Goal: Task Accomplishment & Management: Manage account settings

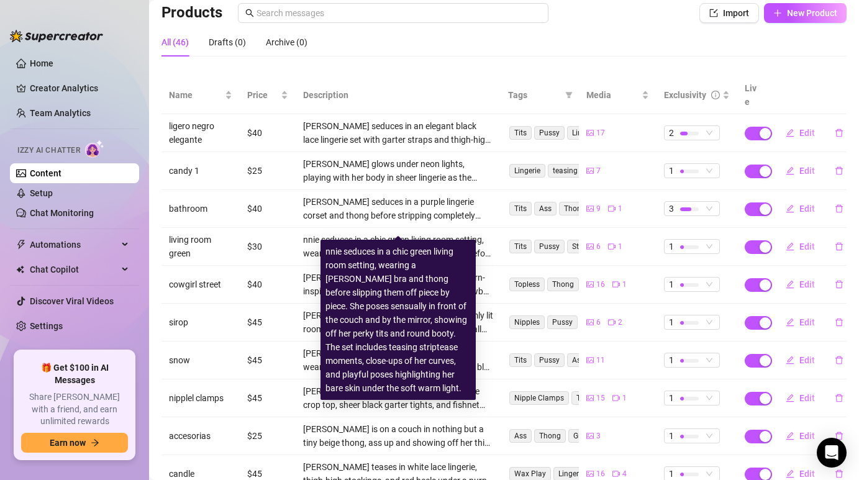
scroll to position [85, 0]
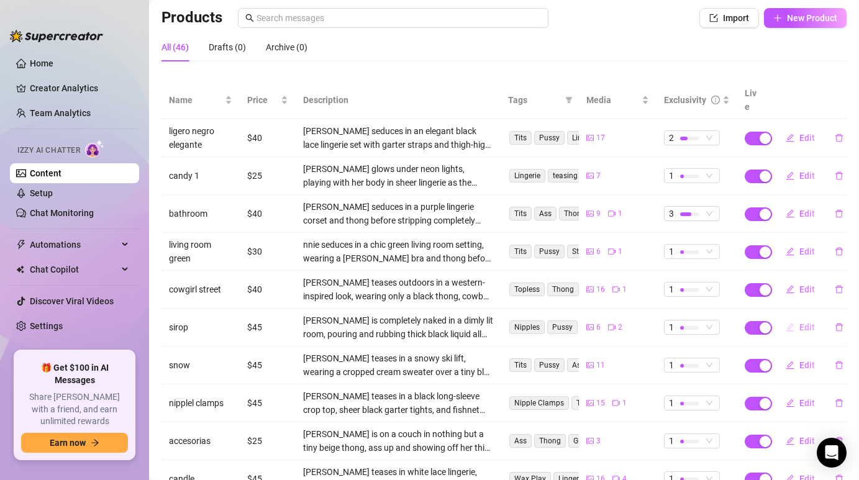
click at [799, 317] on button "Edit" at bounding box center [799, 327] width 49 height 20
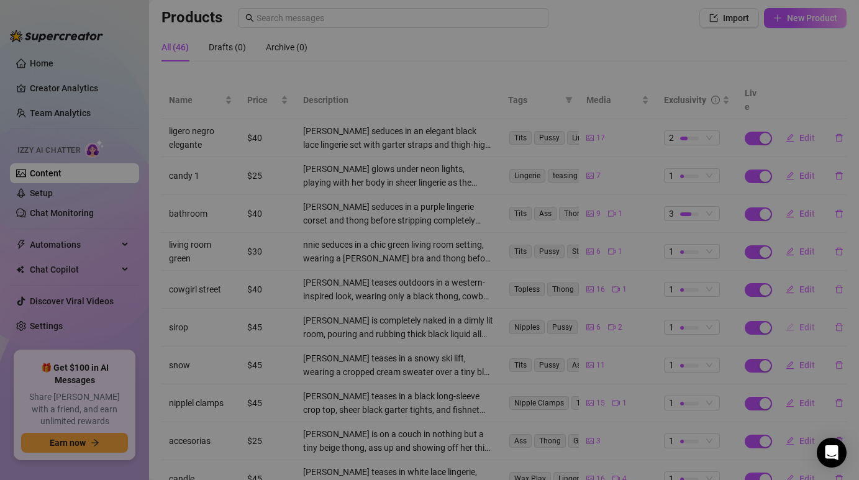
type textarea "Type your message here..."
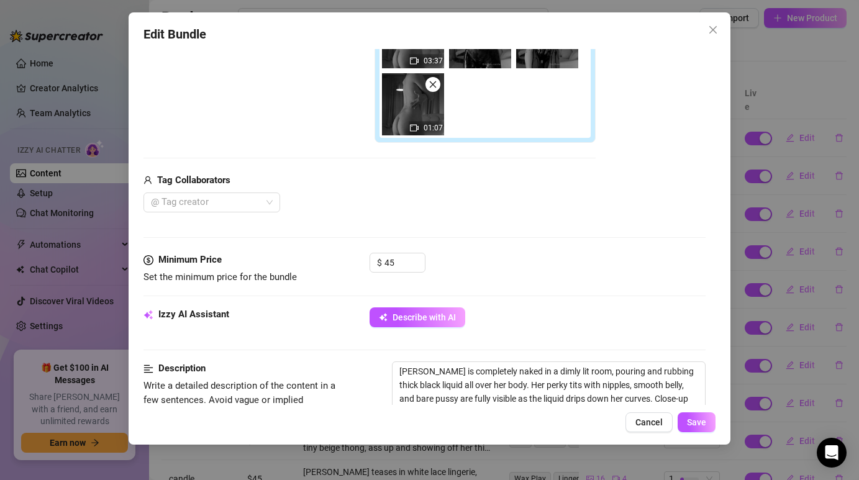
scroll to position [333, 0]
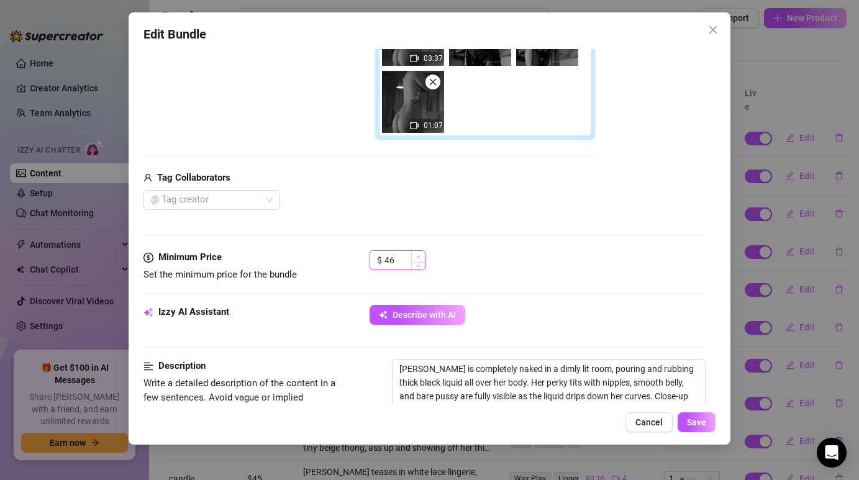
click at [416, 255] on icon "up" at bounding box center [418, 257] width 4 height 4
type input "4"
type input "40"
click at [504, 201] on div "@ Tag creator" at bounding box center [369, 200] width 452 height 20
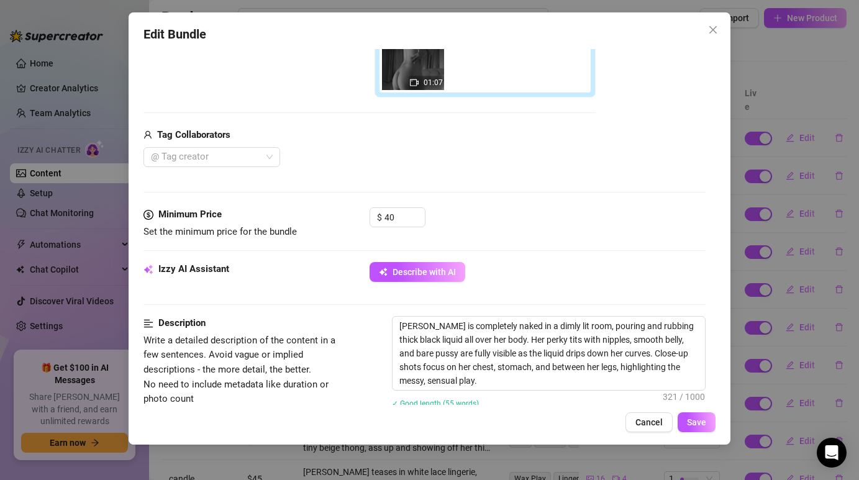
scroll to position [389, 0]
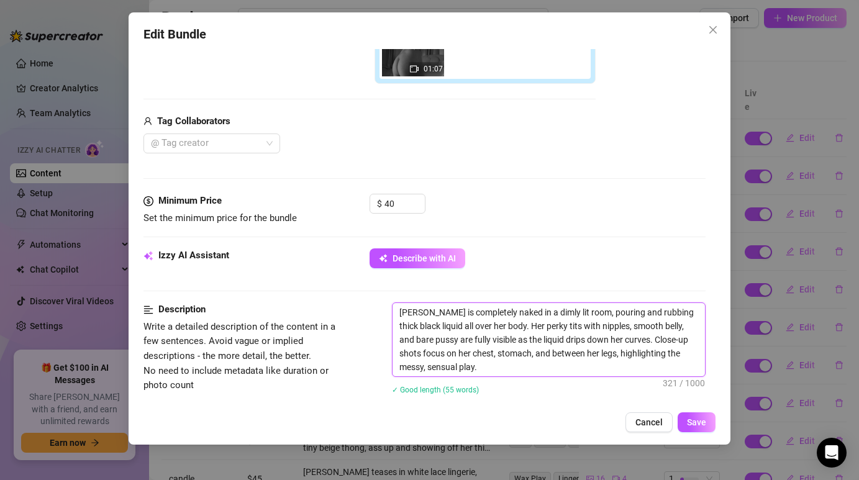
click at [454, 332] on textarea "[PERSON_NAME] is completely naked in a dimly lit room, pouring and rubbing thic…" at bounding box center [548, 339] width 312 height 73
type textarea "Describe the content (media) in a few sentences"
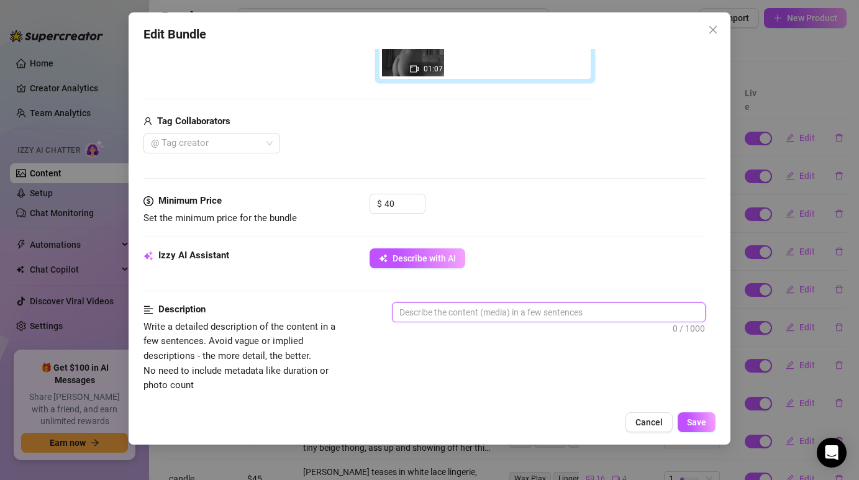
paste textarea "[PERSON_NAME] is completely naked in a dimly lit room, pouring thick chocolate …"
type textarea "[PERSON_NAME] is completely naked in a dimly lit room, pouring thick chocolate …"
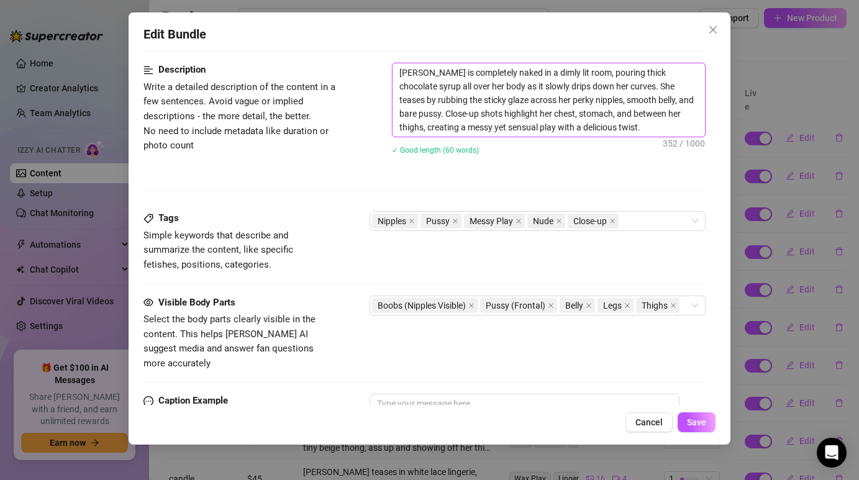
scroll to position [643, 0]
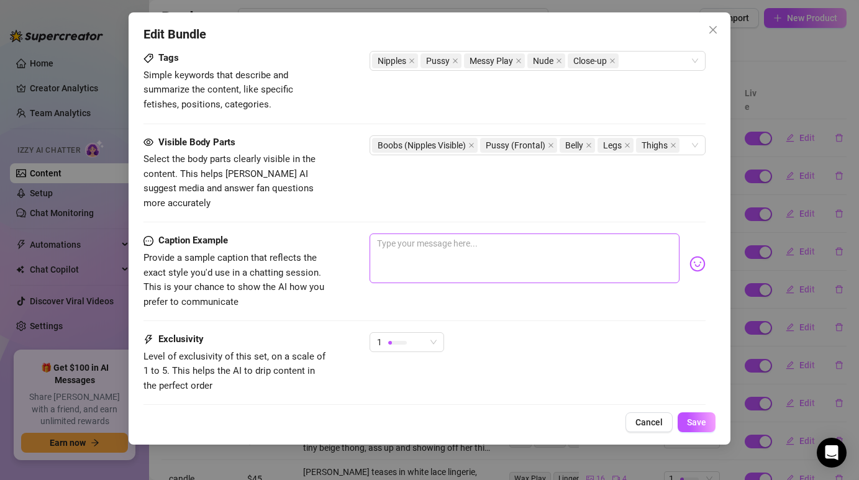
type textarea "[PERSON_NAME] is completely naked in a dimly lit room, pouring thick chocolate …"
click at [432, 246] on textarea at bounding box center [523, 258] width 309 height 50
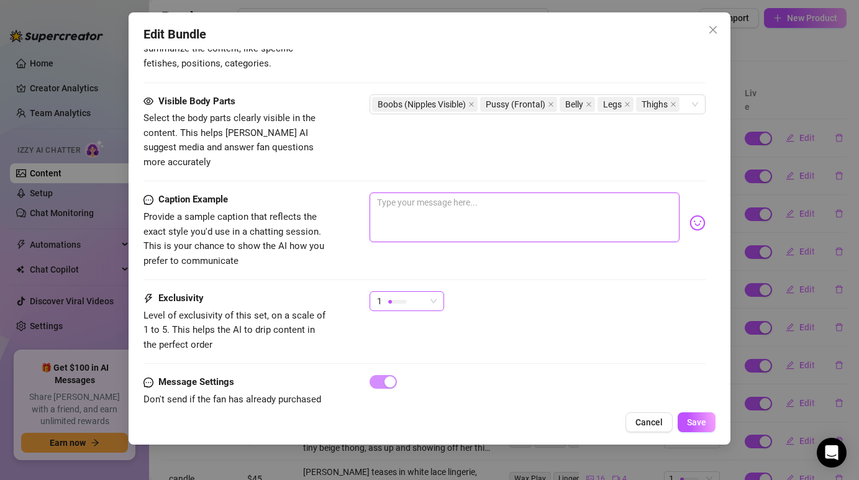
scroll to position [845, 0]
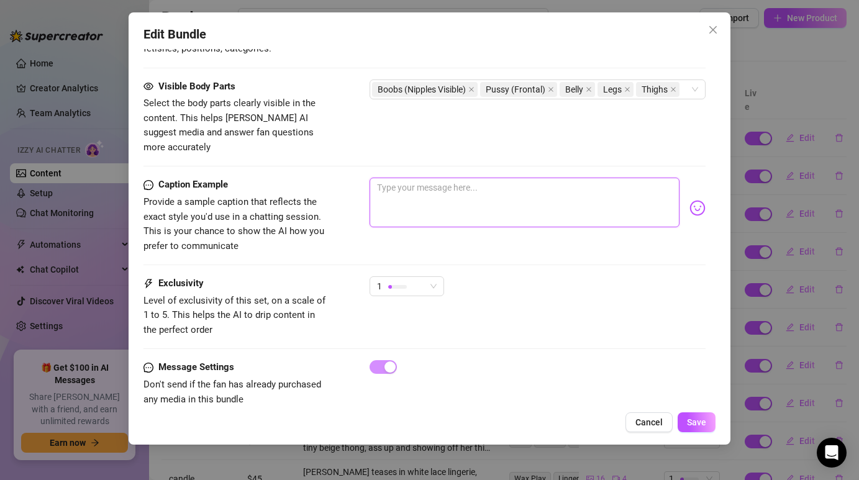
click at [519, 193] on textarea at bounding box center [523, 203] width 309 height 50
paste textarea "Dripping in chocolate… care for a taste? 🍫"
type textarea "Dripping in chocolate… care for a taste? 🍫"
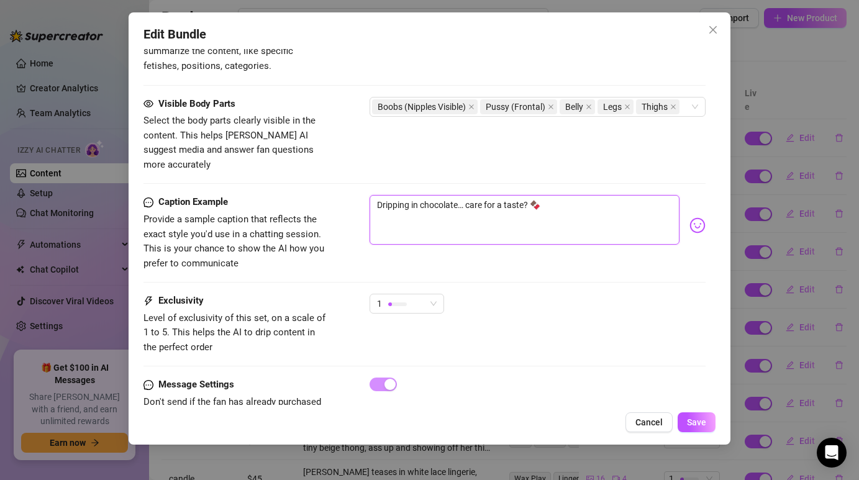
scroll to position [809, 0]
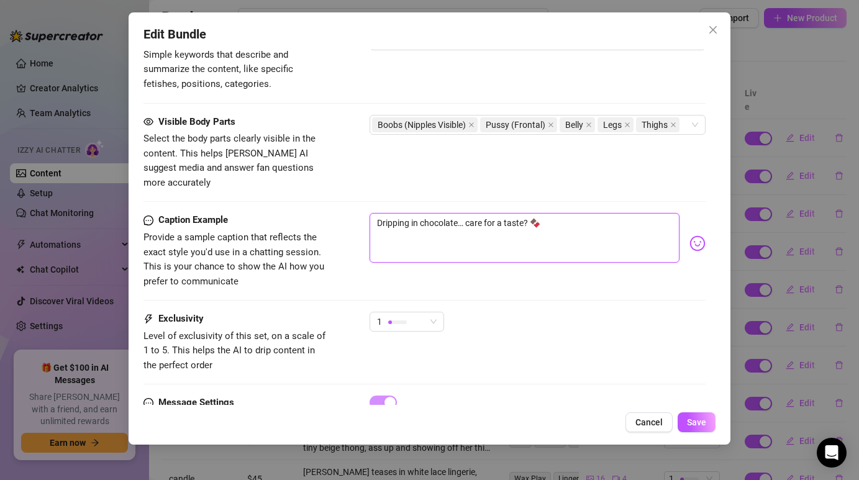
type textarea "Dripping in chocolate… care for a taste? 🍫"
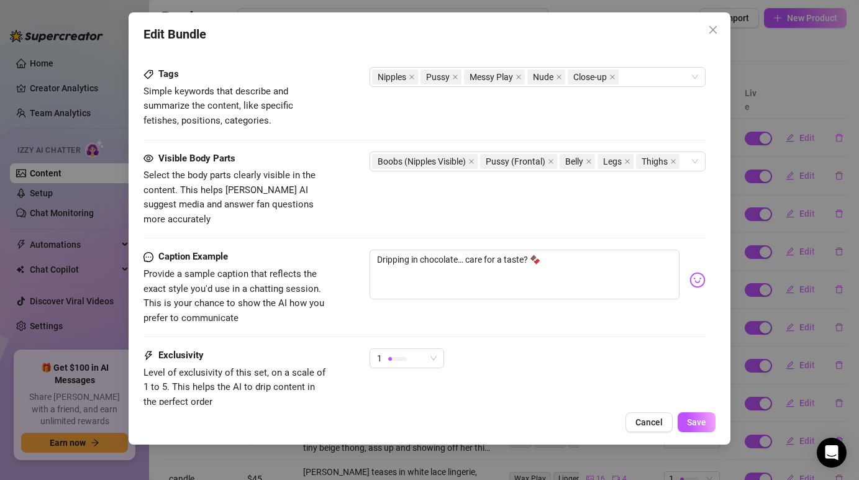
scroll to position [855, 0]
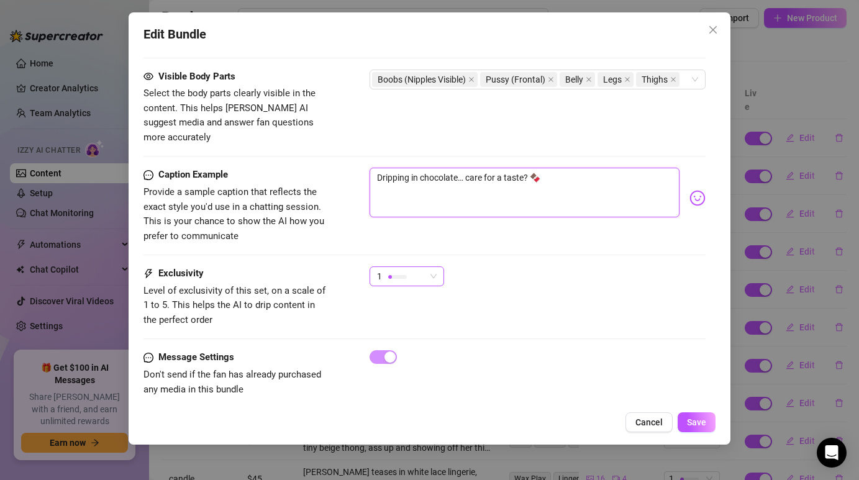
click at [431, 267] on span "1" at bounding box center [407, 276] width 60 height 19
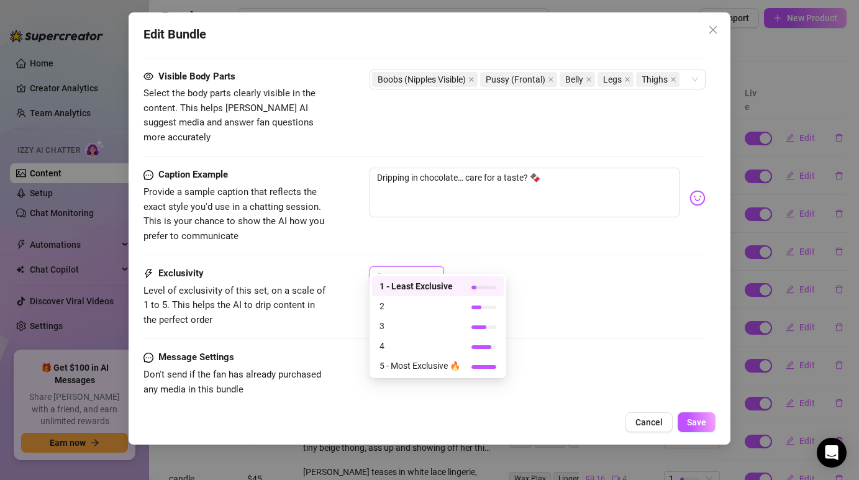
click at [455, 231] on div "Caption Example Provide a sample caption that reflects the exact style you'd us…" at bounding box center [423, 217] width 561 height 99
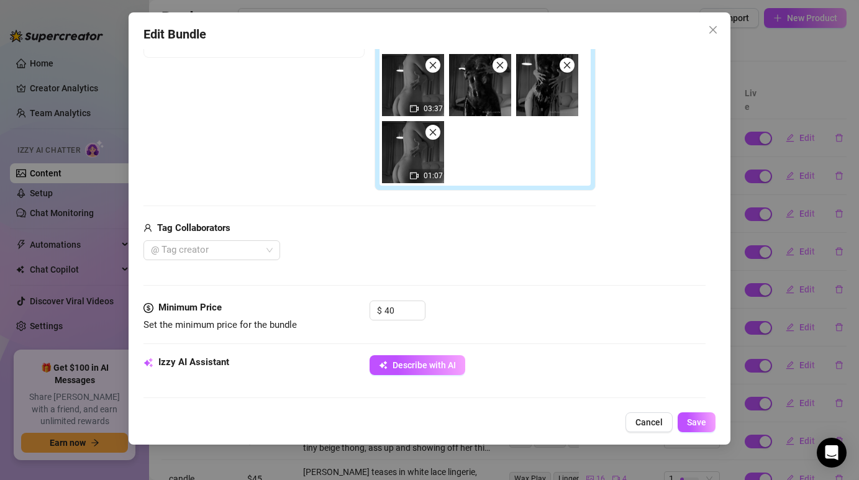
scroll to position [343, 0]
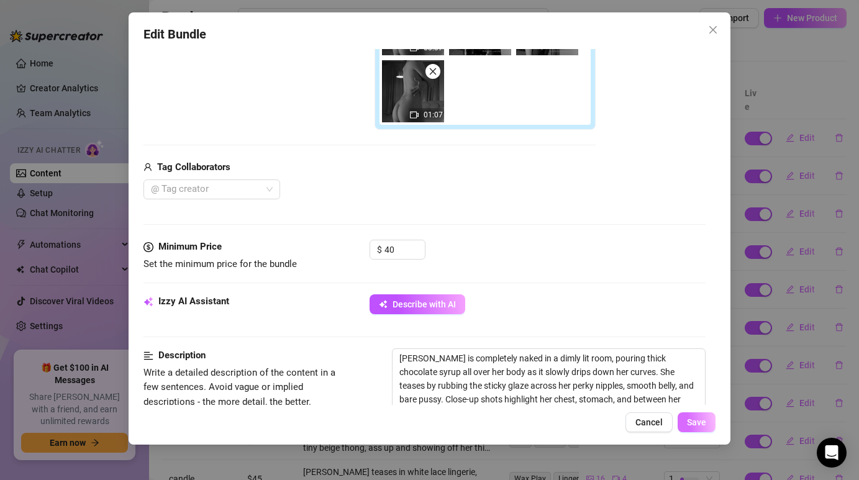
click at [685, 415] on button "Save" at bounding box center [696, 422] width 38 height 20
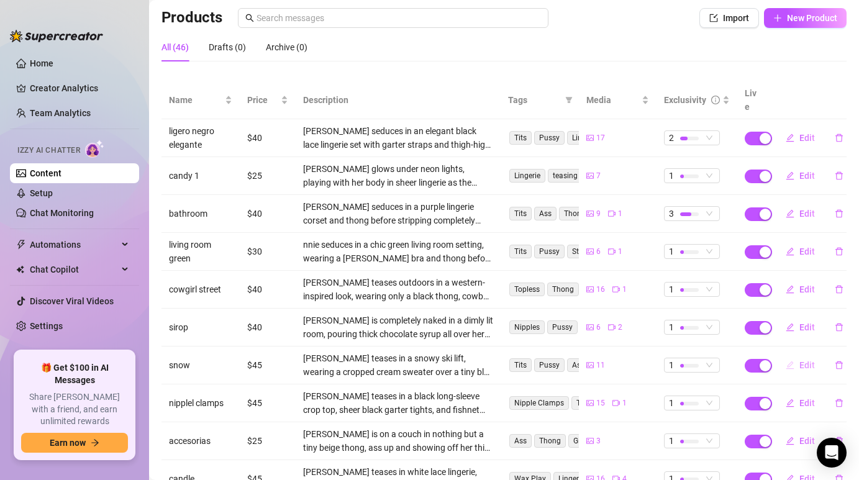
click at [785, 361] on icon "edit" at bounding box center [789, 365] width 9 height 9
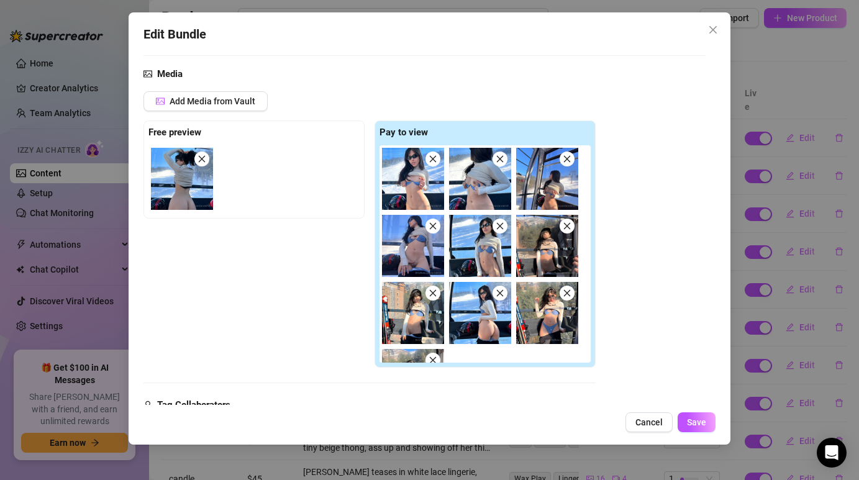
scroll to position [110, 0]
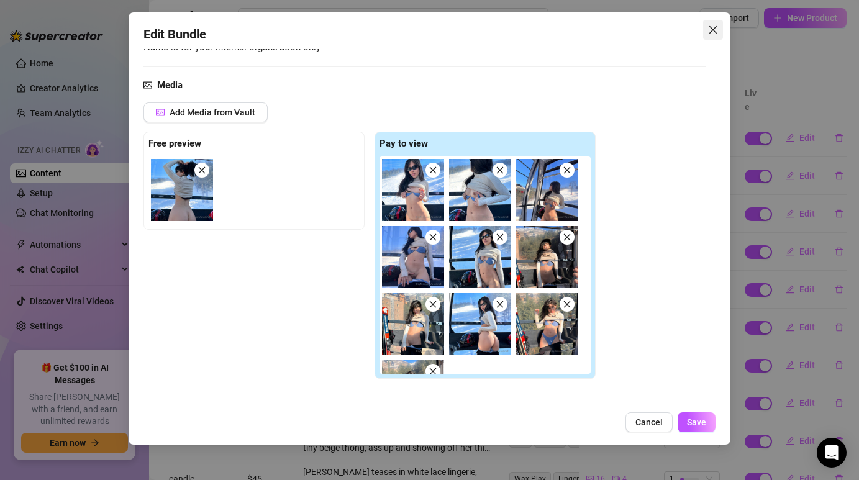
click at [716, 26] on icon "close" at bounding box center [711, 29] width 7 height 7
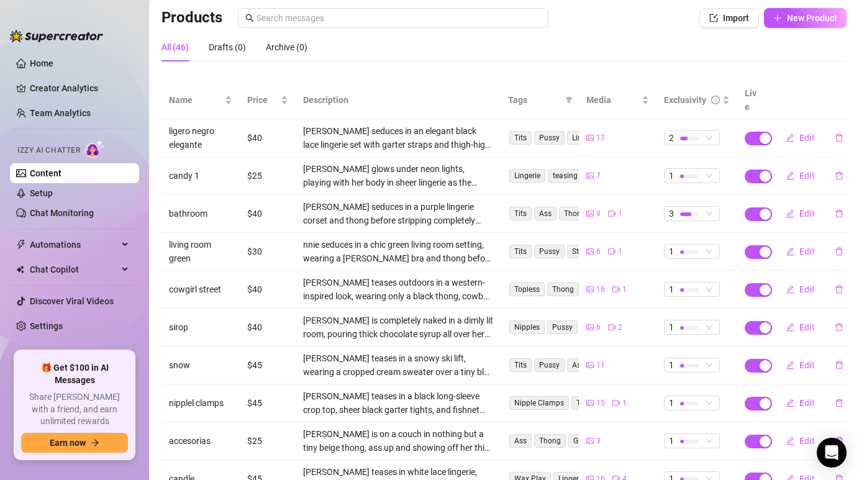
click at [794, 327] on td "Edit" at bounding box center [807, 328] width 78 height 38
click at [795, 317] on button "Edit" at bounding box center [799, 327] width 49 height 20
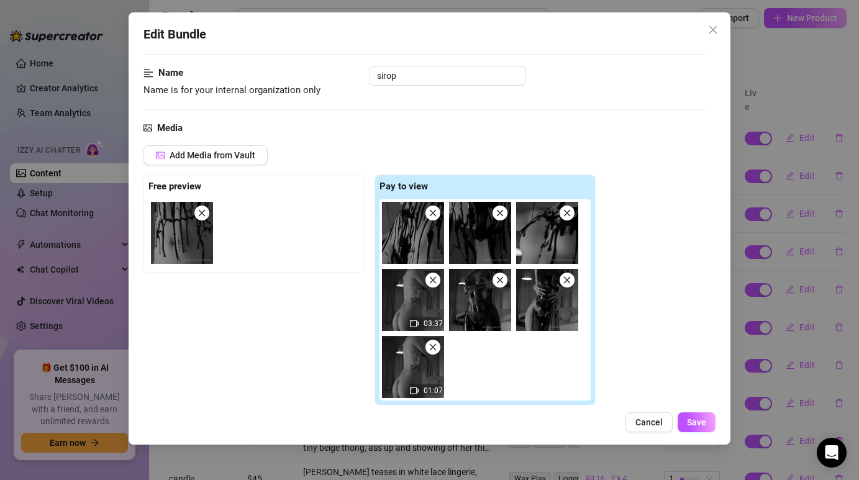
scroll to position [79, 0]
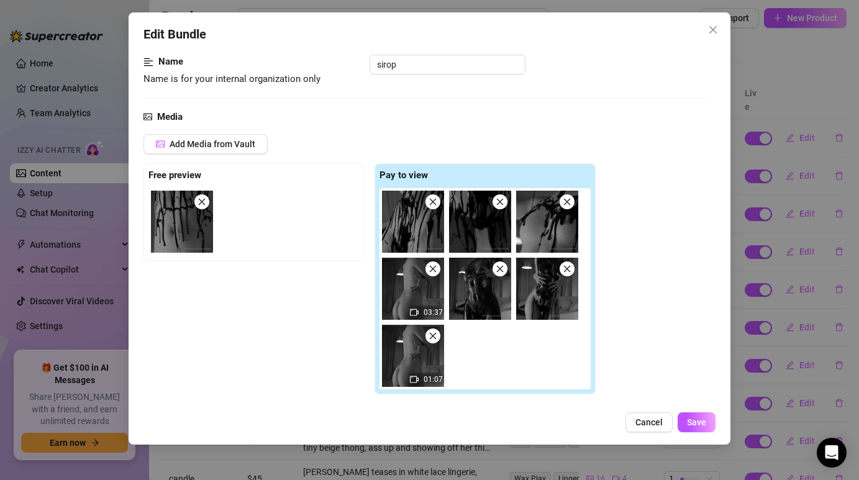
click at [433, 341] on span at bounding box center [432, 335] width 15 height 15
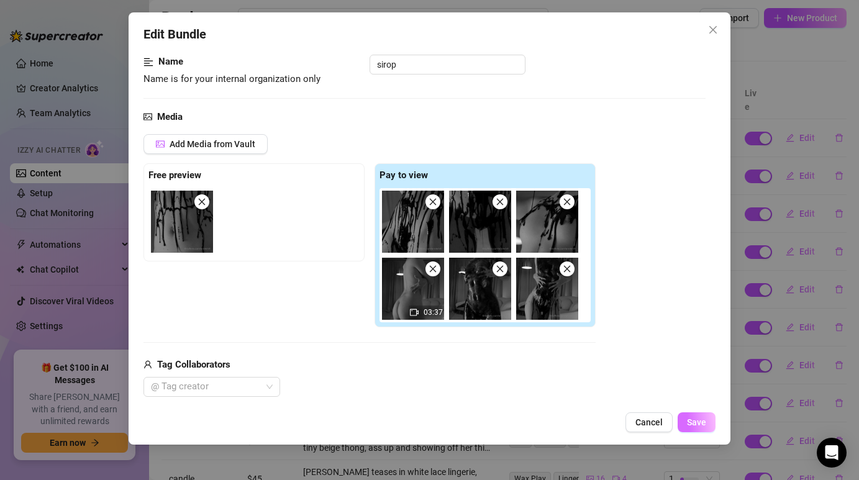
click at [695, 418] on span "Save" at bounding box center [696, 422] width 19 height 10
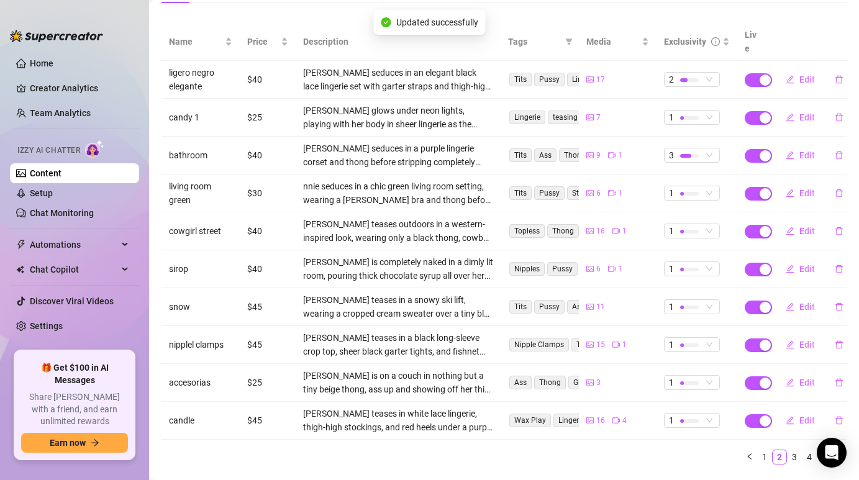
scroll to position [161, 0]
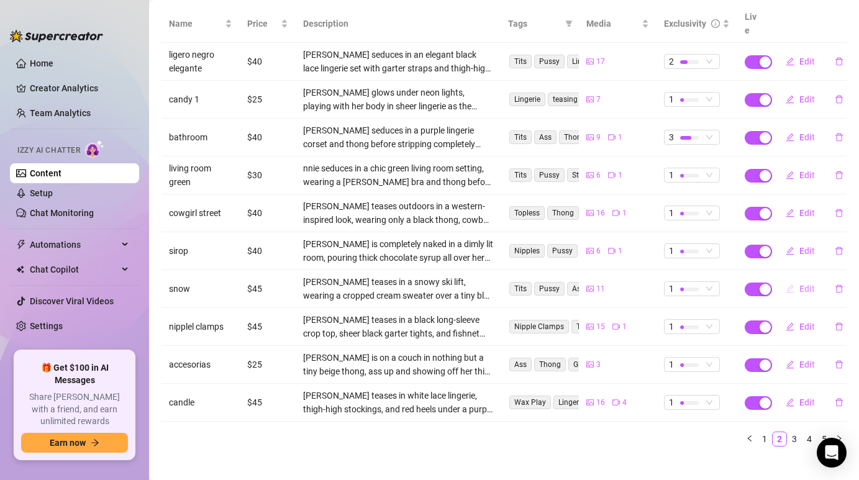
click at [804, 284] on span "Edit" at bounding box center [807, 289] width 16 height 10
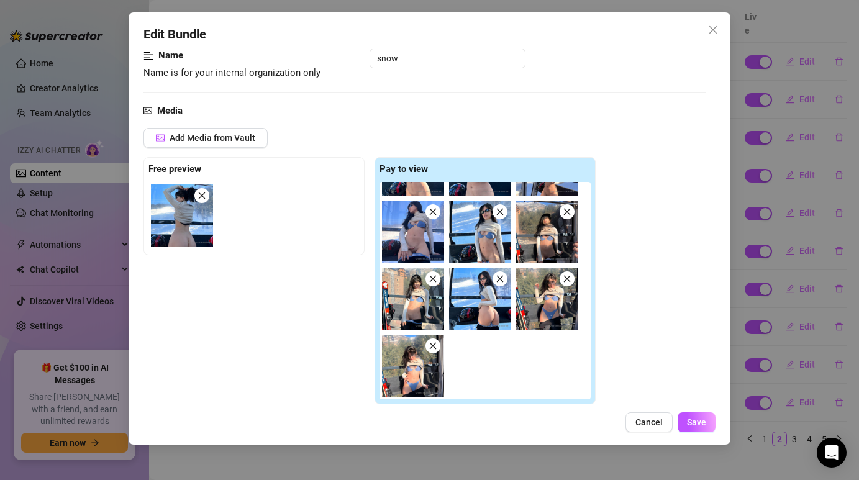
scroll to position [89, 0]
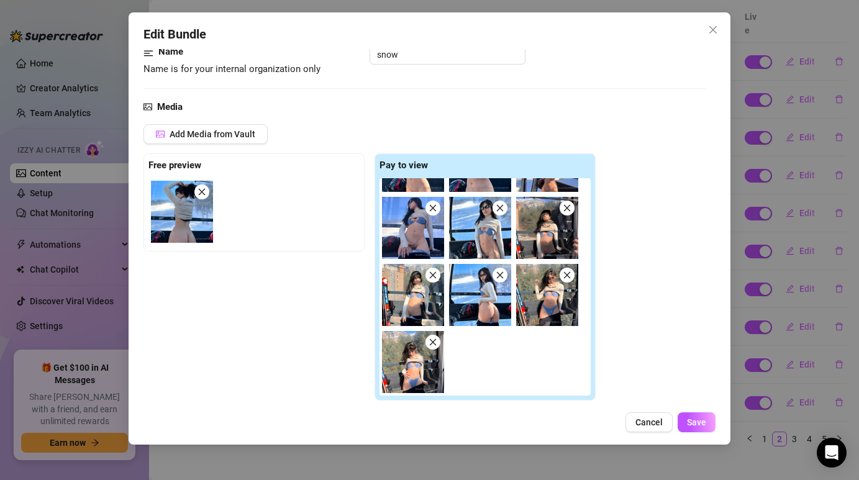
click at [197, 196] on span at bounding box center [201, 191] width 15 height 15
click at [432, 345] on icon "close" at bounding box center [432, 342] width 9 height 9
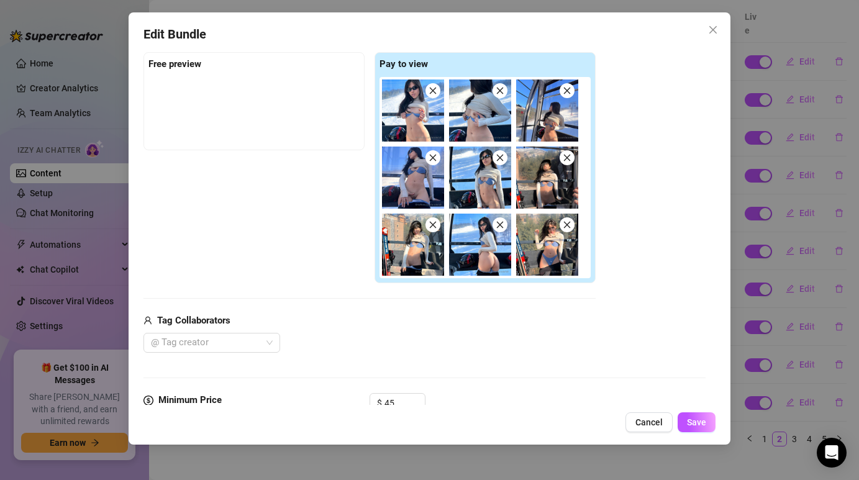
scroll to position [186, 0]
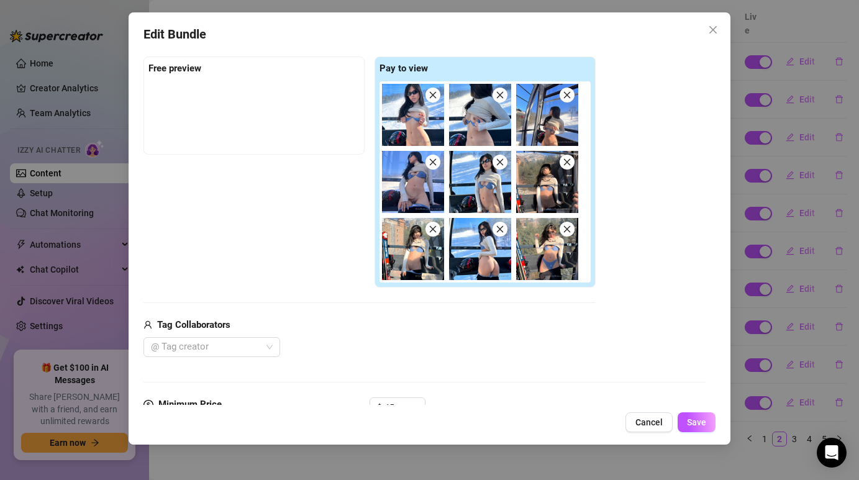
click at [500, 231] on icon "close" at bounding box center [499, 229] width 9 height 9
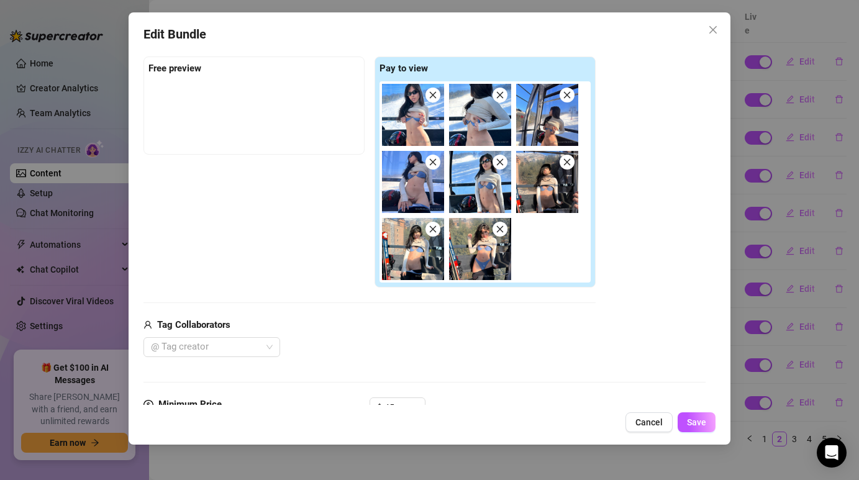
click at [502, 229] on icon "close" at bounding box center [499, 229] width 9 height 9
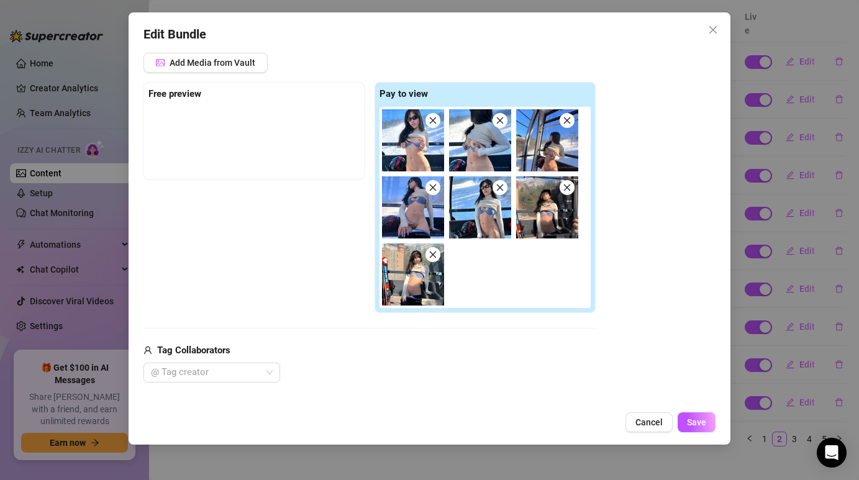
scroll to position [151, 0]
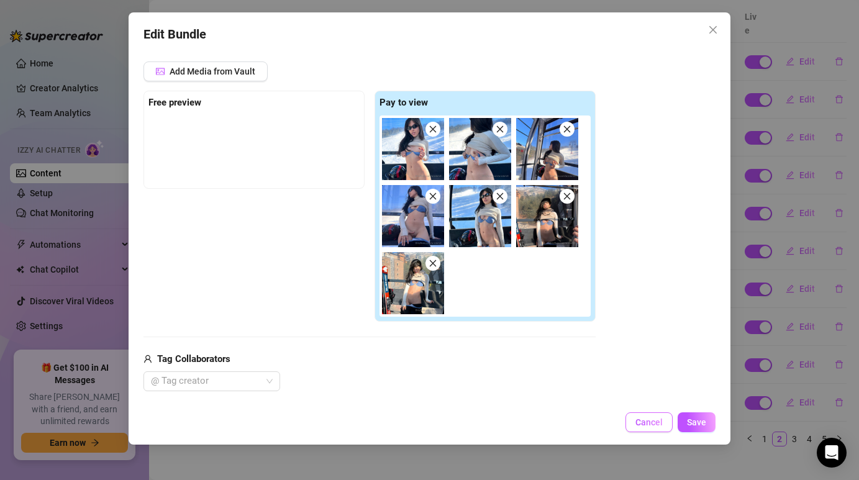
click at [648, 417] on span "Cancel" at bounding box center [648, 422] width 27 height 10
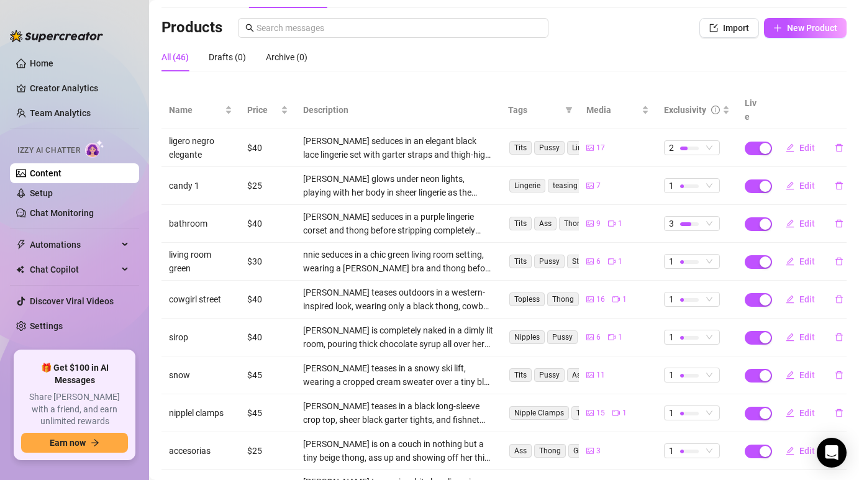
scroll to position [0, 0]
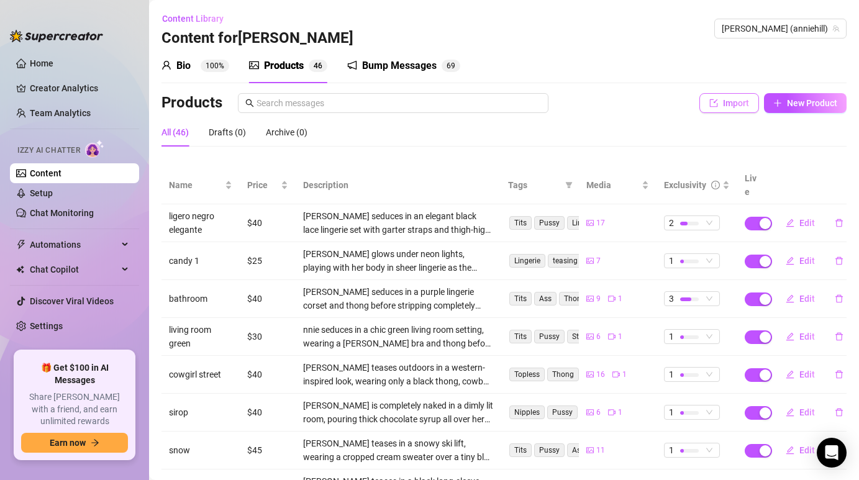
click at [713, 110] on button "Import" at bounding box center [729, 103] width 60 height 20
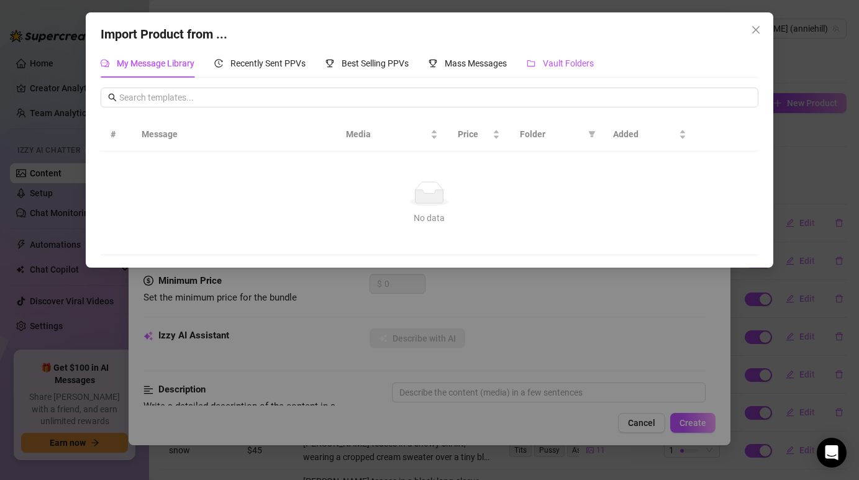
click at [572, 70] on div "Vault Folders" at bounding box center [559, 63] width 67 height 14
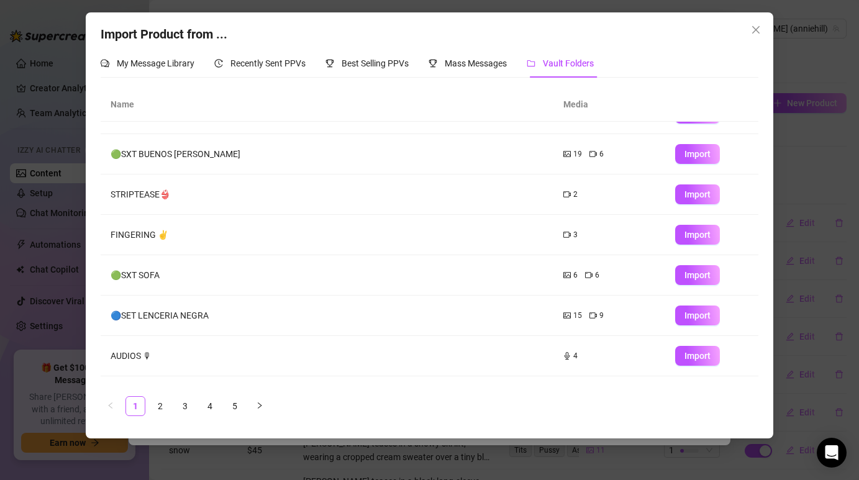
scroll to position [140, 0]
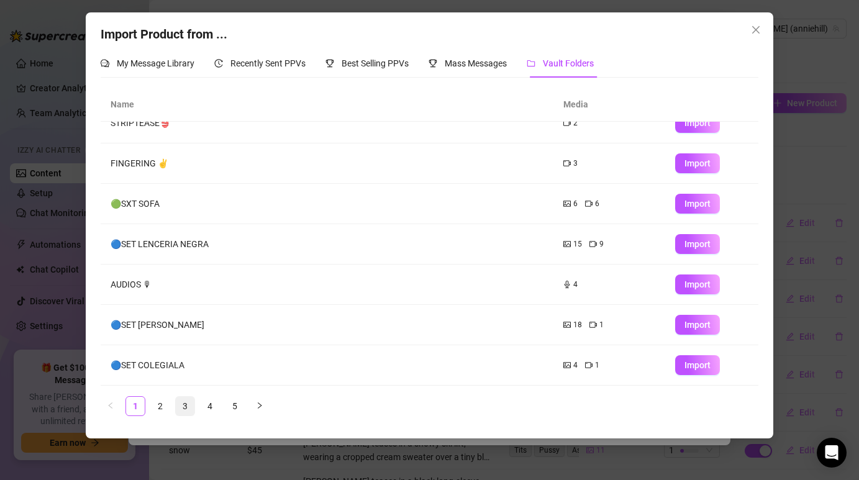
click at [181, 406] on link "3" at bounding box center [185, 406] width 19 height 19
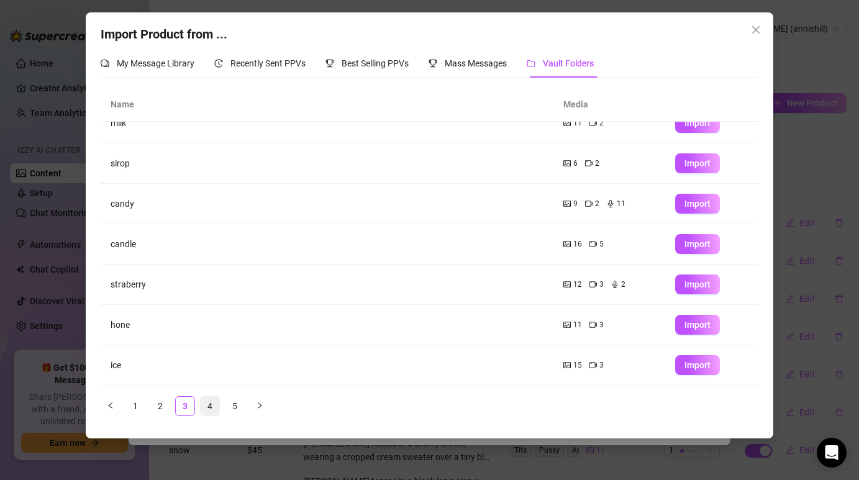
click at [210, 401] on link "4" at bounding box center [210, 406] width 19 height 19
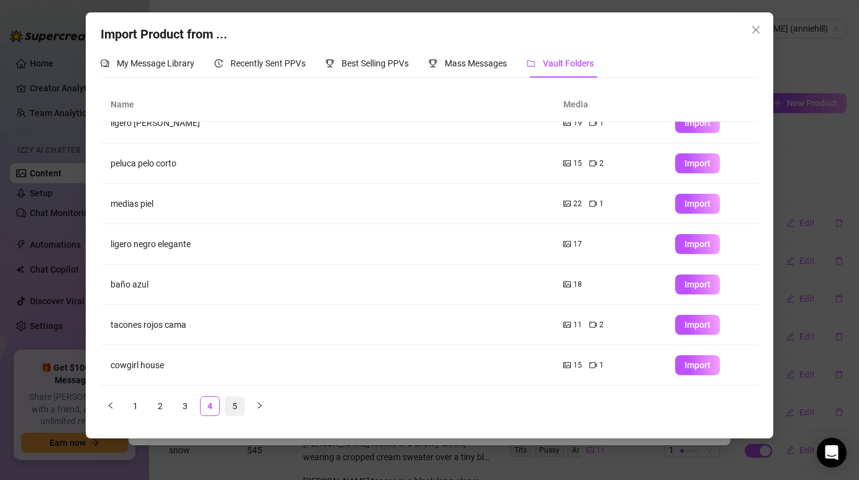
click at [236, 405] on link "5" at bounding box center [234, 406] width 19 height 19
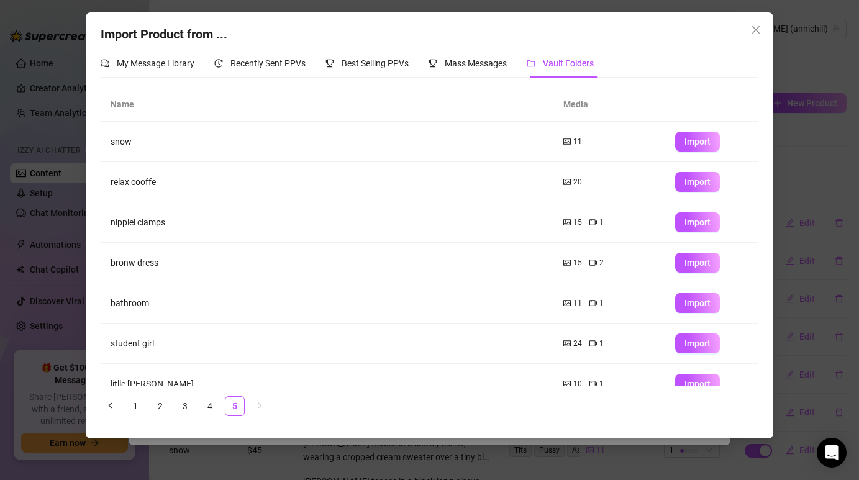
click at [754, 26] on icon "close" at bounding box center [755, 30] width 10 height 10
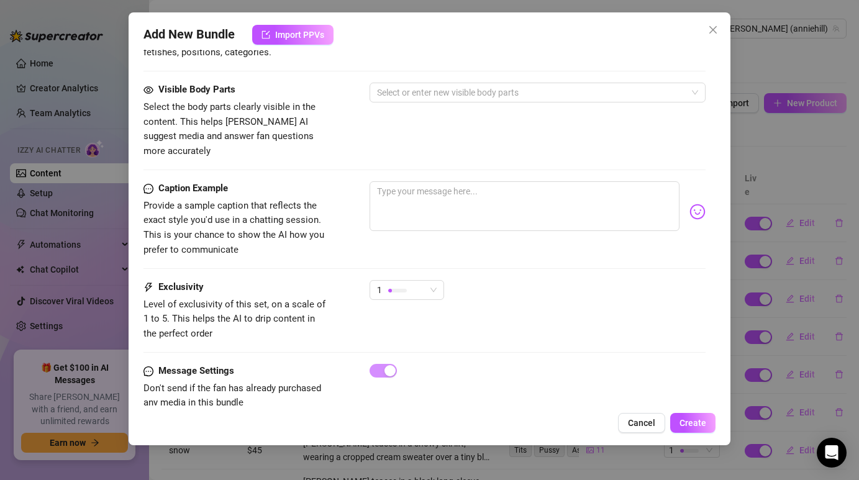
scroll to position [527, 0]
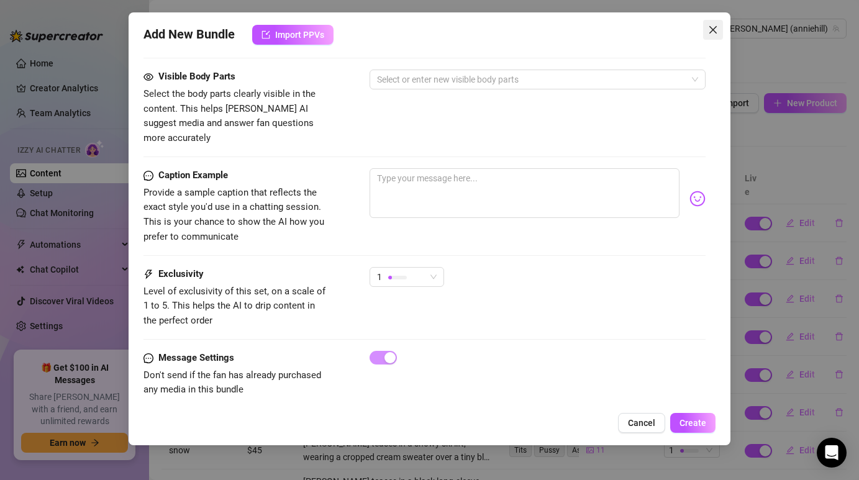
click at [703, 33] on span "Close" at bounding box center [713, 30] width 20 height 10
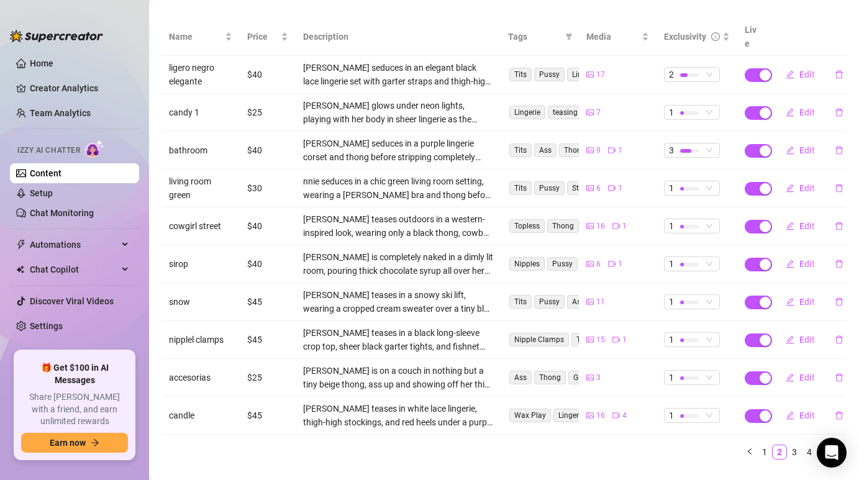
scroll to position [161, 0]
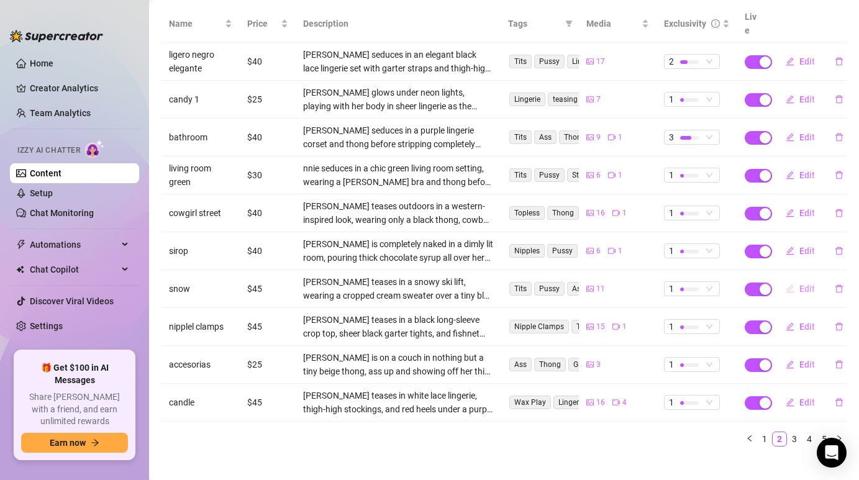
click at [804, 284] on span "Edit" at bounding box center [807, 289] width 16 height 10
type textarea "Type your message here..."
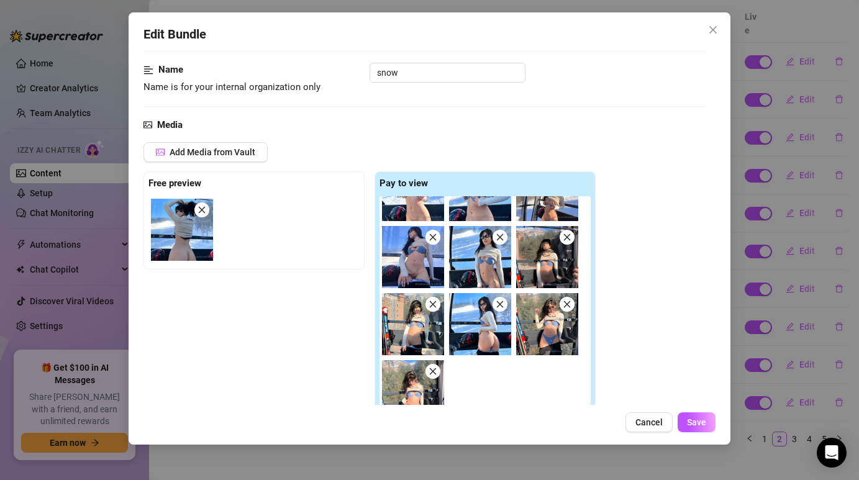
scroll to position [50, 0]
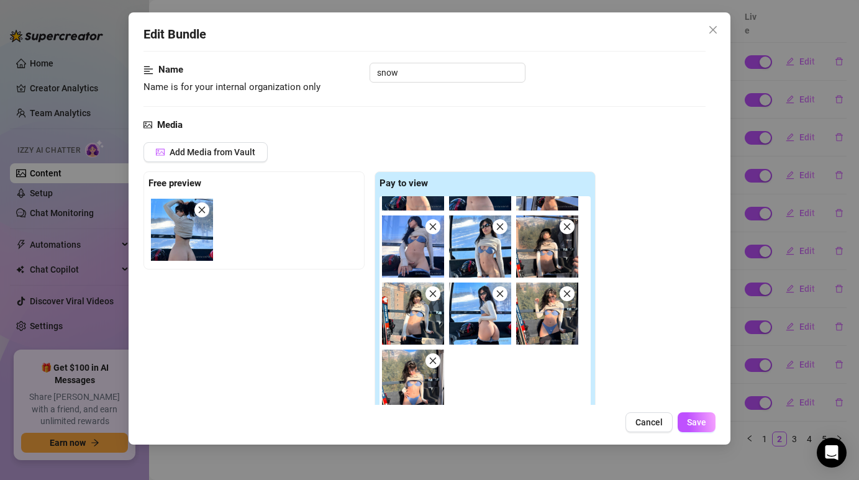
click at [433, 361] on icon "close" at bounding box center [432, 360] width 9 height 9
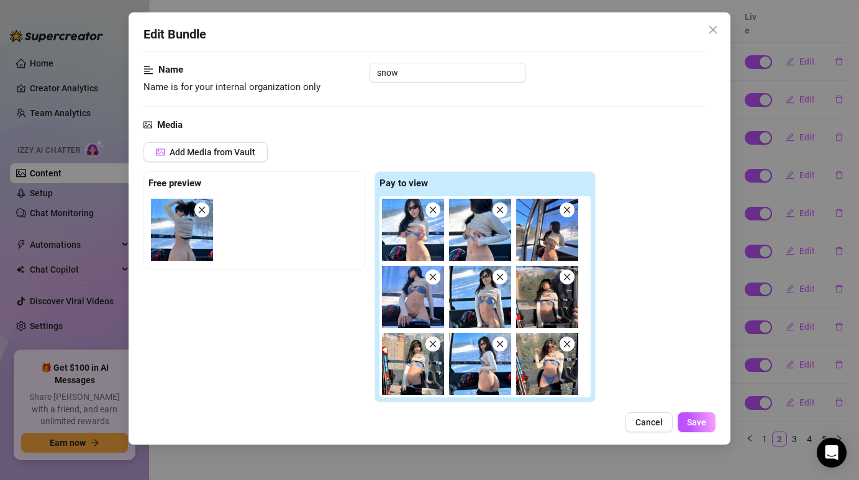
scroll to position [0, 0]
click at [200, 209] on icon "close" at bounding box center [201, 209] width 9 height 9
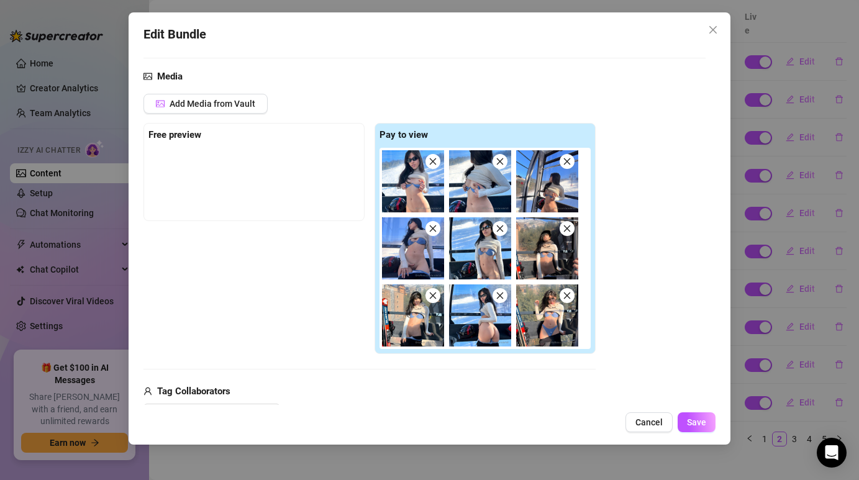
scroll to position [106, 0]
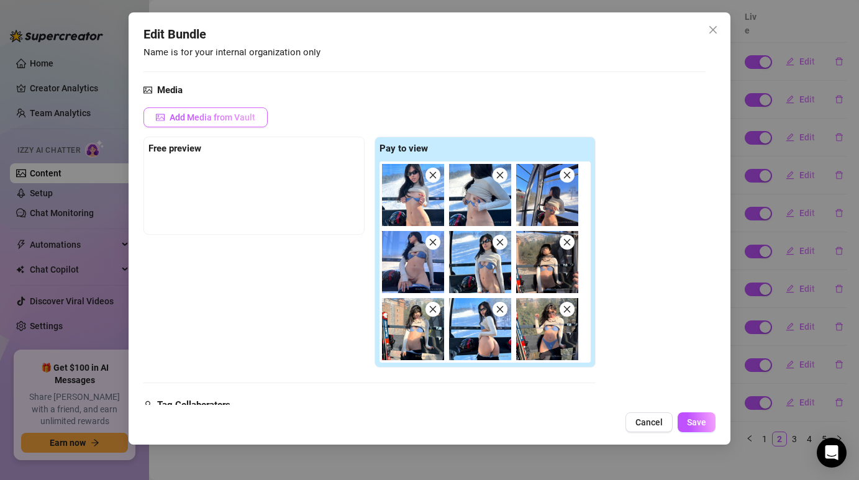
click at [238, 110] on button "Add Media from Vault" at bounding box center [205, 117] width 124 height 20
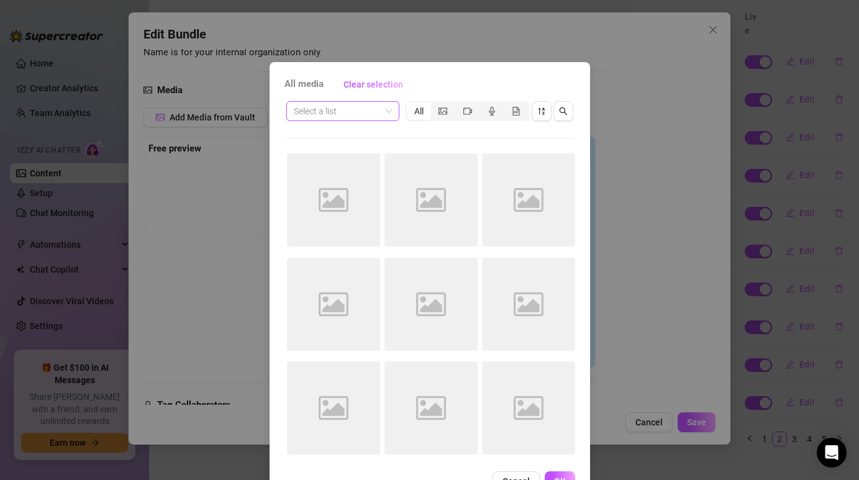
click at [341, 109] on input "search" at bounding box center [337, 111] width 87 height 19
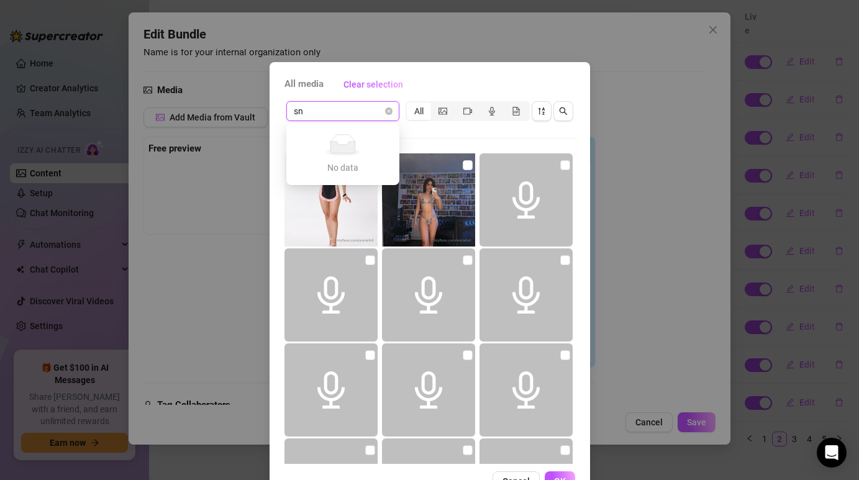
type input "s"
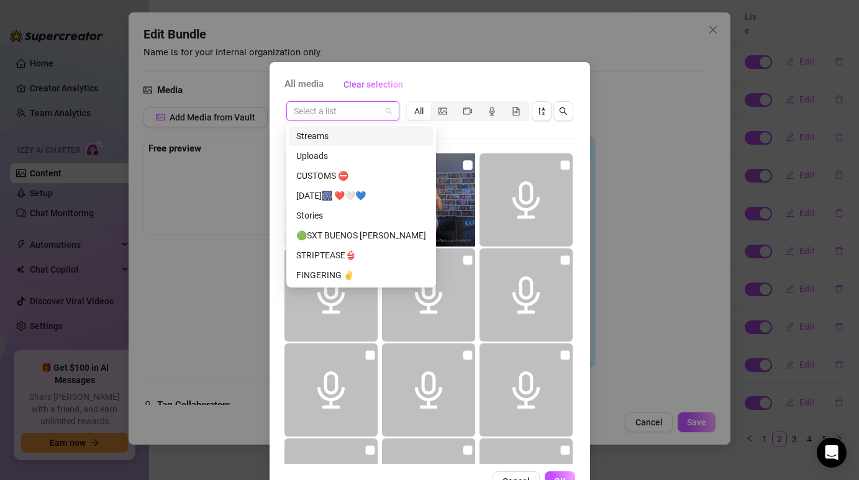
type input "s"
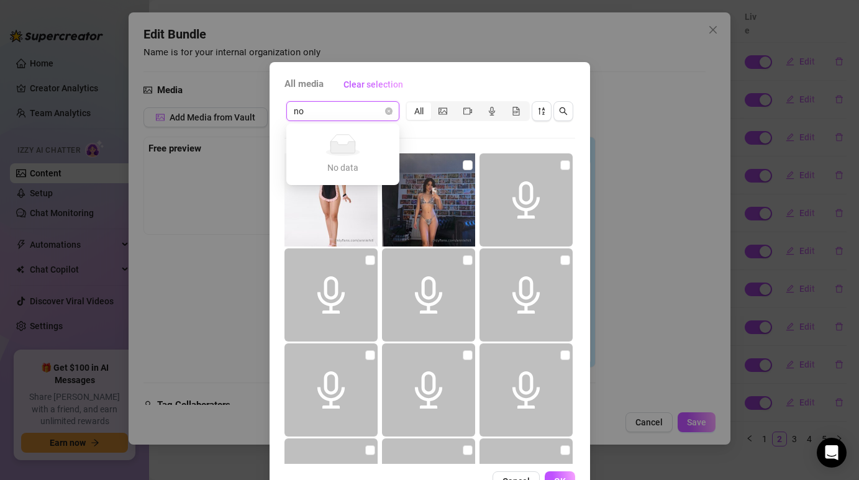
type input "n"
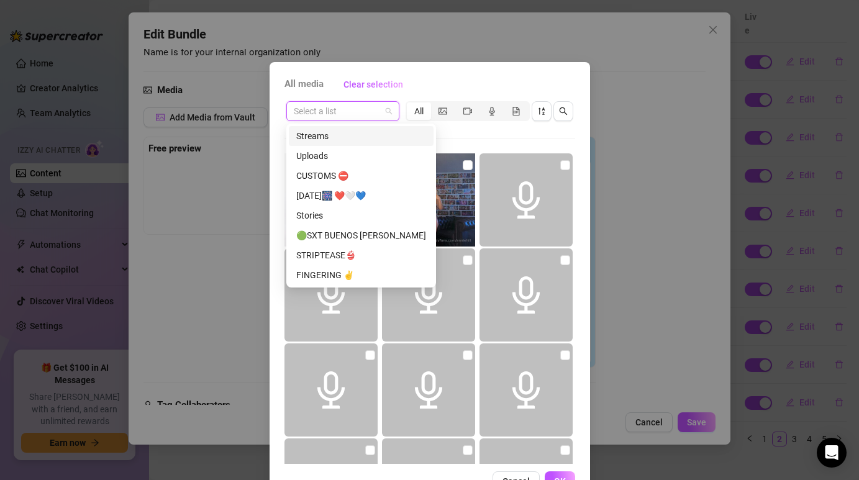
click at [473, 94] on div "All media Clear selection Select a list All 22:32 04:25 00:18 00:18 Cancel OK" at bounding box center [429, 282] width 320 height 441
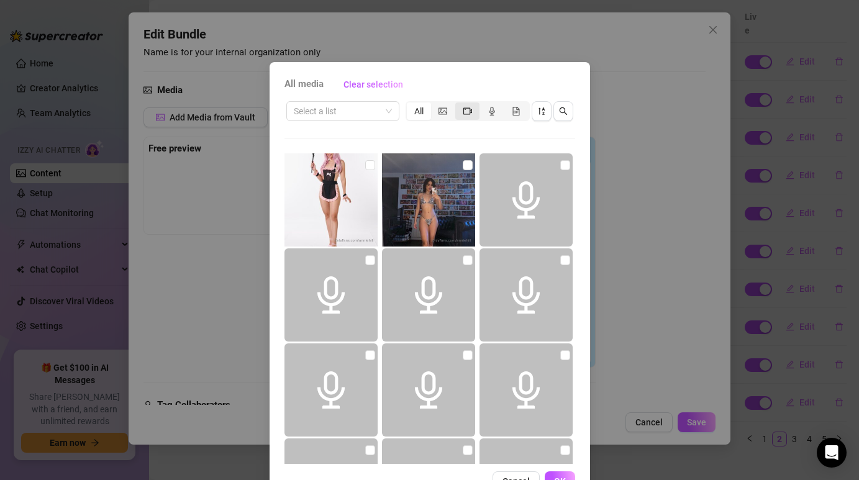
click at [469, 110] on icon "video-camera" at bounding box center [467, 110] width 9 height 7
click at [458, 104] on input "segmented control" at bounding box center [458, 104] width 0 height 0
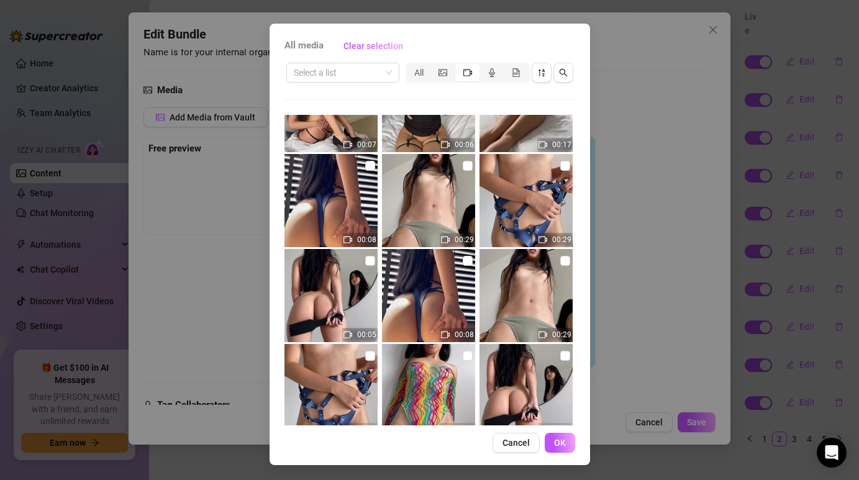
scroll to position [11076, 0]
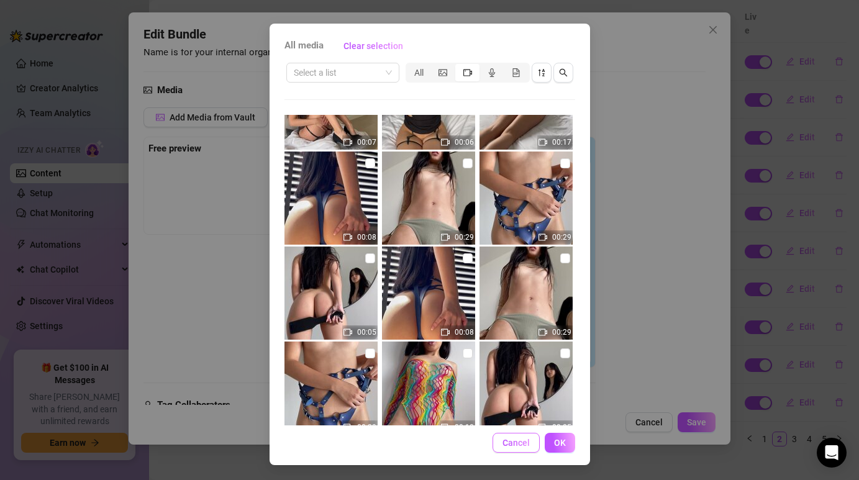
click at [510, 445] on span "Cancel" at bounding box center [515, 443] width 27 height 10
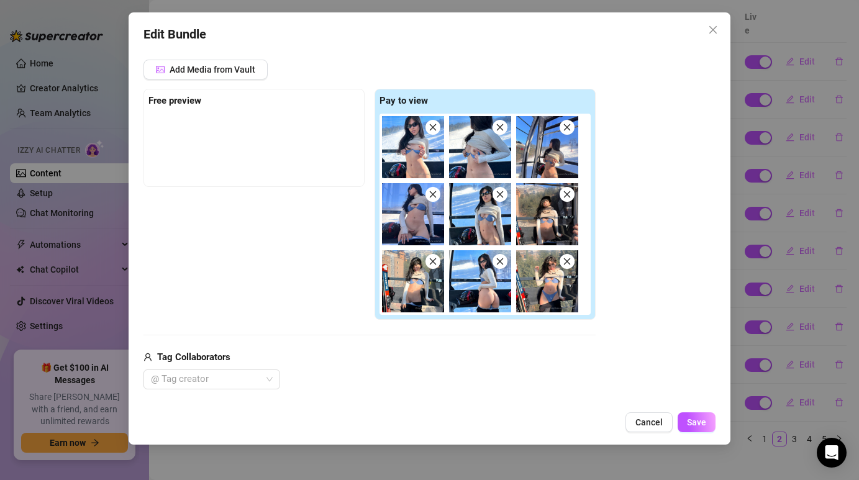
scroll to position [158, 0]
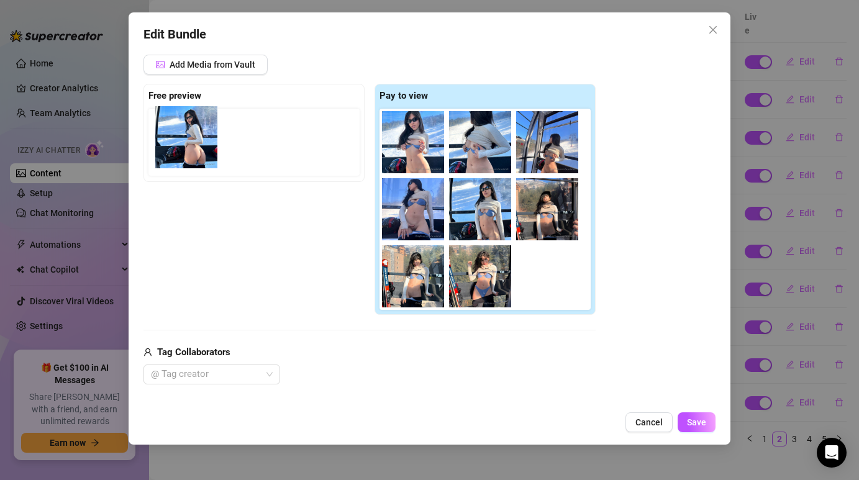
drag, startPoint x: 481, startPoint y: 273, endPoint x: 178, endPoint y: 126, distance: 336.5
click at [178, 126] on div "Free preview Pay to view" at bounding box center [369, 199] width 452 height 231
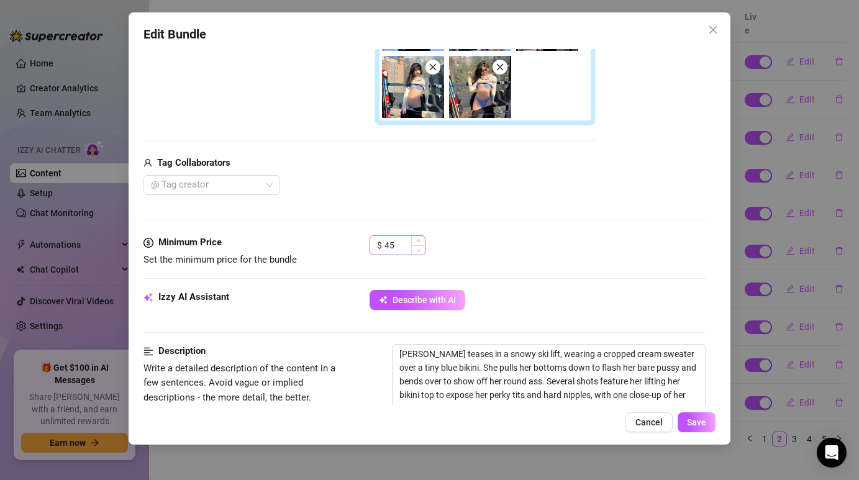
scroll to position [354, 0]
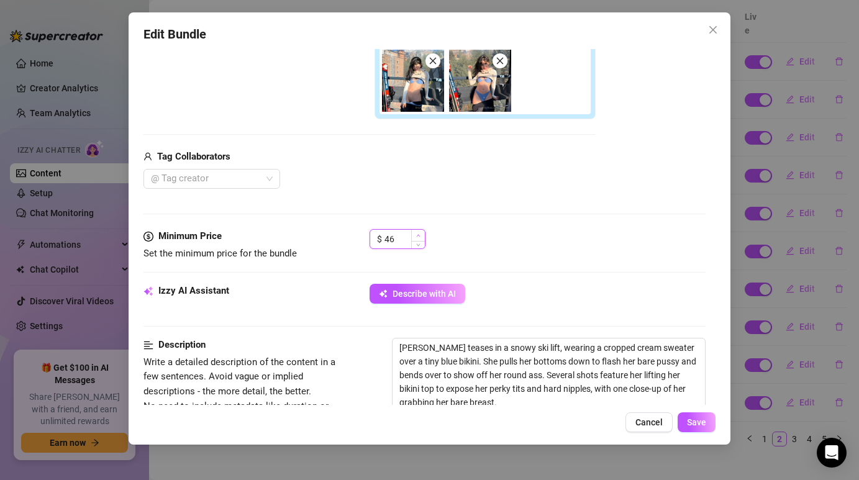
click at [412, 240] on span "Increase Value" at bounding box center [418, 235] width 14 height 11
type input "4"
type input "35"
click at [441, 228] on div "Media Add Media from Vault Free preview Pay to view Tag Collaborators @ Tag cre…" at bounding box center [423, 32] width 561 height 395
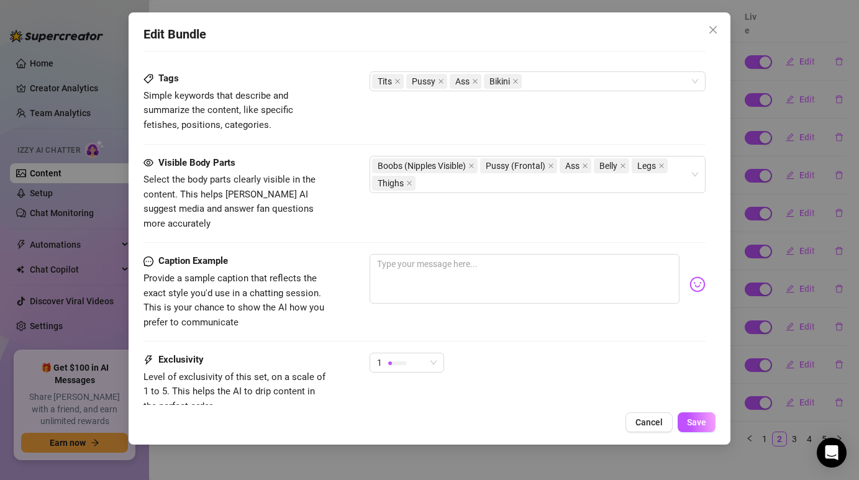
scroll to position [768, 0]
click at [487, 255] on textarea at bounding box center [523, 280] width 309 height 50
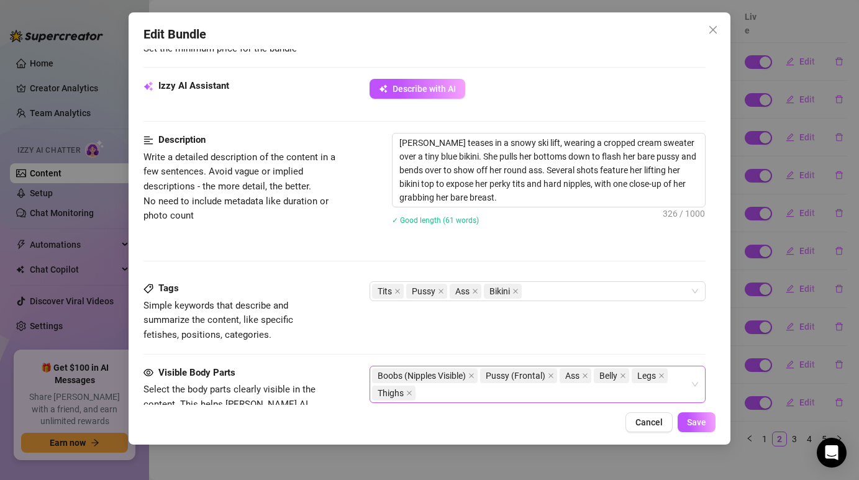
scroll to position [558, 0]
click at [456, 184] on textarea "[PERSON_NAME] teases in a snowy ski lift, wearing a cropped cream sweater over …" at bounding box center [548, 170] width 312 height 73
type textarea "Describe the content (media) in a few sentences"
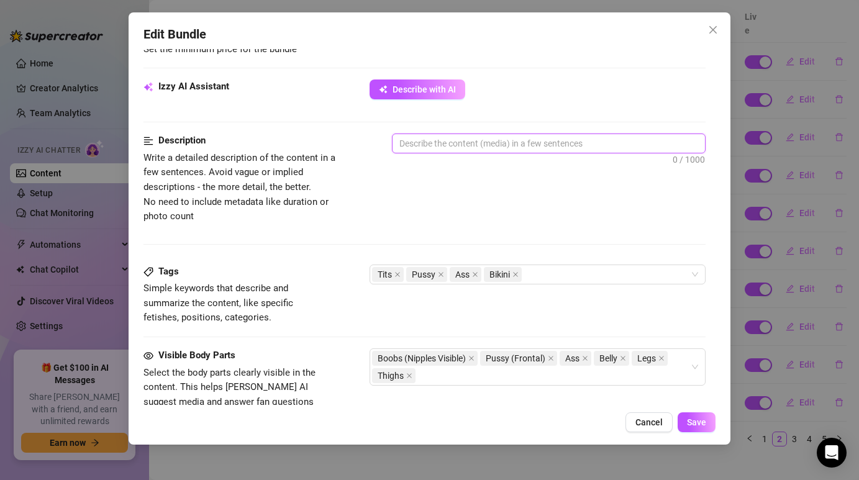
paste textarea "[PERSON_NAME] teases outdoors on a snowy ski trip, wearing a cropped cream swea…"
type textarea "[PERSON_NAME] teases outdoors on a snowy ski trip, wearing a cropped cream swea…"
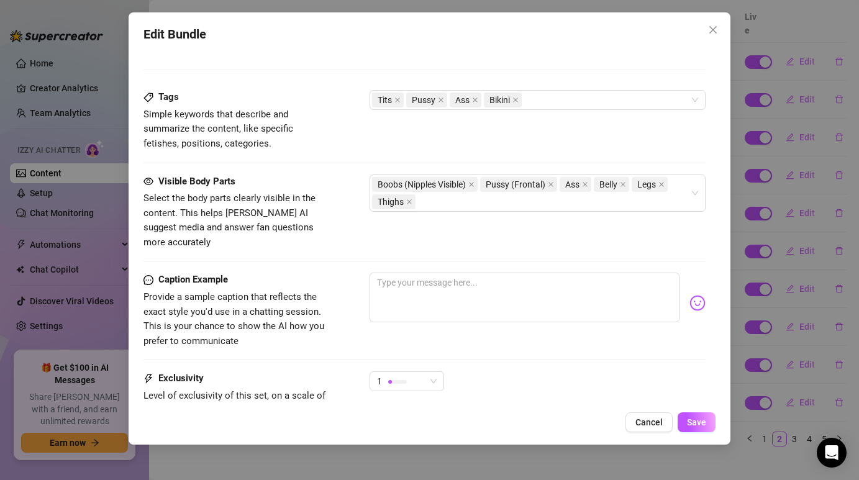
scroll to position [752, 0]
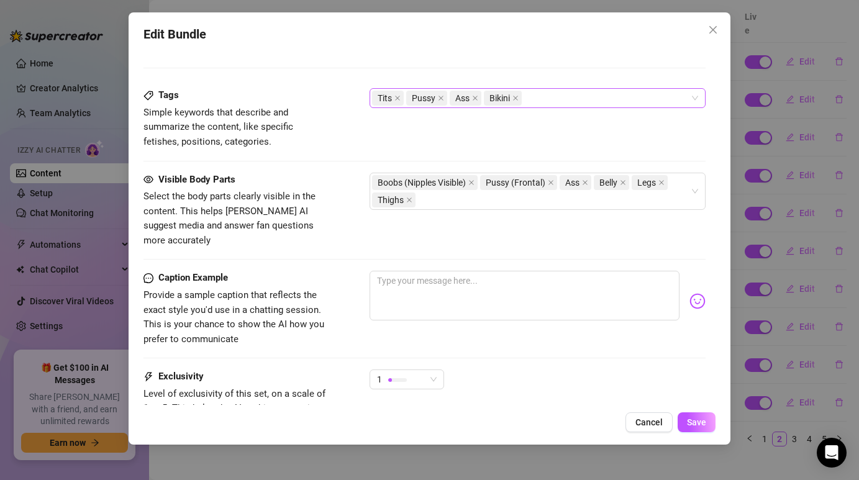
click at [472, 100] on span "Ass" at bounding box center [465, 98] width 32 height 15
type textarea "[PERSON_NAME] teases outdoors on a snowy ski trip, wearing a cropped cream swea…"
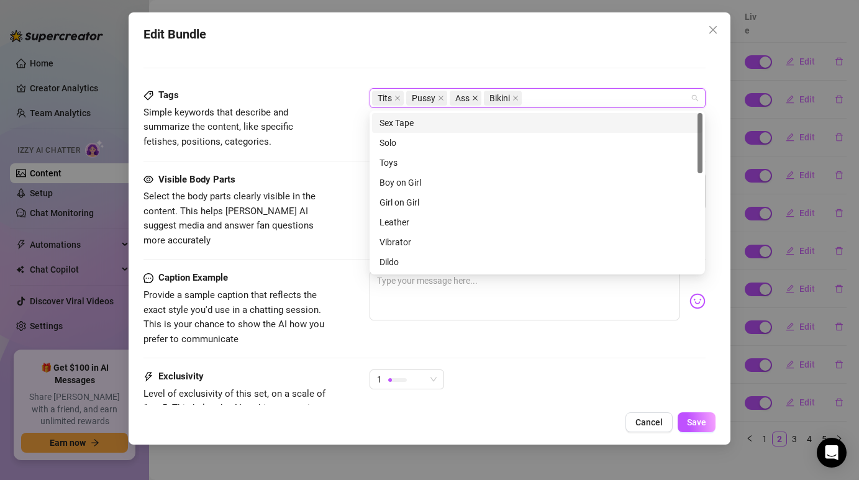
click at [472, 104] on span at bounding box center [475, 98] width 6 height 14
click at [510, 102] on div "Tits Pussy Bikini" at bounding box center [530, 97] width 317 height 17
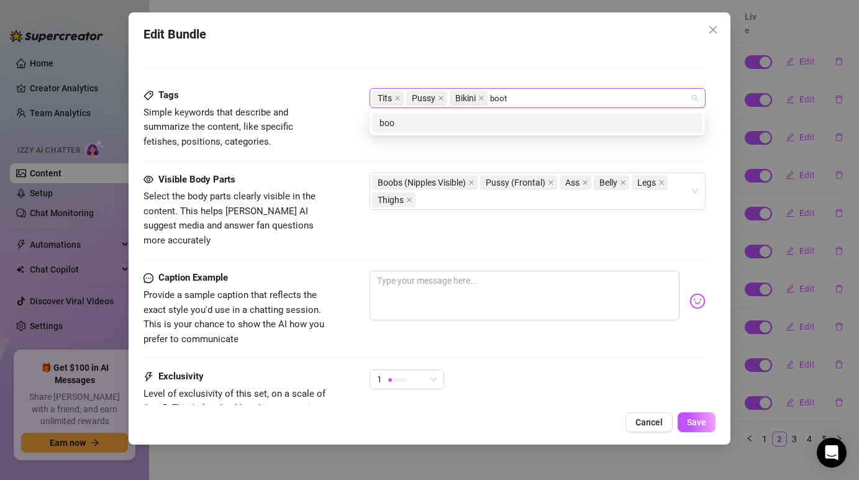
type input "booty"
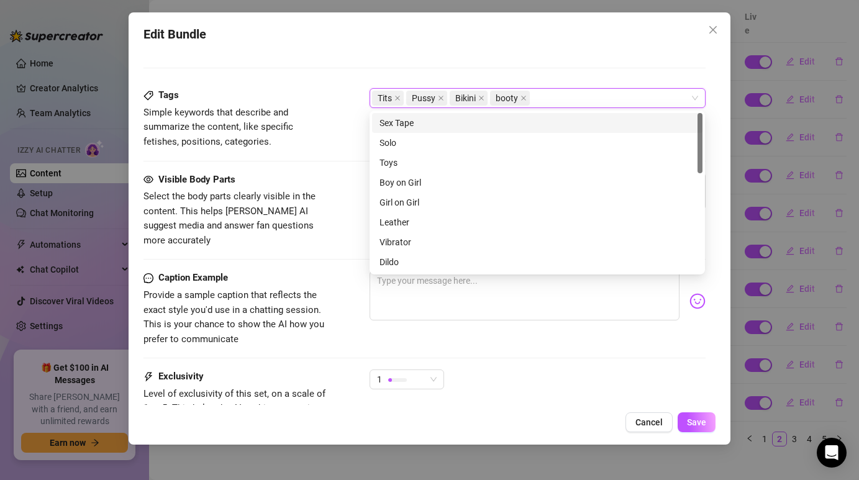
click at [544, 63] on div "Description Write a detailed description of the content in a few sentences. Avo…" at bounding box center [423, 14] width 561 height 148
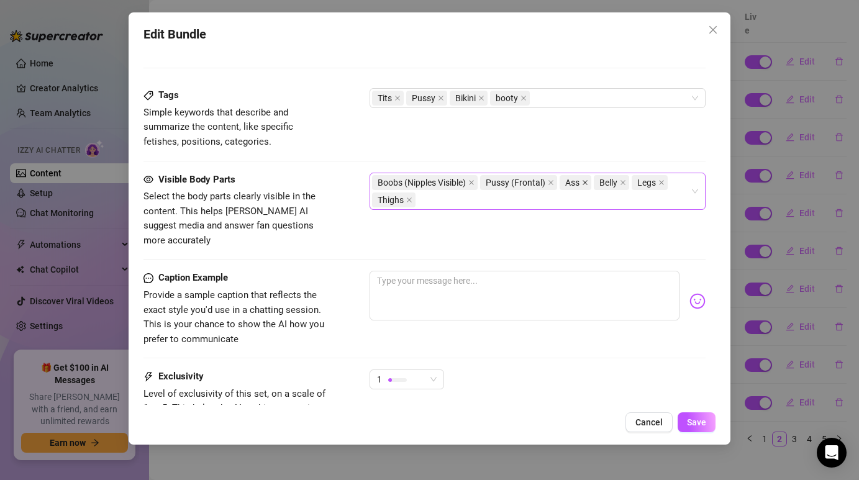
click at [583, 182] on icon "close" at bounding box center [585, 182] width 6 height 6
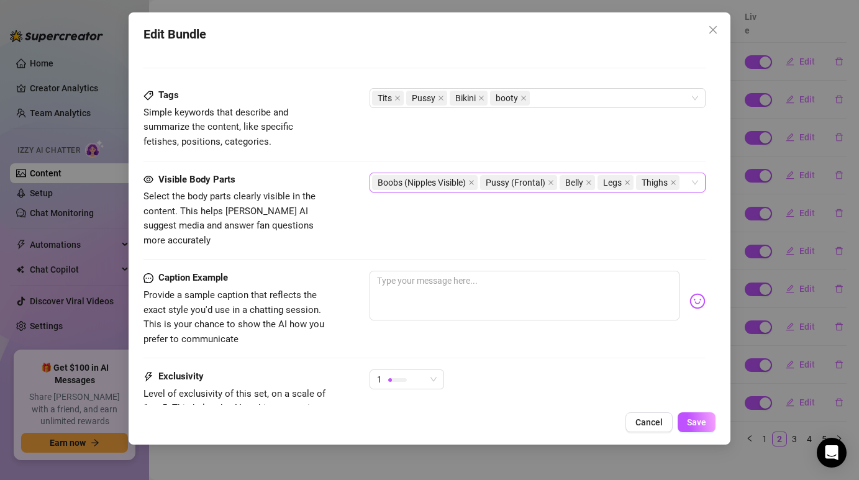
click at [683, 183] on input "search" at bounding box center [683, 182] width 2 height 15
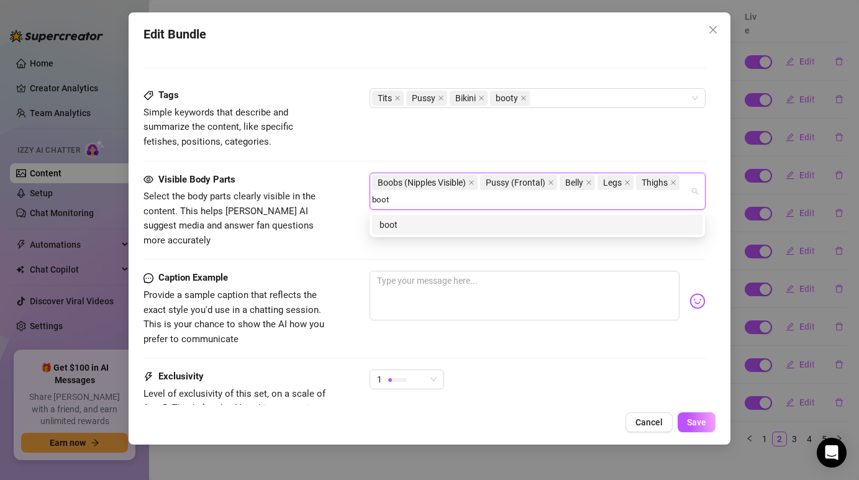
type input "booty"
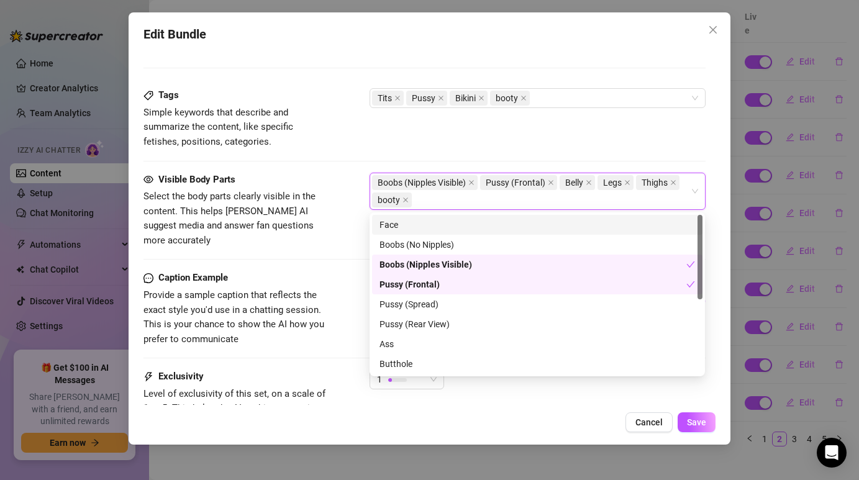
click at [525, 204] on div "Boobs (Nipples Visible) Pussy (Frontal) Belly Legs Thighs booty" at bounding box center [530, 191] width 317 height 35
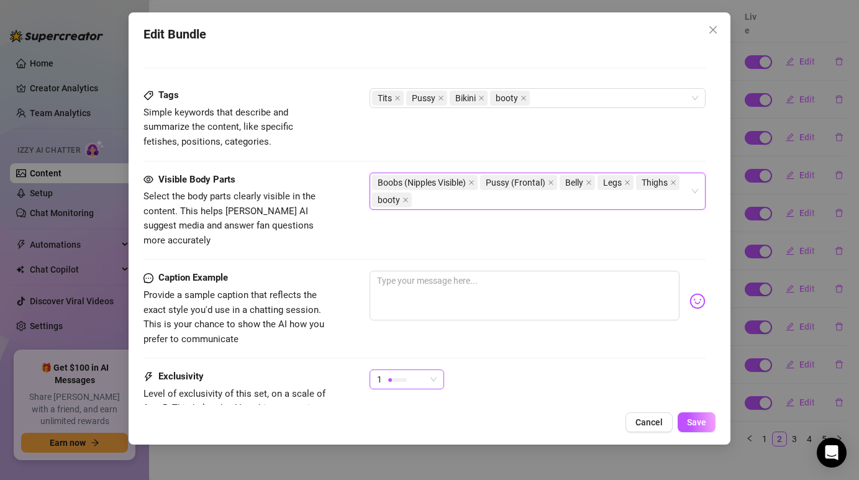
click at [417, 370] on div "1" at bounding box center [401, 379] width 48 height 19
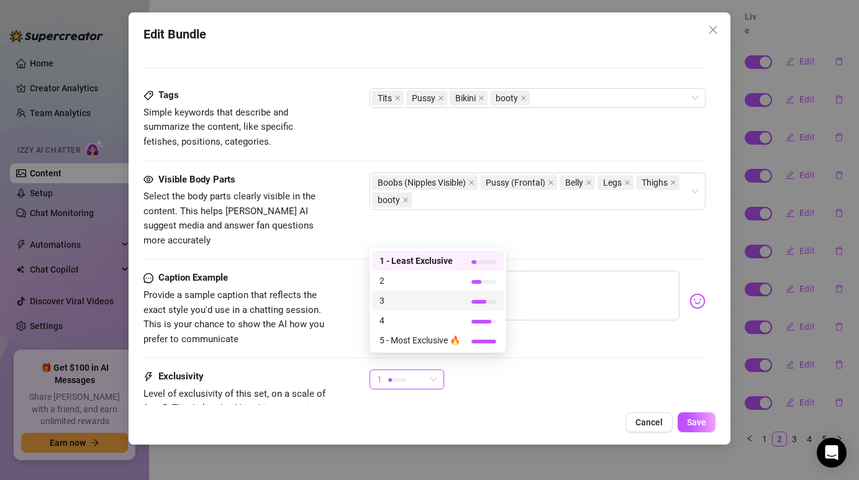
click at [408, 302] on span "3" at bounding box center [419, 301] width 81 height 14
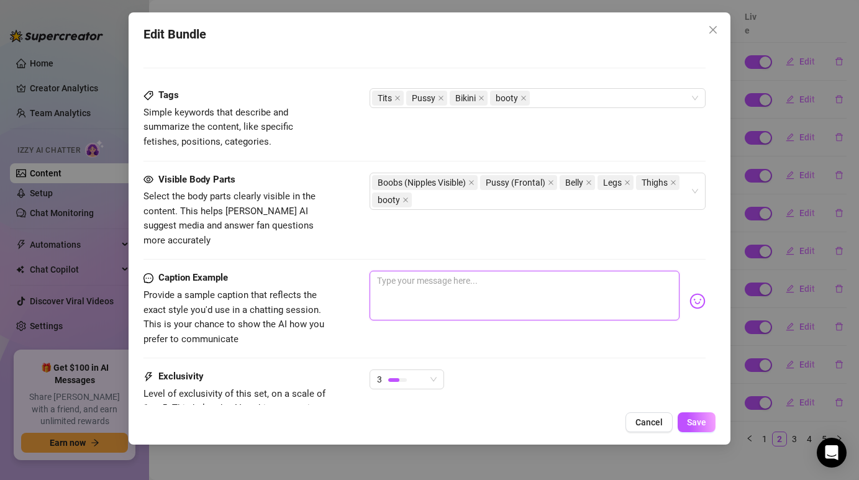
click at [443, 276] on textarea at bounding box center [523, 296] width 309 height 50
paste textarea "Do you like how the cold makes my nipples this hard? ❄️"
type textarea "Do you like how the cold makes my nipples this hard? ❄️"
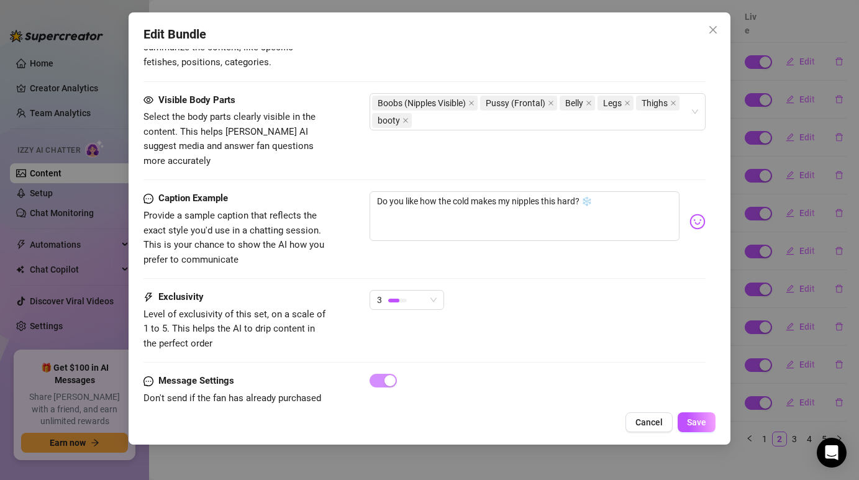
scroll to position [855, 0]
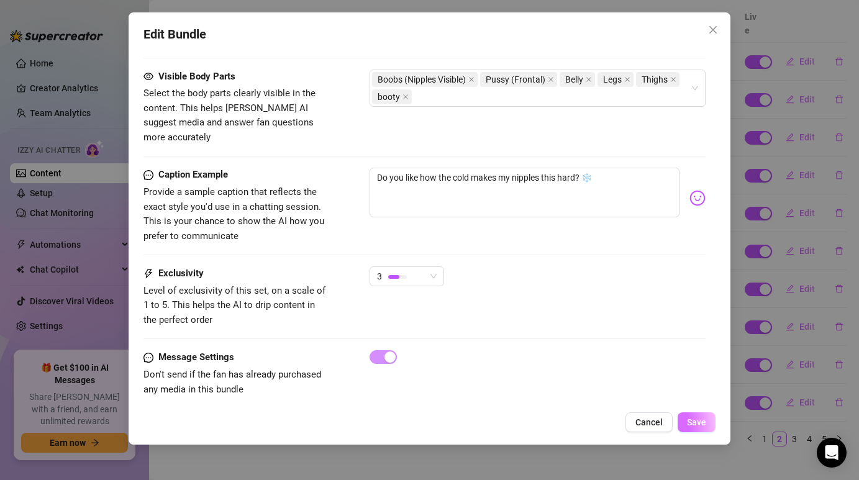
click at [701, 425] on span "Save" at bounding box center [696, 422] width 19 height 10
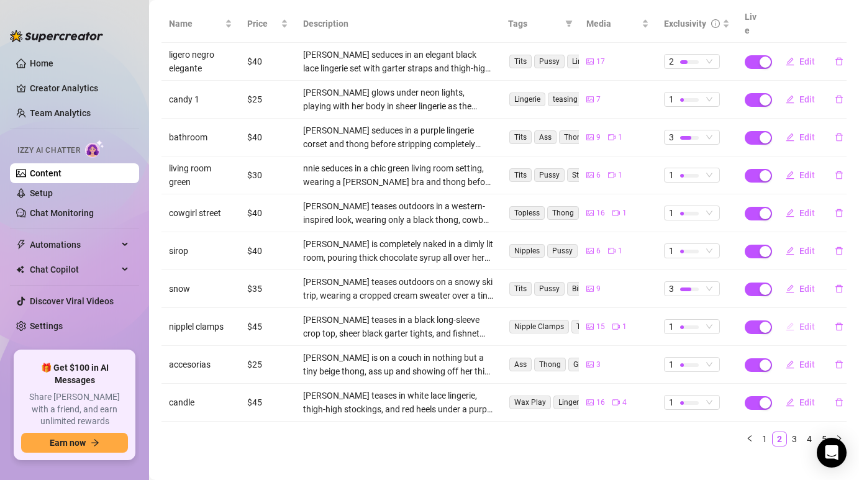
click at [803, 322] on span "Edit" at bounding box center [807, 327] width 16 height 10
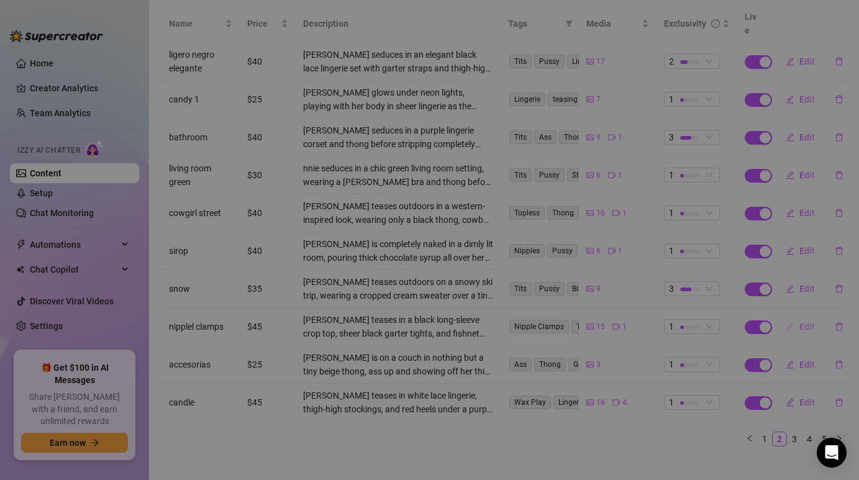
type textarea "Type your message here..."
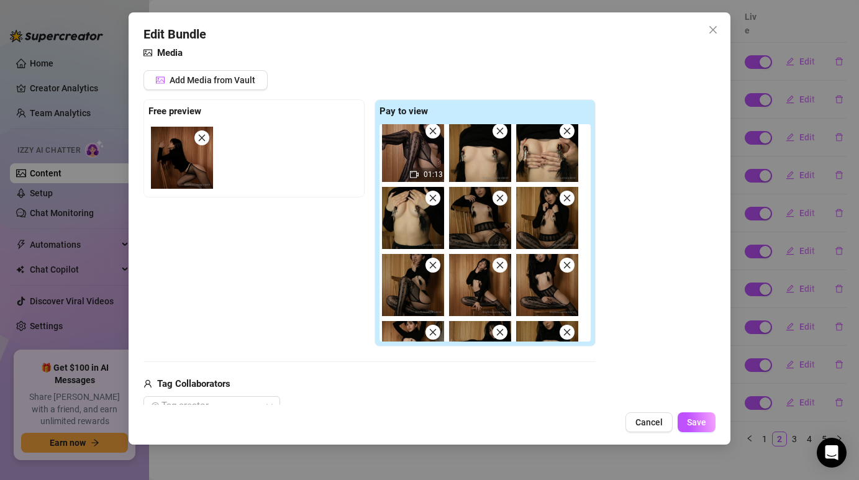
scroll to position [0, 0]
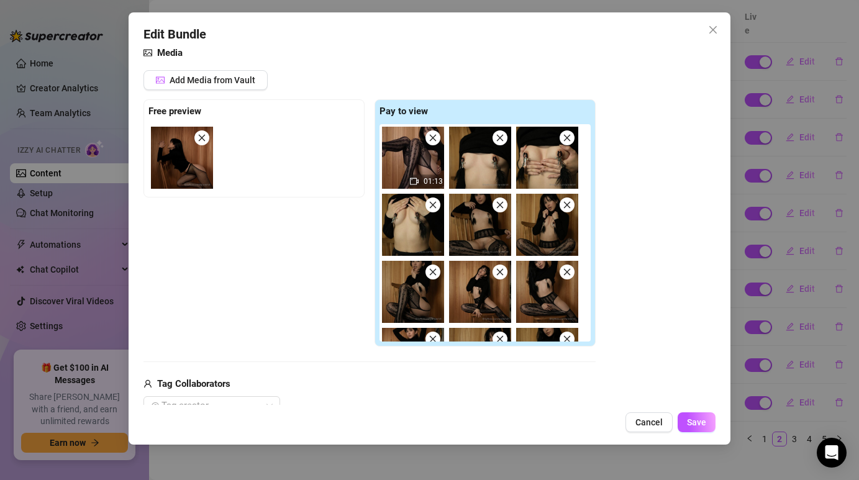
click at [501, 138] on icon "close" at bounding box center [500, 137] width 7 height 7
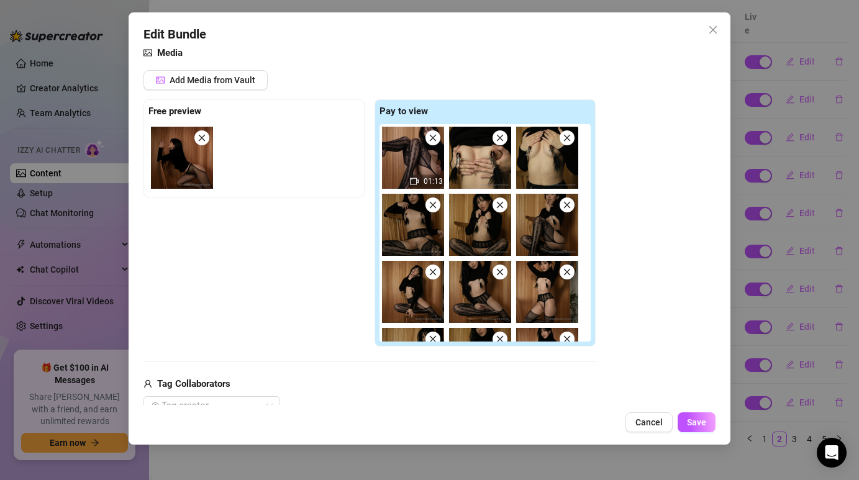
click at [570, 137] on icon "close" at bounding box center [566, 137] width 9 height 9
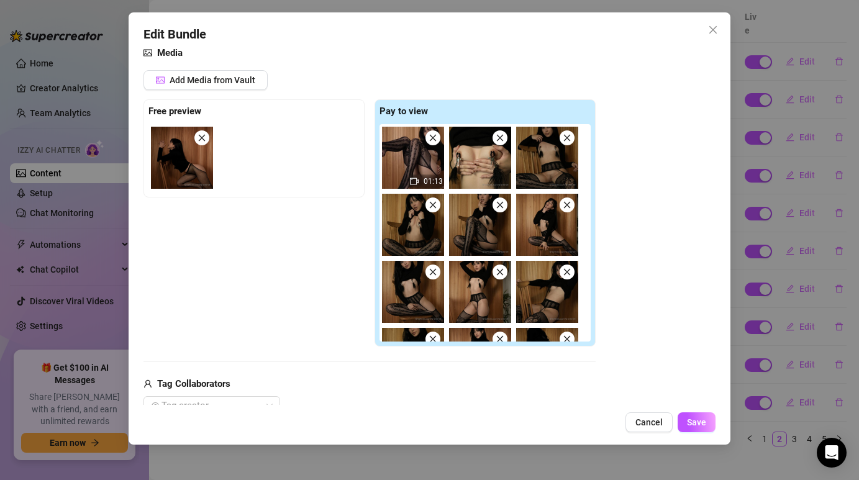
click at [499, 202] on icon "close" at bounding box center [499, 205] width 9 height 9
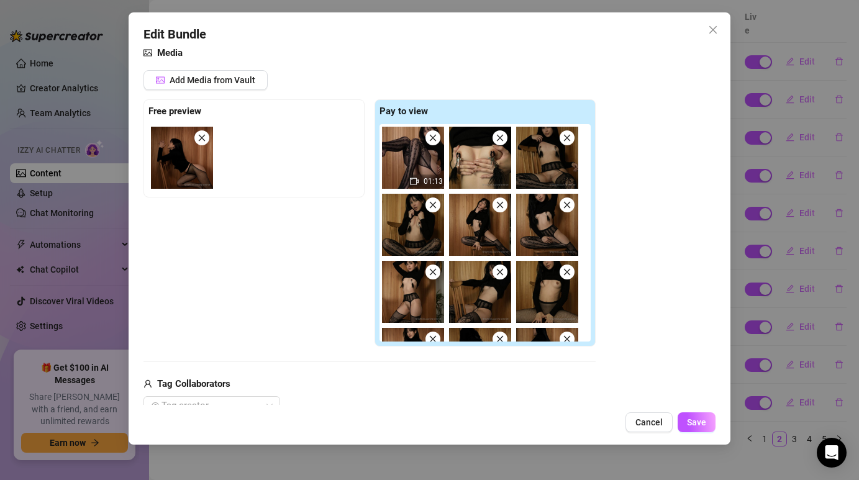
click at [502, 203] on icon "close" at bounding box center [499, 205] width 9 height 9
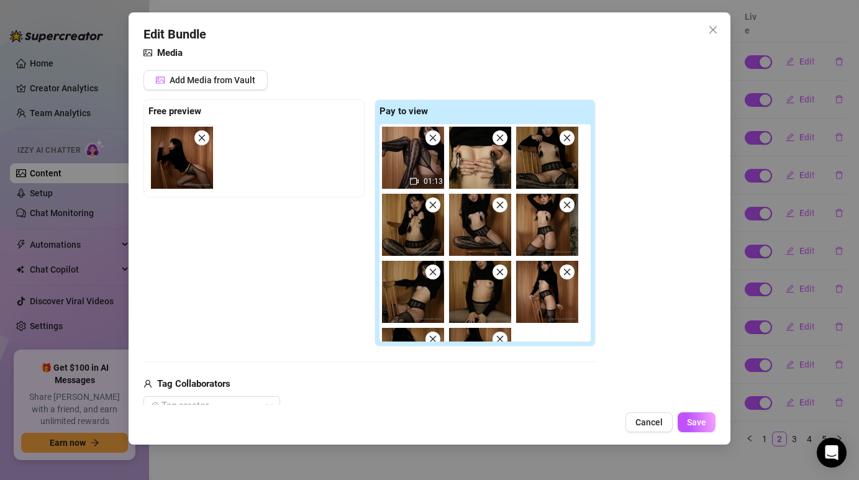
click at [502, 203] on icon "close" at bounding box center [499, 205] width 9 height 9
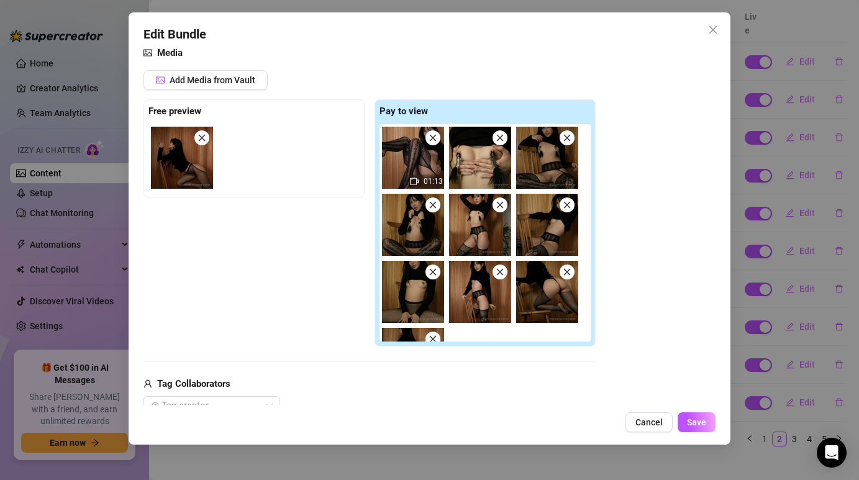
click at [502, 203] on icon "close" at bounding box center [499, 205] width 9 height 9
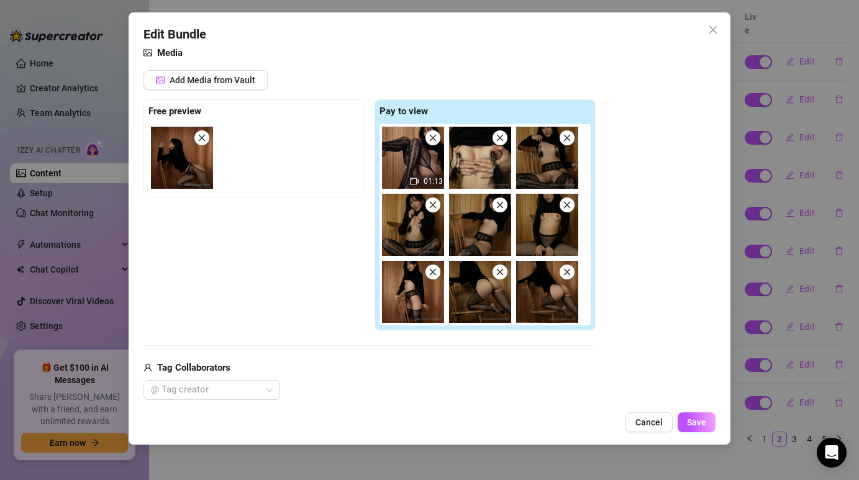
click at [564, 204] on icon "close" at bounding box center [566, 205] width 9 height 9
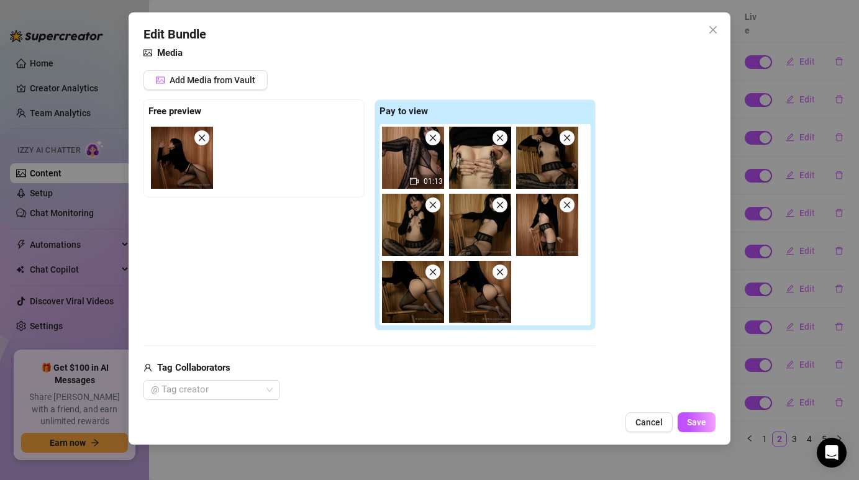
click at [435, 269] on icon "close" at bounding box center [432, 272] width 9 height 9
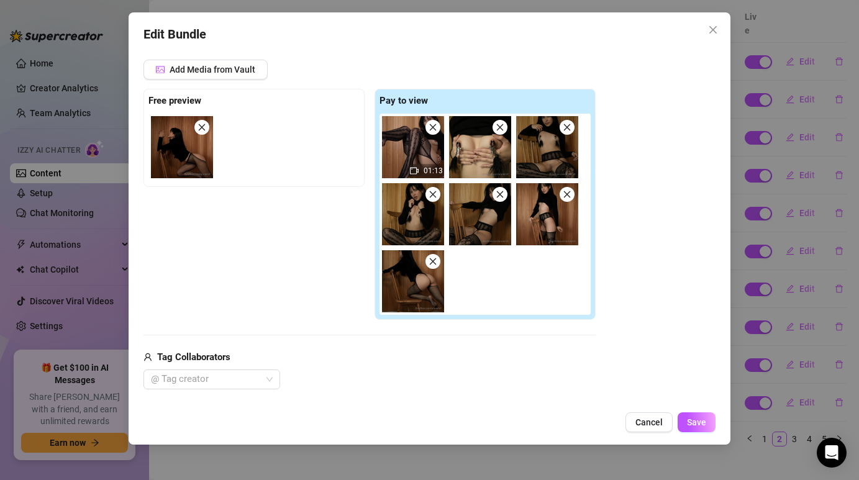
scroll to position [153, 0]
click at [432, 261] on icon "close" at bounding box center [433, 261] width 7 height 7
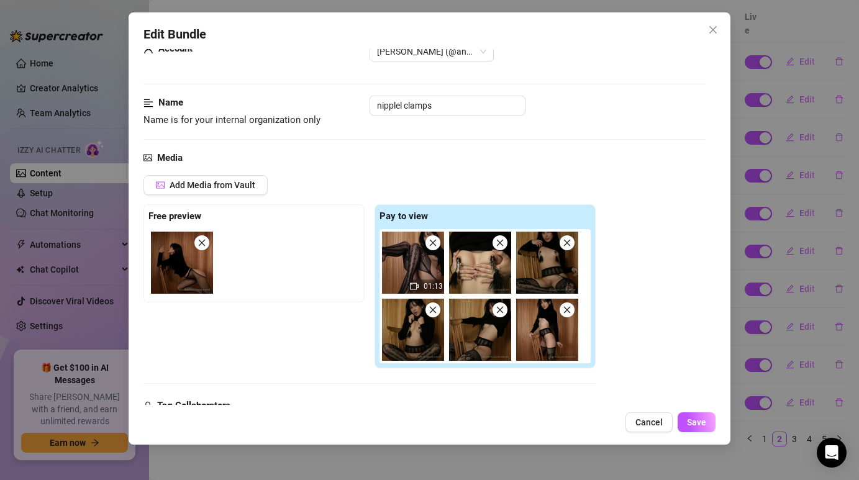
scroll to position [0, 0]
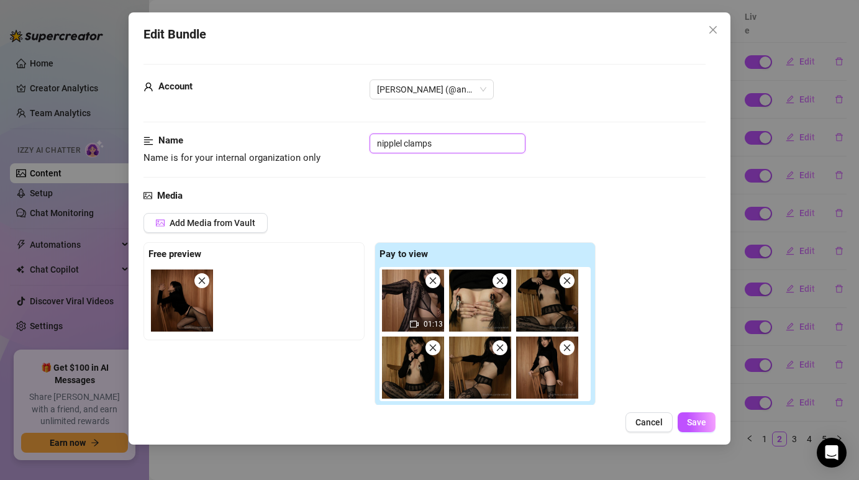
click at [466, 143] on input "nipplel clamps" at bounding box center [447, 143] width 156 height 20
type input "nipplel clamps 2"
click at [520, 178] on div "Name Name is for your internal organization only nipplel clamps 2" at bounding box center [423, 160] width 561 height 55
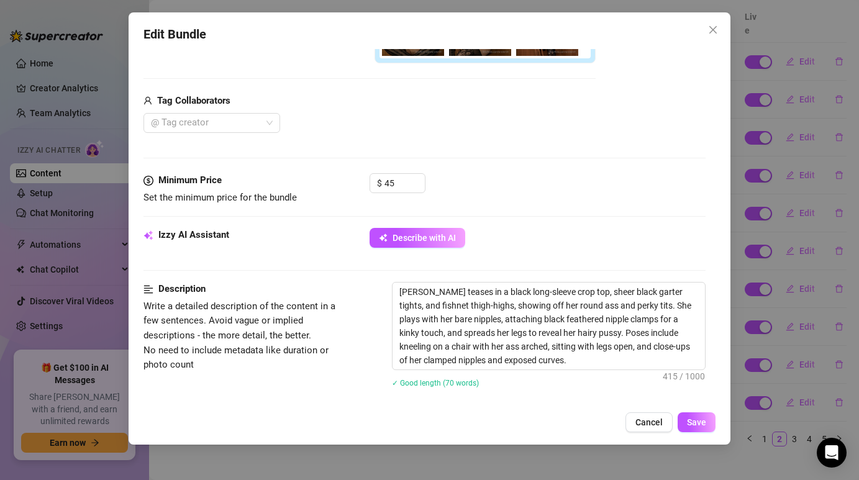
scroll to position [358, 0]
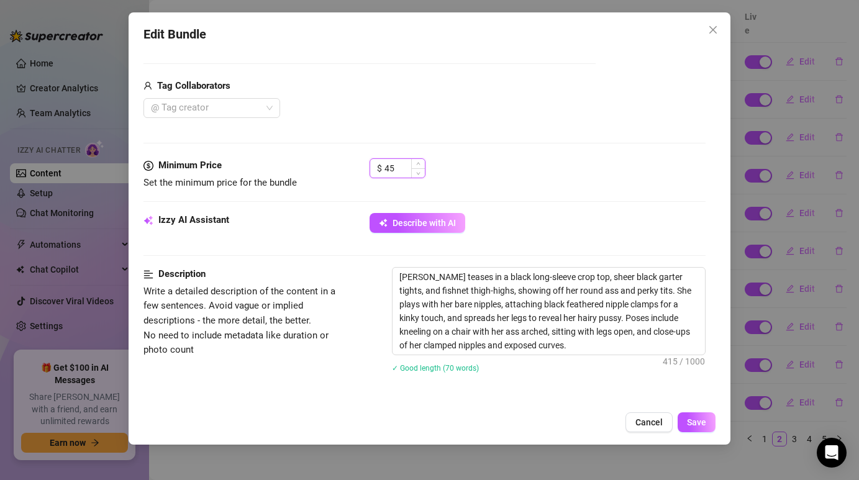
click at [402, 168] on input "45" at bounding box center [404, 168] width 40 height 19
type input "40"
click at [480, 172] on div "$ 40" at bounding box center [536, 173] width 335 height 31
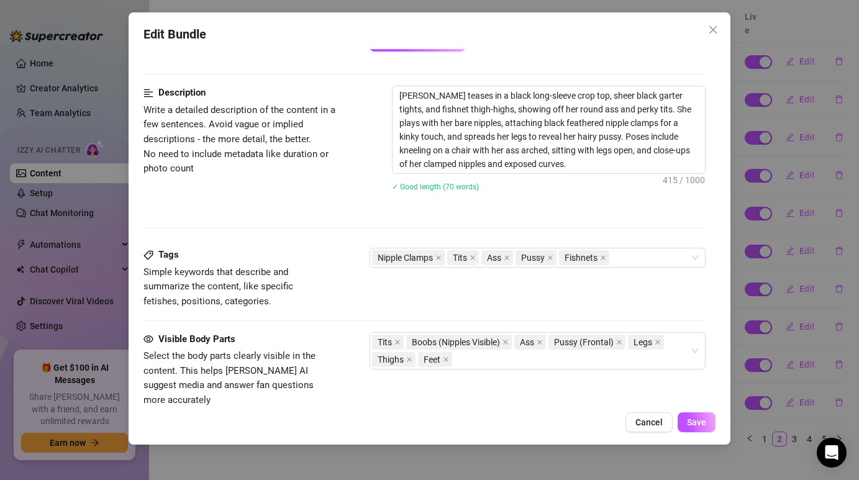
scroll to position [539, 0]
click at [556, 165] on textarea "[PERSON_NAME] teases in a black long-sleeve crop top, sheer black garter tights…" at bounding box center [548, 129] width 312 height 87
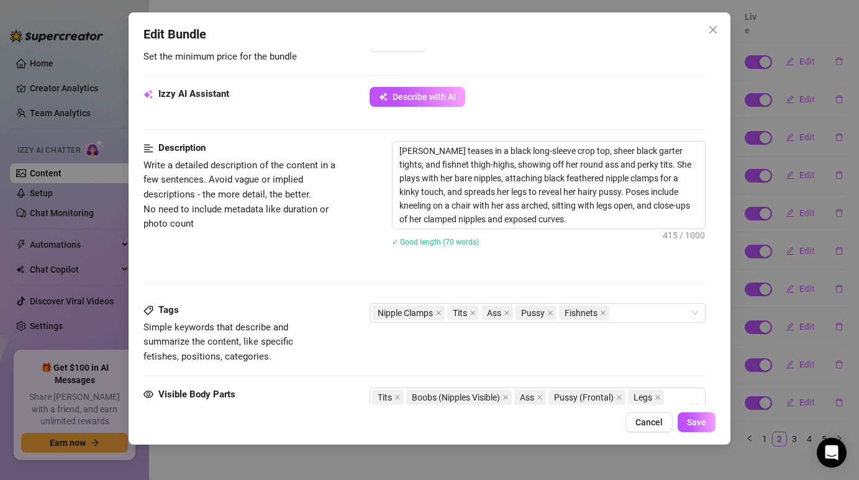
scroll to position [462, 0]
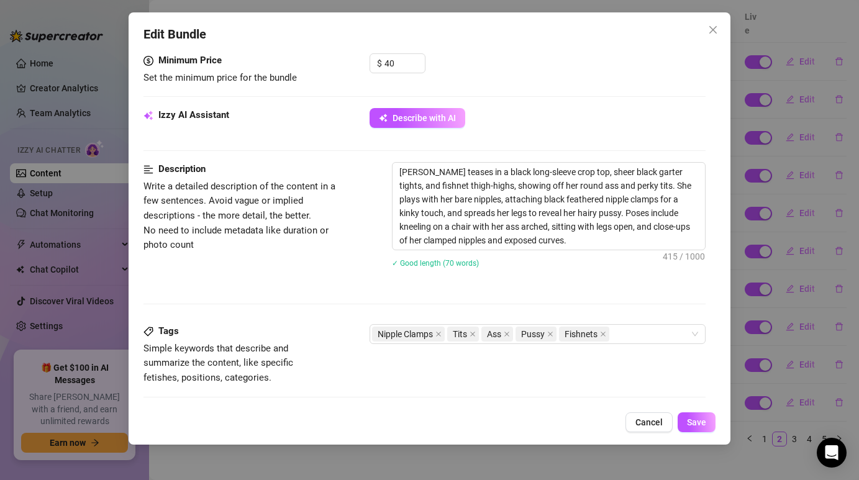
click at [520, 251] on div "[PERSON_NAME] teases in a black long-sleeve crop top, sheer black garter tights…" at bounding box center [548, 223] width 313 height 122
click at [520, 246] on textarea "[PERSON_NAME] teases in a black long-sleeve crop top, sheer black garter tights…" at bounding box center [548, 206] width 312 height 87
type textarea "Describe the content (media) in a few sentences"
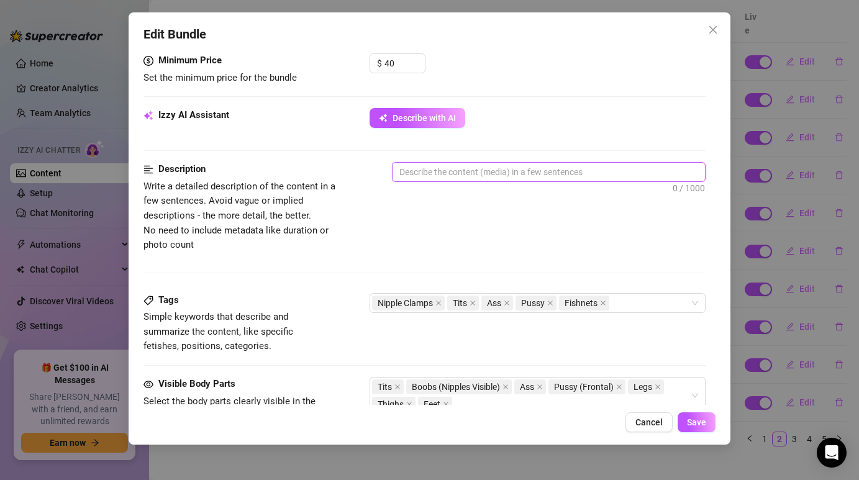
paste textarea "[PERSON_NAME] seduces in a sheer black lace bra and garter set, paired with thi…"
type textarea "[PERSON_NAME] seduces in a sheer black lace bra and garter set, paired with thi…"
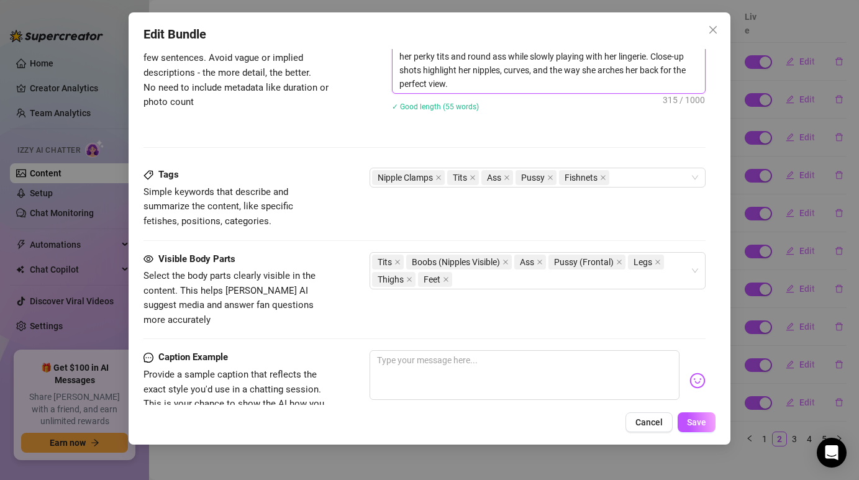
scroll to position [606, 0]
click at [508, 174] on icon "close" at bounding box center [506, 176] width 6 height 6
click at [616, 174] on div "Nipple Clamps Tits Pussy Fishnets" at bounding box center [530, 176] width 317 height 17
type textarea "[PERSON_NAME] seduces in a sheer black lace bra and garter set, paired with thi…"
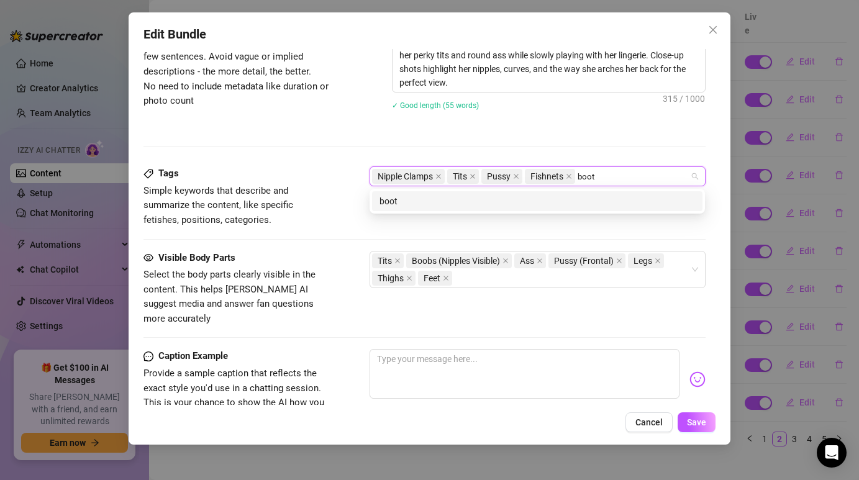
type input "booty"
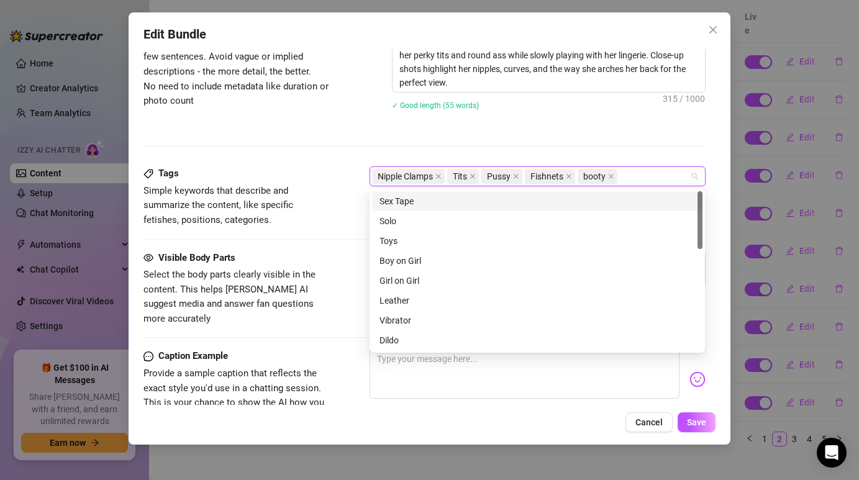
click at [603, 142] on div "Description Write a detailed description of the content in a few sentences. Avo…" at bounding box center [423, 92] width 561 height 148
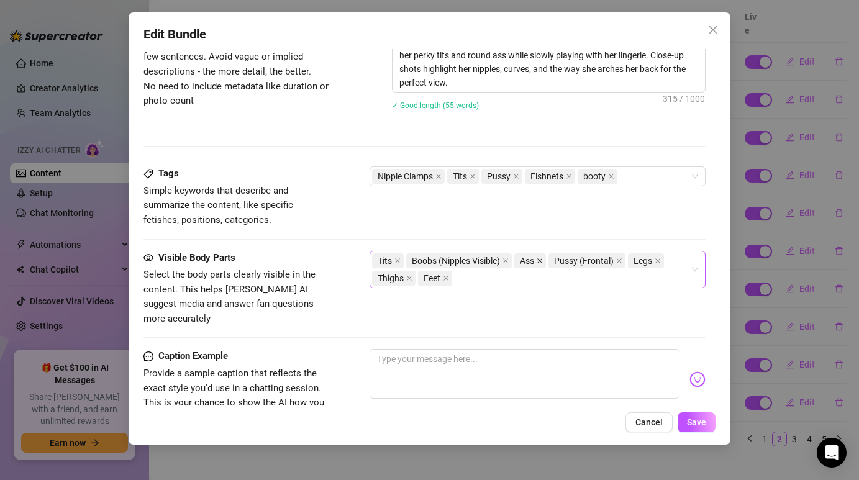
click at [541, 264] on span at bounding box center [539, 261] width 6 height 14
click at [517, 273] on div "Tits Boobs (Nipples Visible) Pussy (Frontal) Legs Thighs Feet" at bounding box center [530, 269] width 317 height 35
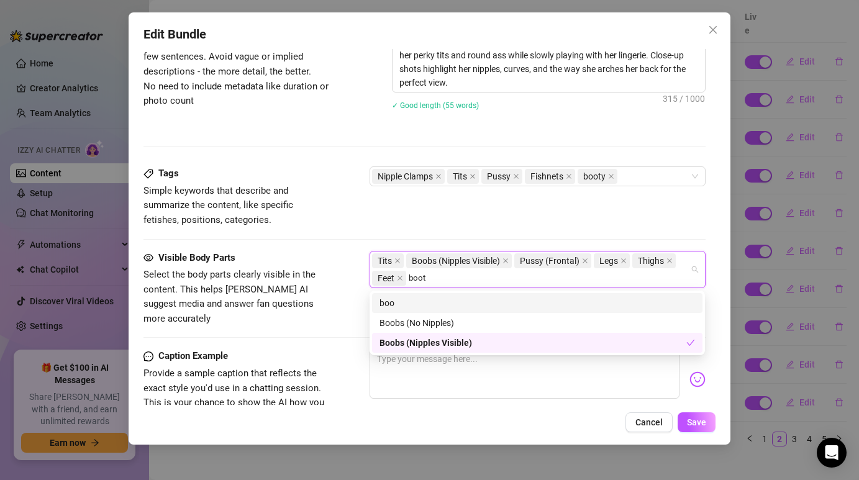
type input "booty"
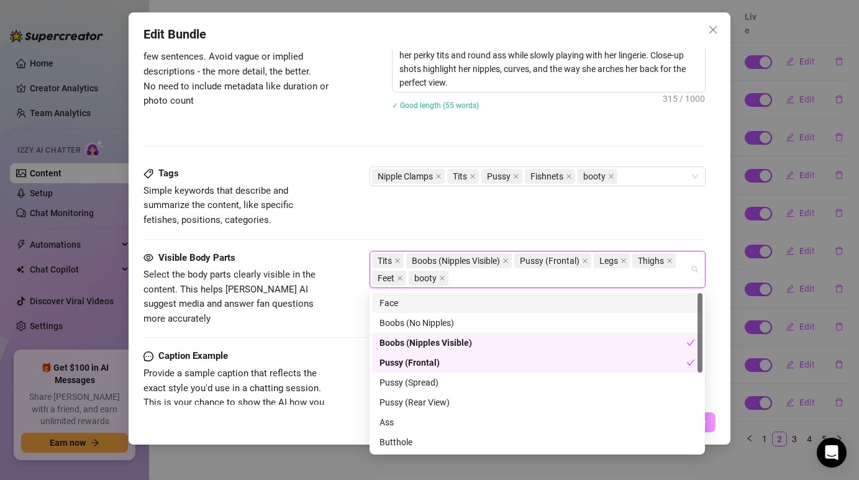
click at [411, 223] on div "Tags Simple keywords that describe and summarize the content, like specific fet…" at bounding box center [423, 196] width 561 height 61
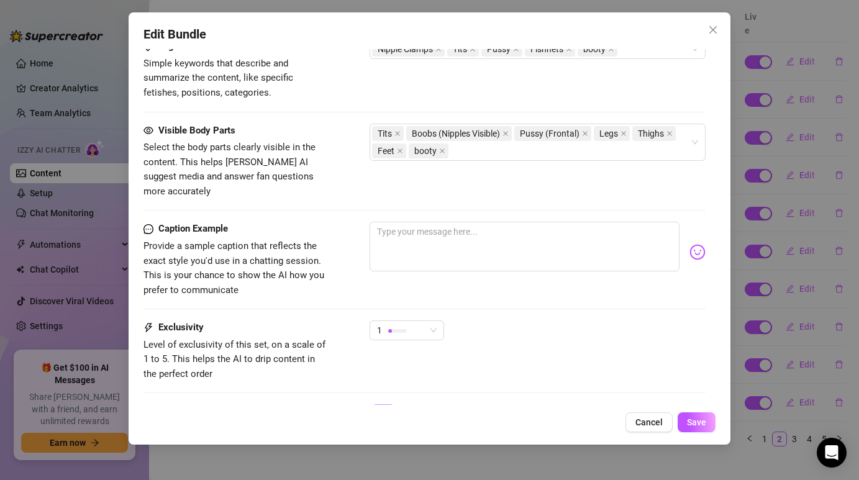
scroll to position [741, 0]
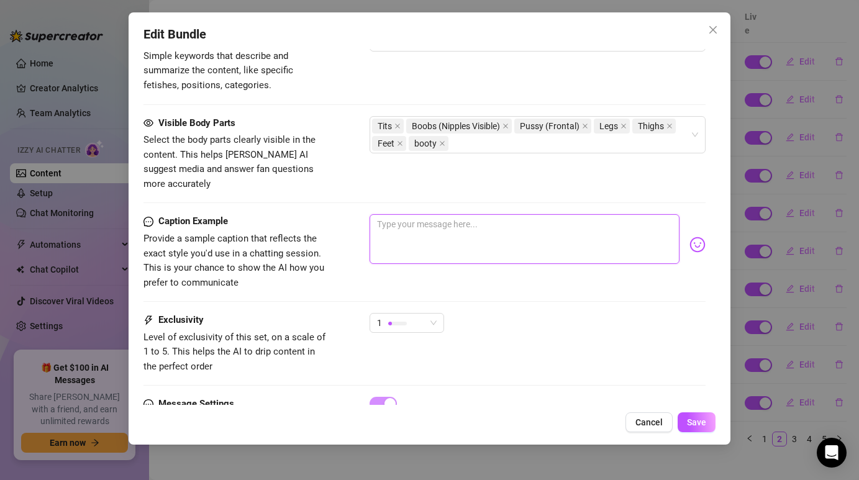
click at [462, 227] on textarea at bounding box center [523, 239] width 309 height 50
click at [421, 217] on textarea at bounding box center [523, 239] width 309 height 50
paste textarea "Do you like the way the lace hugs my body? 🖤"
type textarea "Do you like the way the lace hugs my body? 🖤"
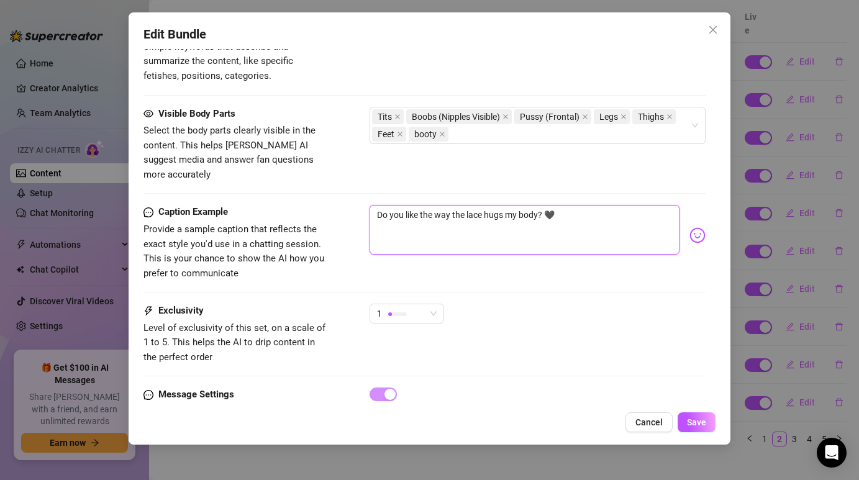
scroll to position [788, 0]
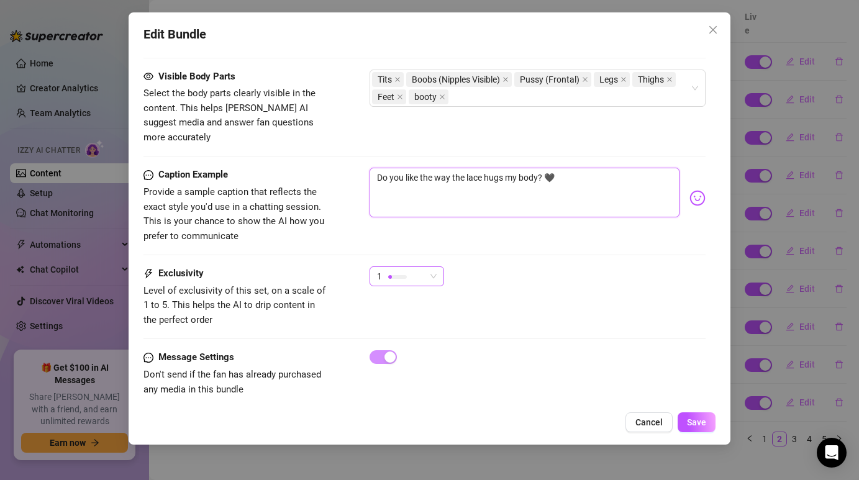
click at [416, 267] on div "1" at bounding box center [401, 276] width 48 height 19
type textarea "Do you like the way the lace hugs my body? 🖤"
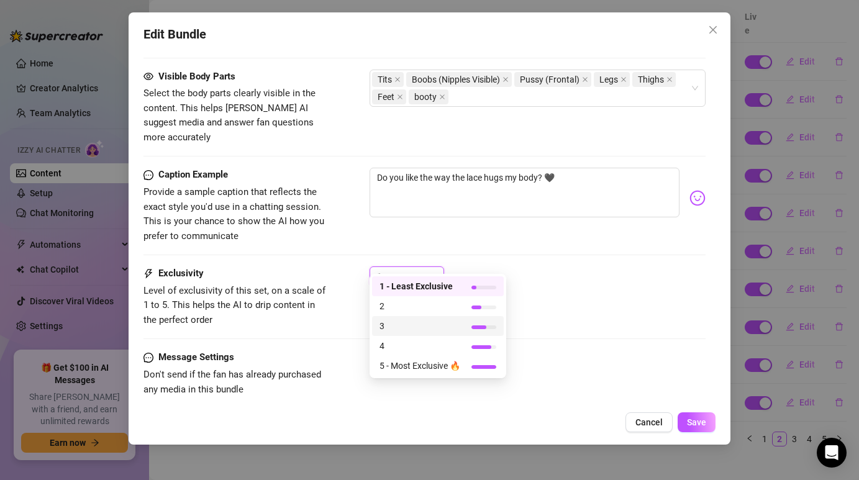
click at [418, 320] on span "3" at bounding box center [419, 326] width 81 height 14
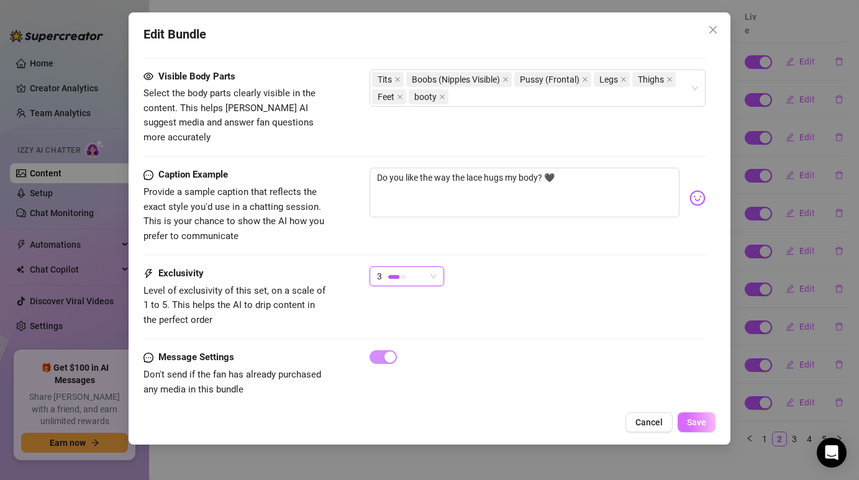
click at [708, 430] on button "Save" at bounding box center [696, 422] width 38 height 20
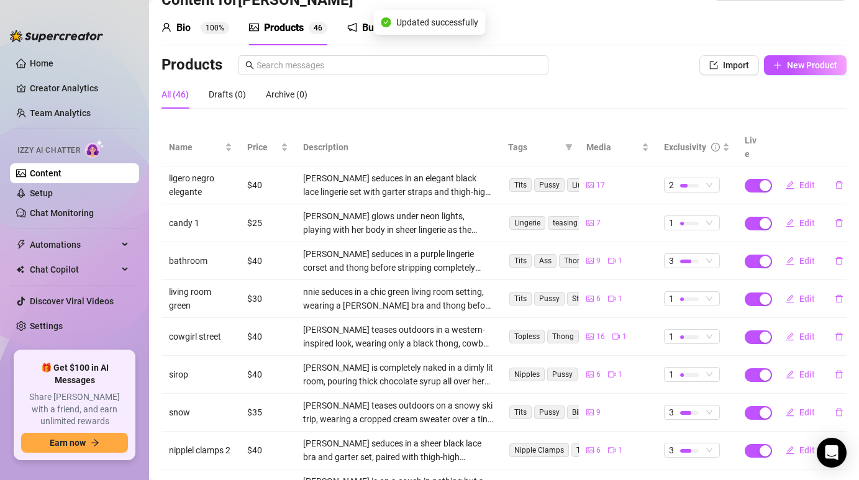
scroll to position [0, 0]
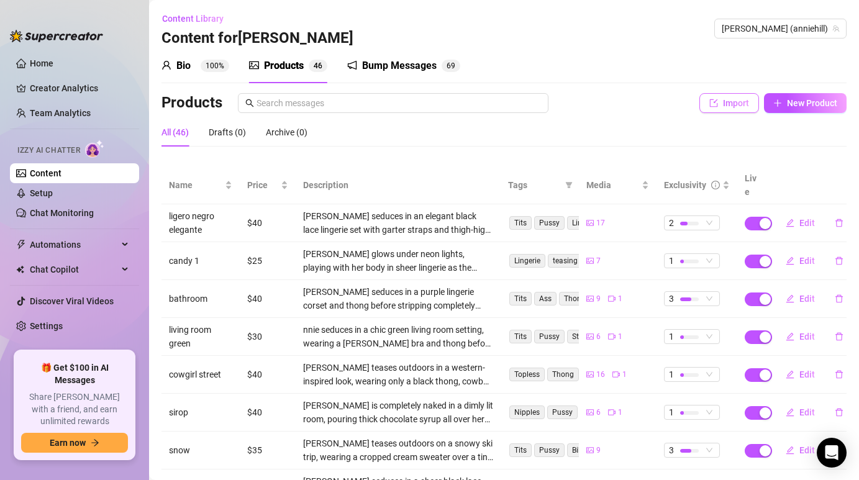
click at [712, 100] on icon "import" at bounding box center [713, 103] width 9 height 9
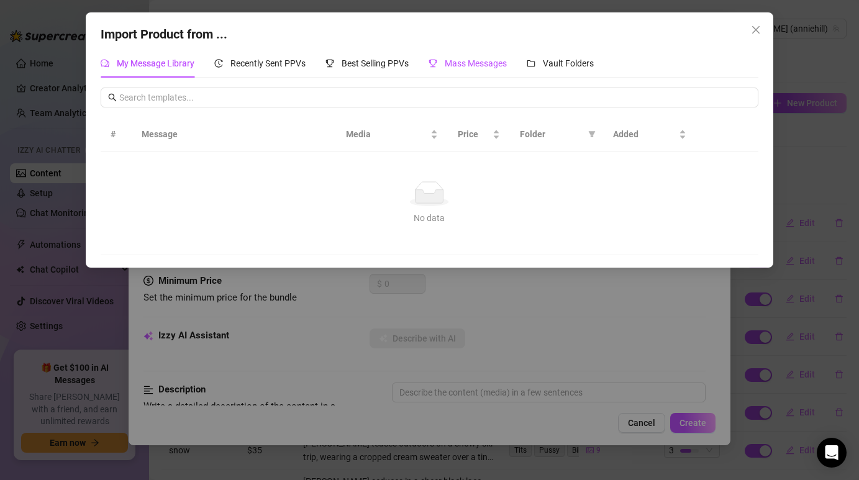
click at [447, 60] on span "Mass Messages" at bounding box center [475, 63] width 62 height 10
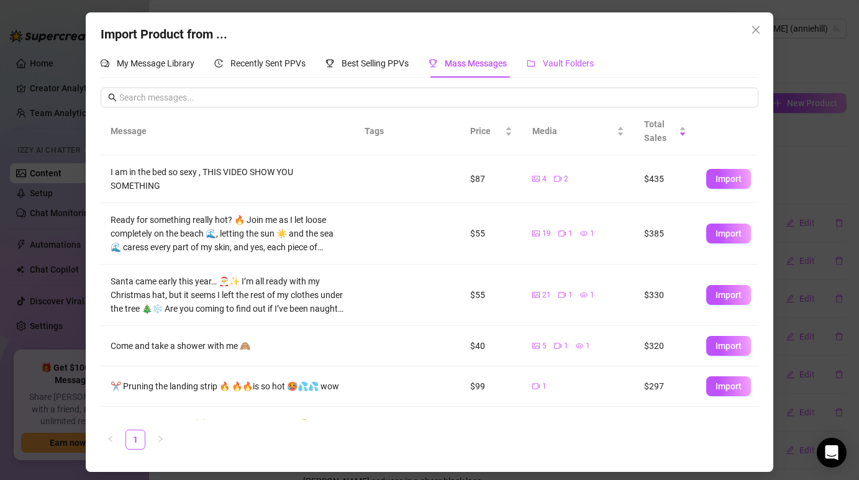
click at [557, 66] on span "Vault Folders" at bounding box center [568, 63] width 51 height 10
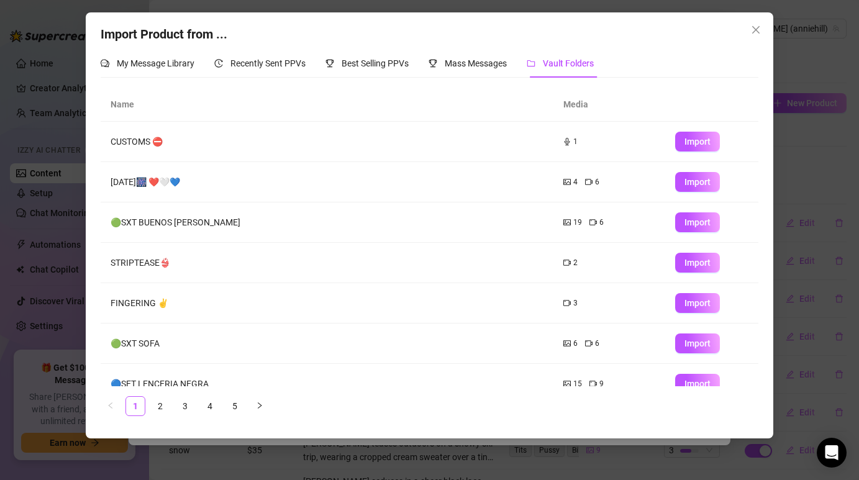
scroll to position [140, 0]
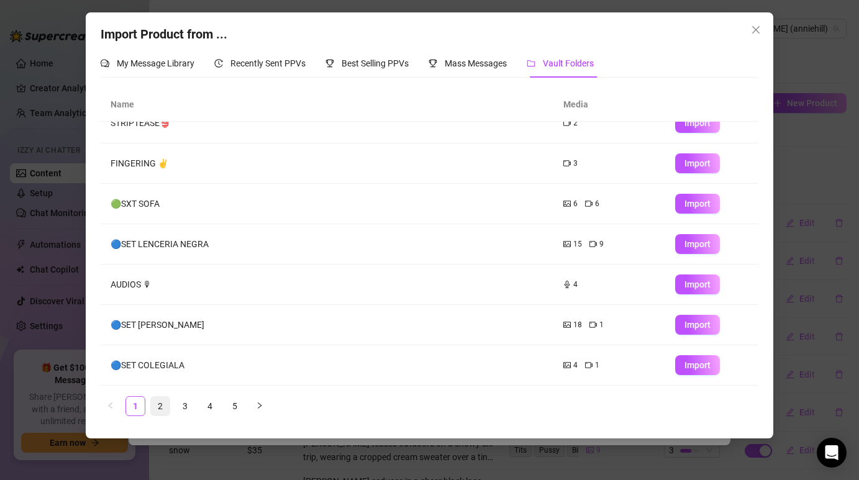
click at [161, 410] on link "2" at bounding box center [160, 406] width 19 height 19
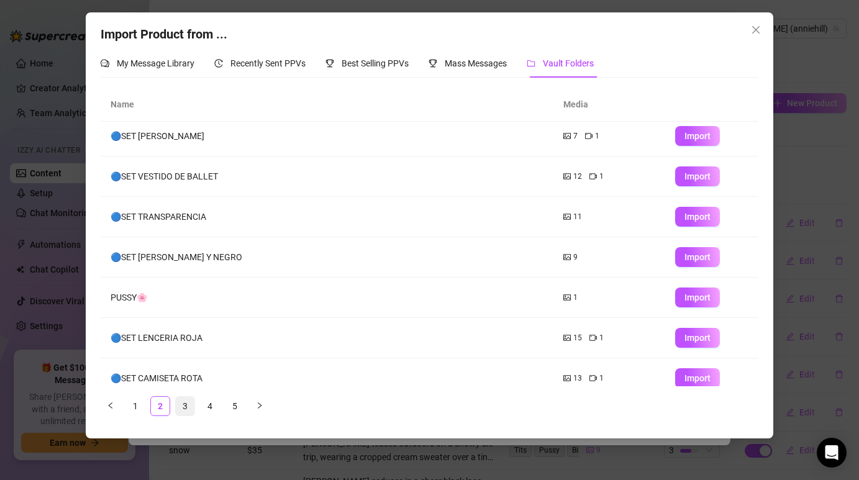
scroll to position [0, 0]
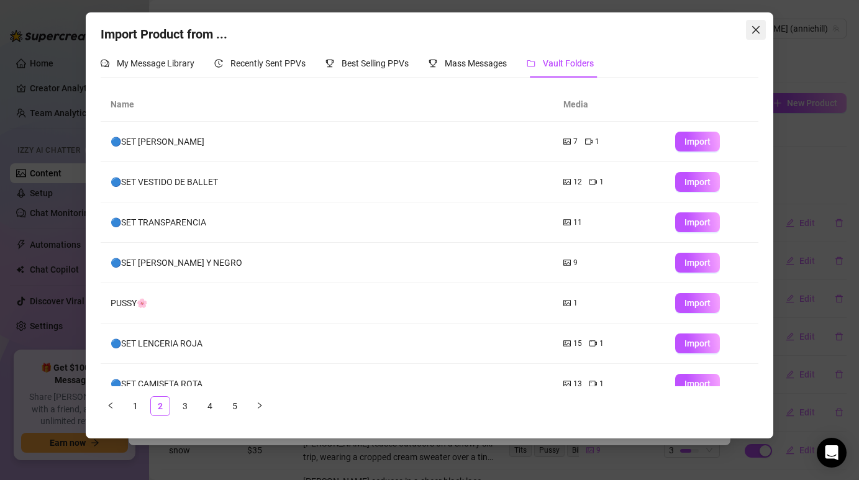
click at [756, 37] on button "Close" at bounding box center [756, 30] width 20 height 20
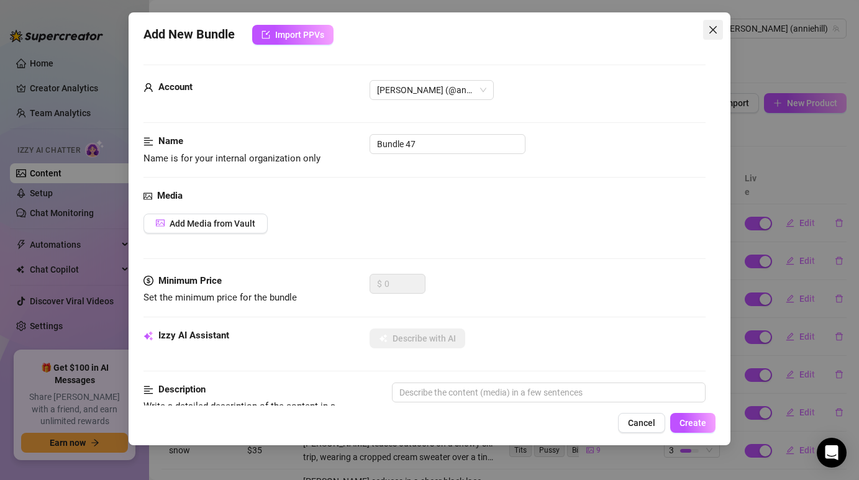
click at [719, 25] on span "Close" at bounding box center [713, 30] width 20 height 10
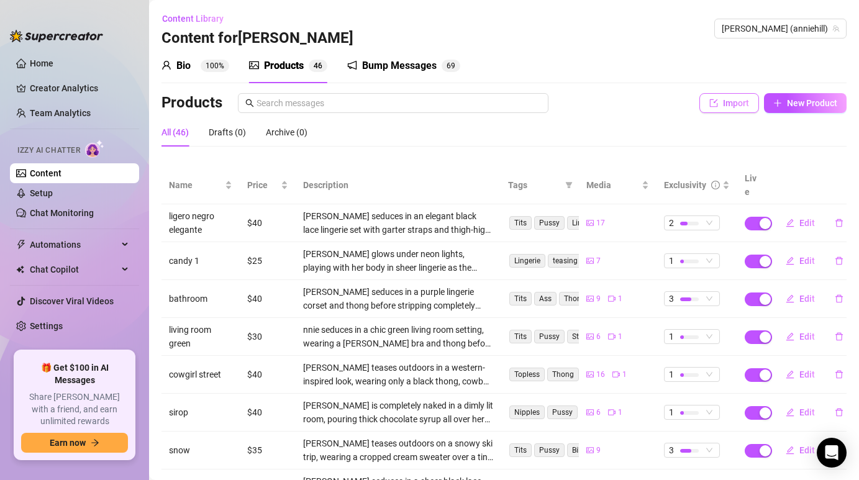
click at [737, 106] on span "Import" at bounding box center [736, 103] width 26 height 10
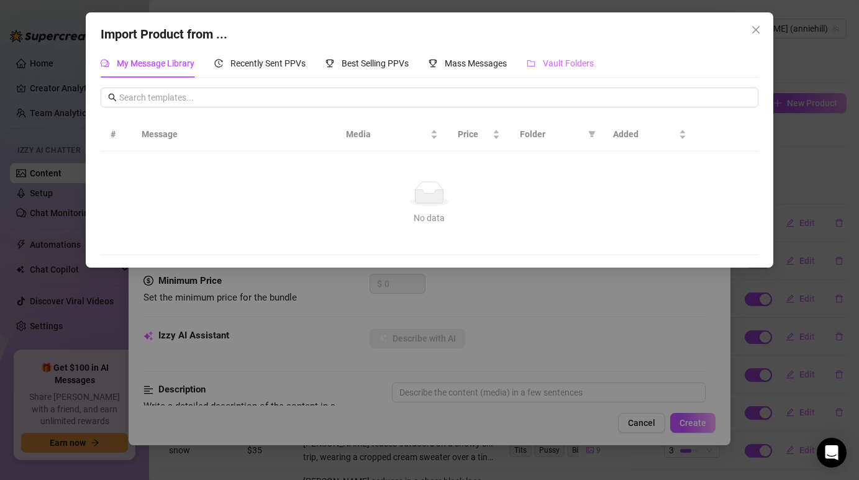
click at [562, 54] on div "Vault Folders" at bounding box center [559, 63] width 67 height 29
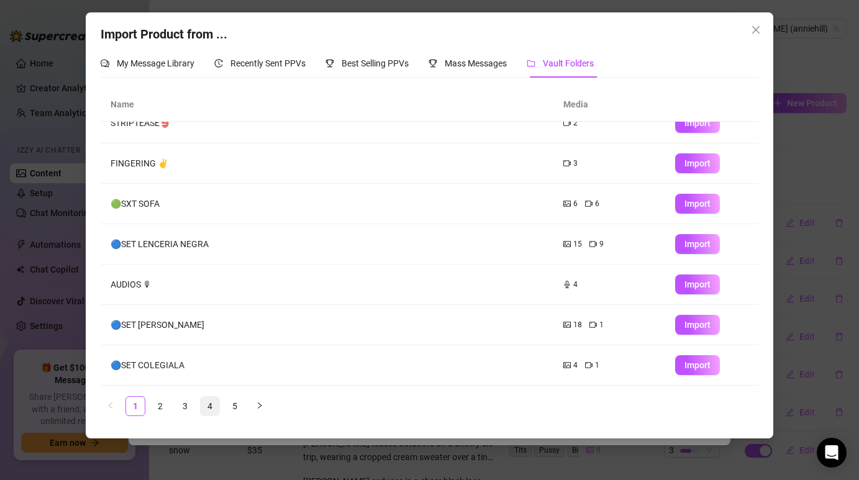
click at [202, 406] on link "4" at bounding box center [210, 406] width 19 height 19
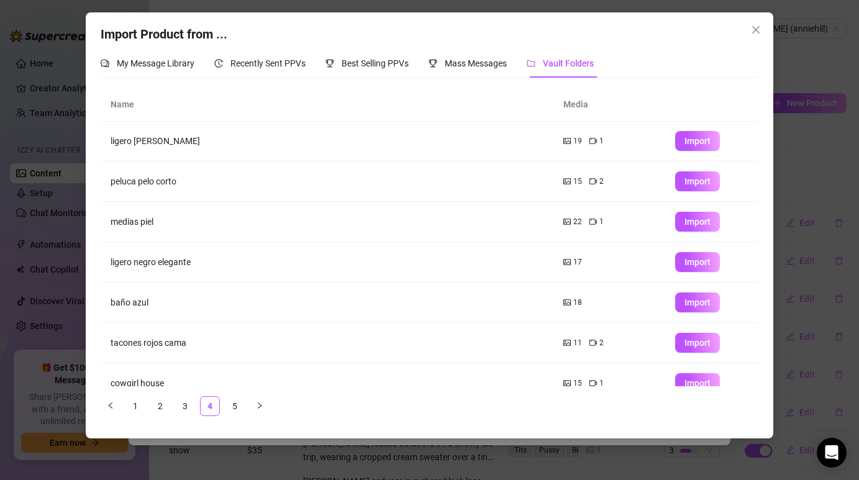
scroll to position [140, 0]
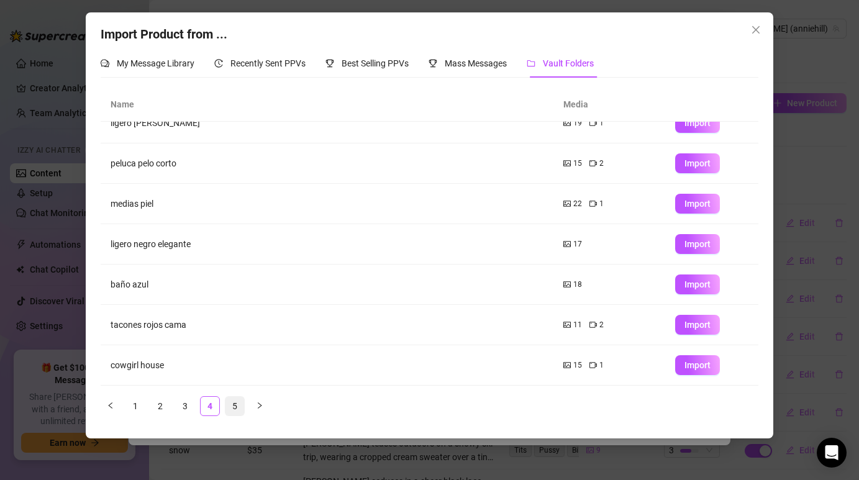
click at [230, 415] on li "5" at bounding box center [235, 406] width 20 height 20
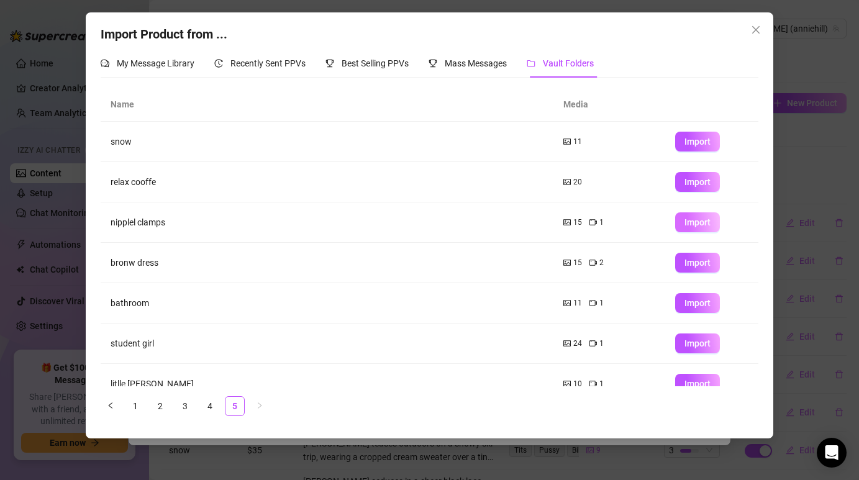
click at [701, 221] on span "Import" at bounding box center [697, 222] width 26 height 10
type textarea "Type your message here..."
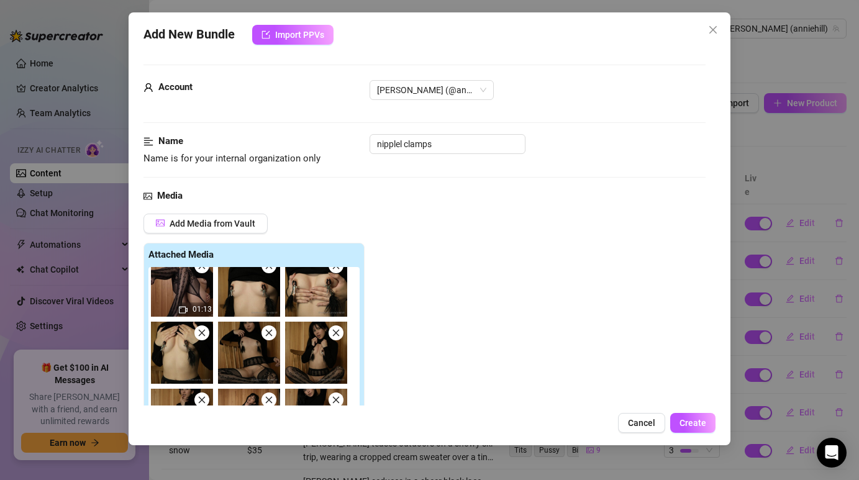
scroll to position [14, 0]
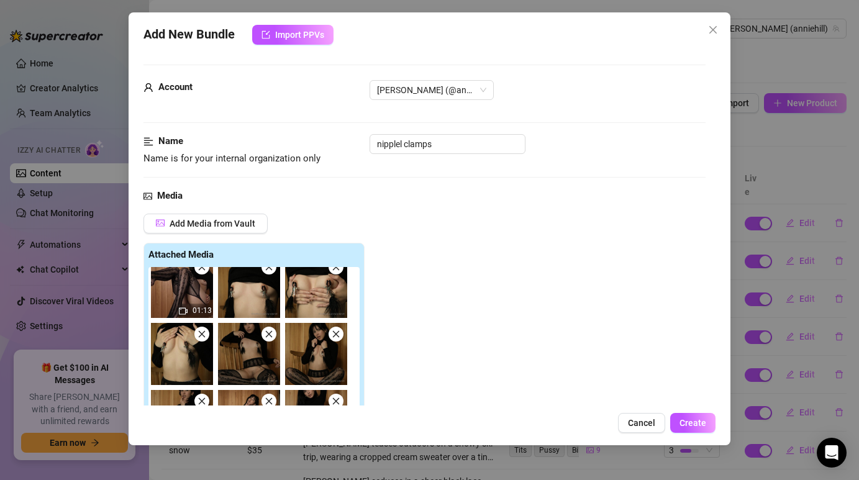
click at [266, 270] on icon "close" at bounding box center [269, 267] width 7 height 7
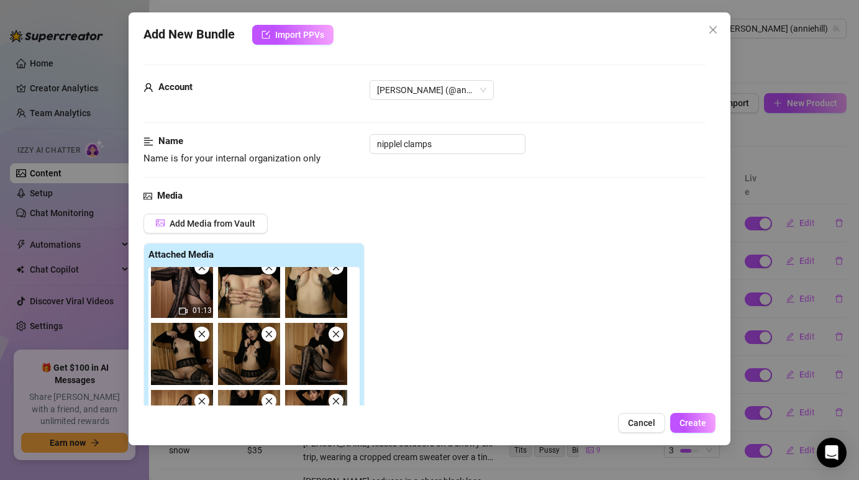
click at [199, 273] on span at bounding box center [201, 266] width 15 height 15
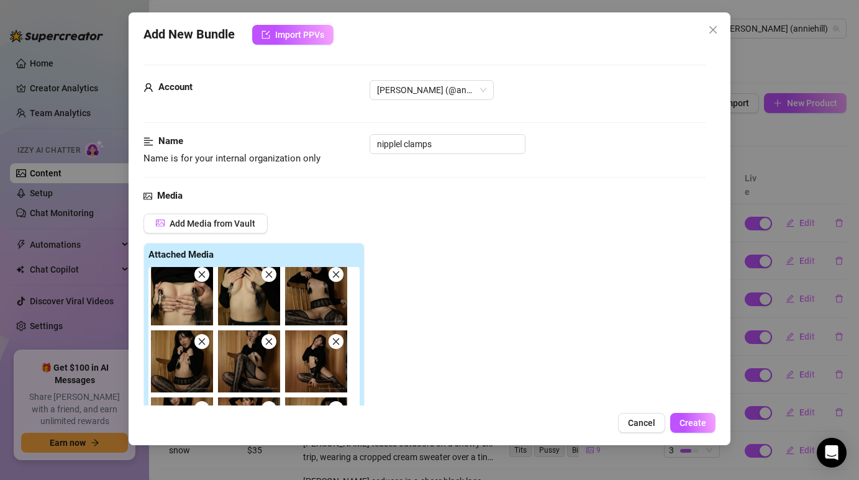
scroll to position [0, 0]
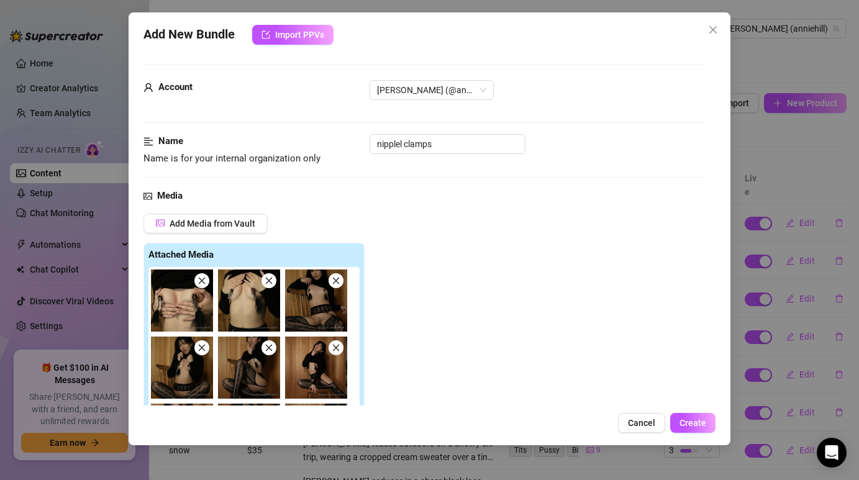
click at [200, 279] on icon "close" at bounding box center [201, 280] width 9 height 9
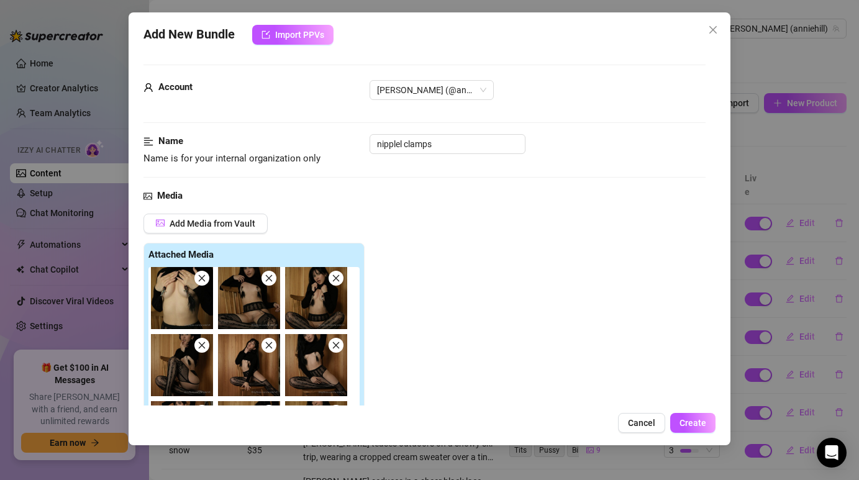
scroll to position [1, 0]
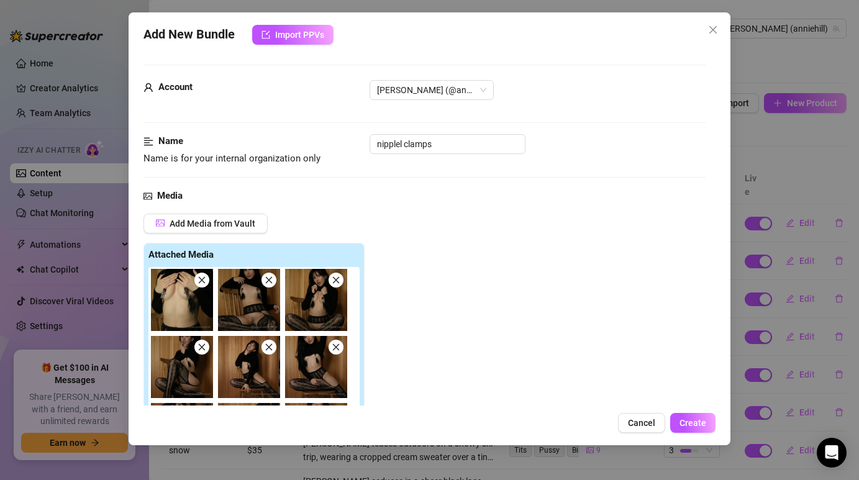
click at [271, 281] on icon "close" at bounding box center [268, 280] width 9 height 9
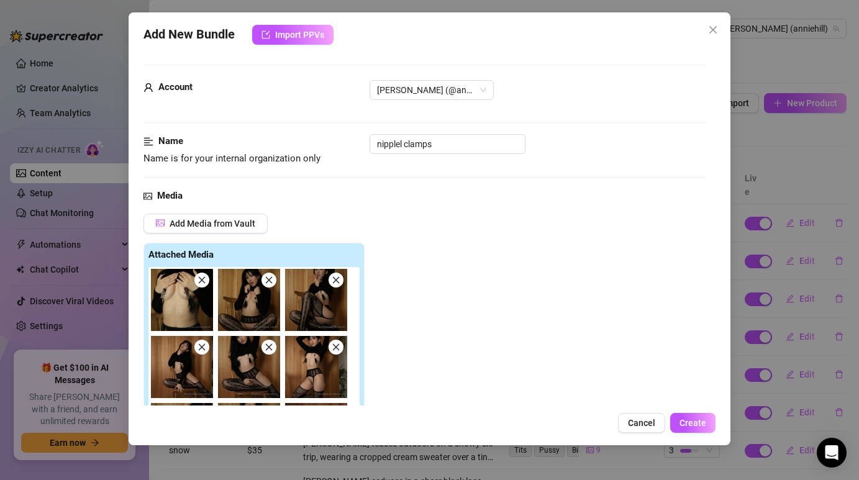
click at [271, 281] on icon "close" at bounding box center [268, 280] width 9 height 9
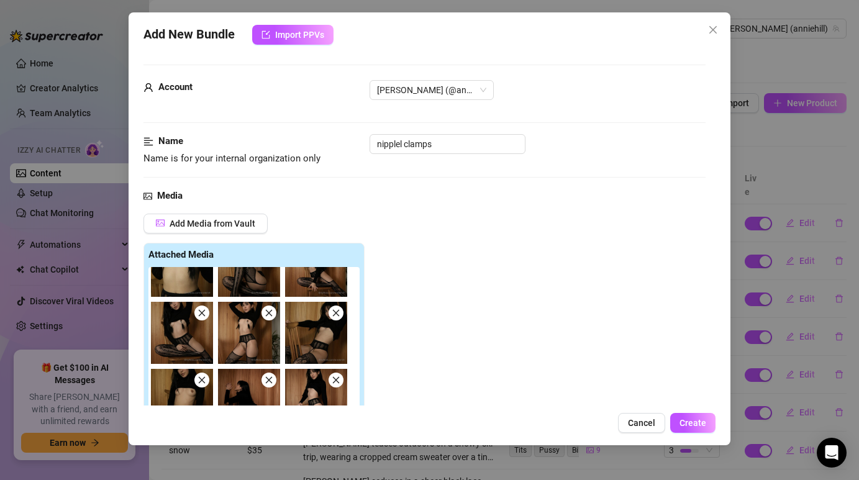
scroll to position [51, 0]
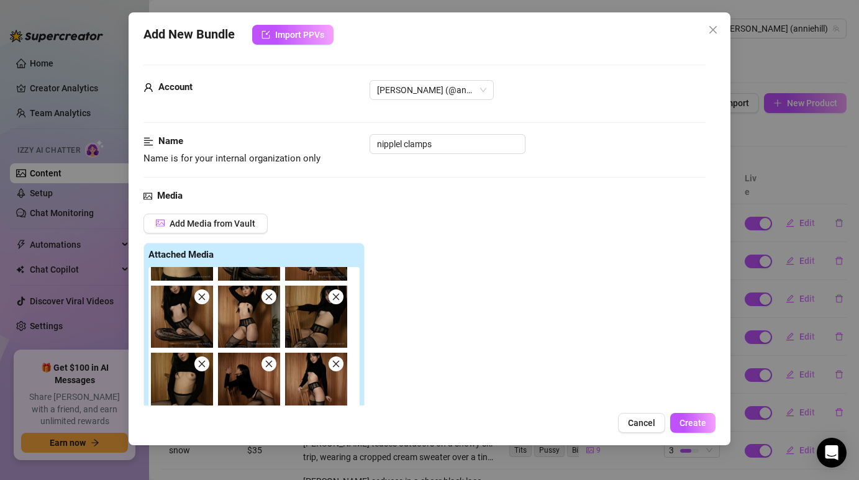
click at [269, 299] on icon "close" at bounding box center [268, 296] width 9 height 9
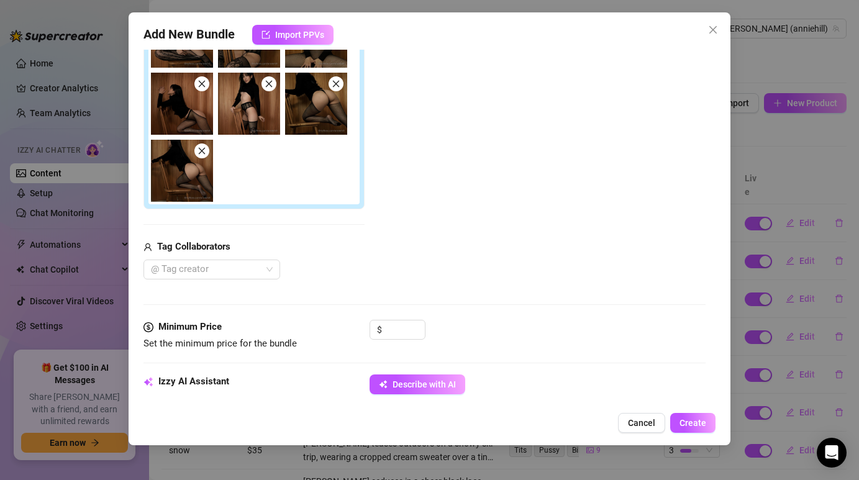
scroll to position [289, 0]
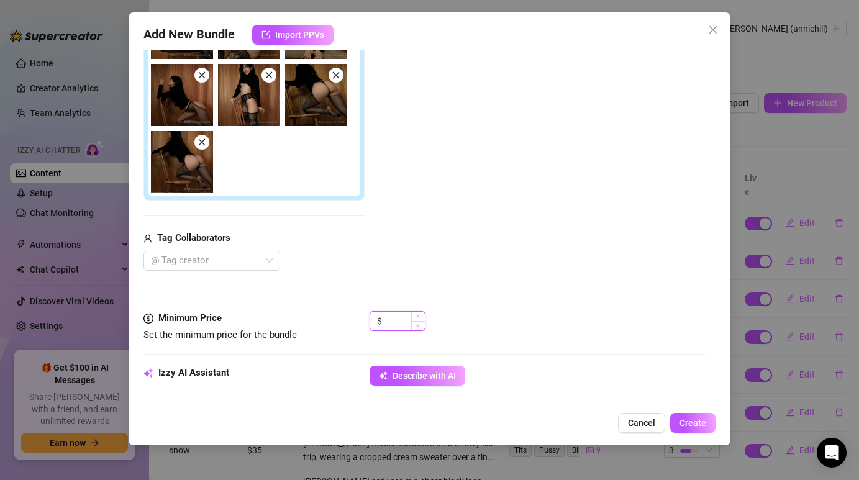
click at [400, 329] on input at bounding box center [404, 321] width 40 height 19
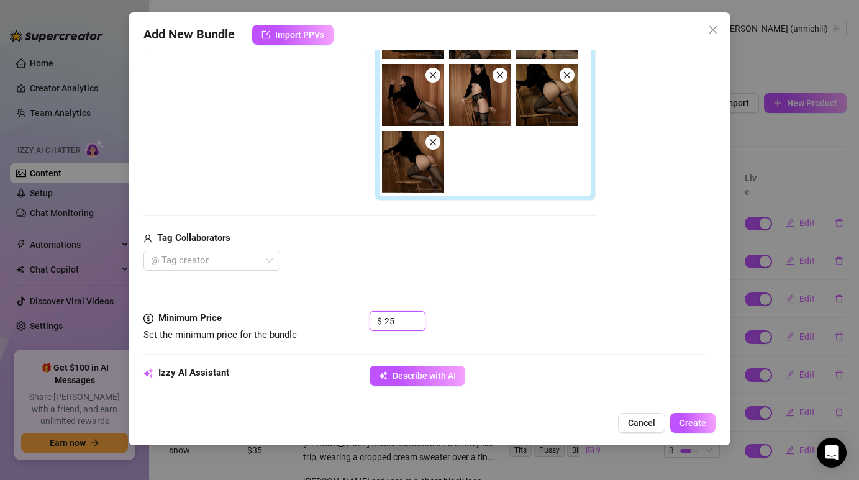
type input "25"
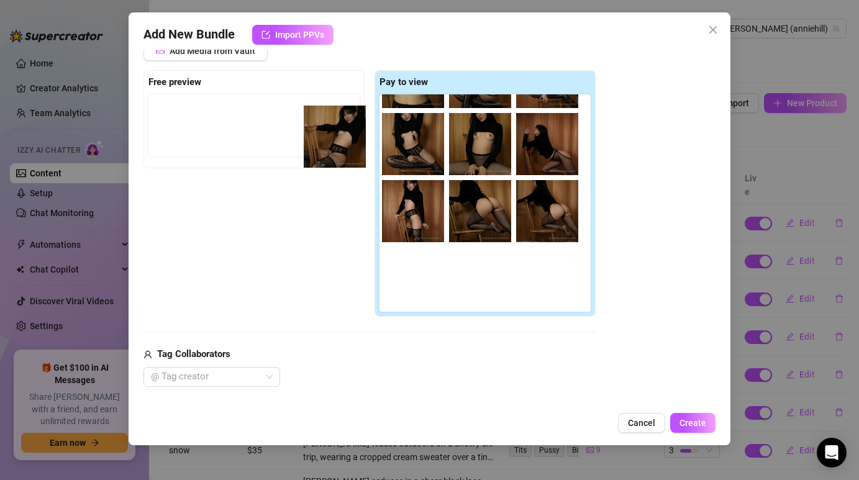
scroll to position [43, 0]
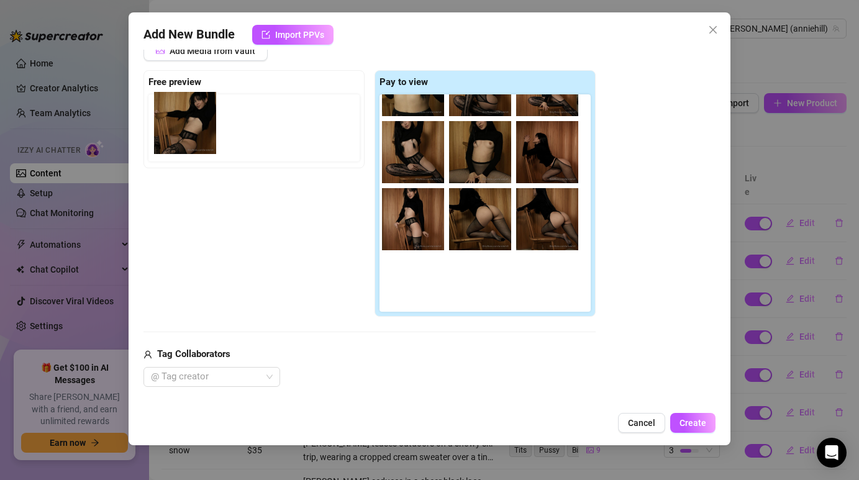
drag, startPoint x: 477, startPoint y: 158, endPoint x: 174, endPoint y: 136, distance: 303.1
click at [174, 136] on div "Free preview Pay to view" at bounding box center [369, 193] width 452 height 247
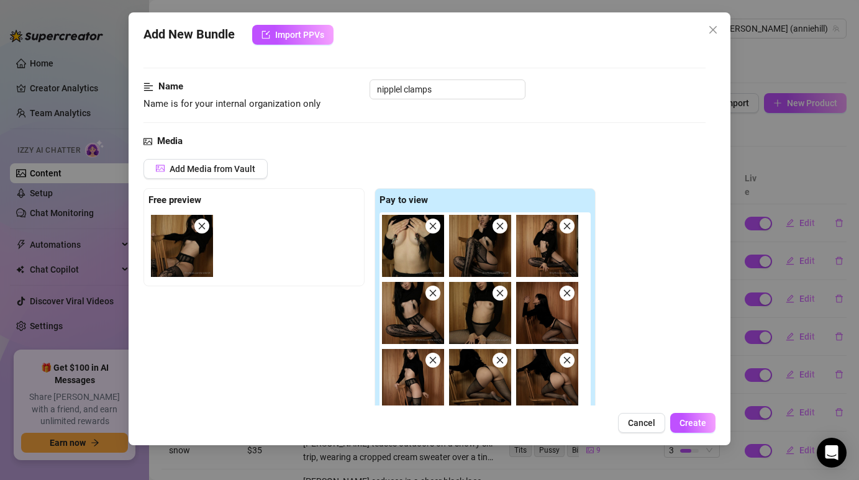
scroll to position [0, 0]
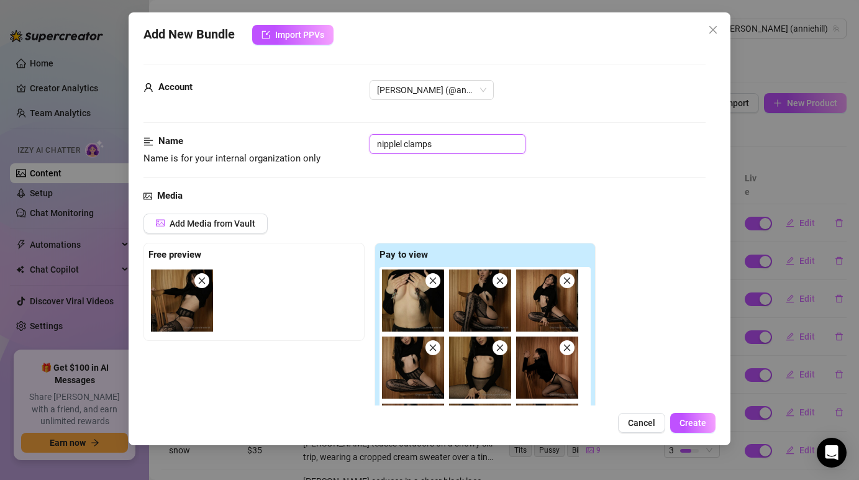
click at [452, 148] on input "nipplel clamps" at bounding box center [447, 144] width 156 height 20
type input "nipplel clamps 1"
click at [557, 184] on div "Name Name is for your internal organization only nipplel clamps 1" at bounding box center [423, 161] width 561 height 55
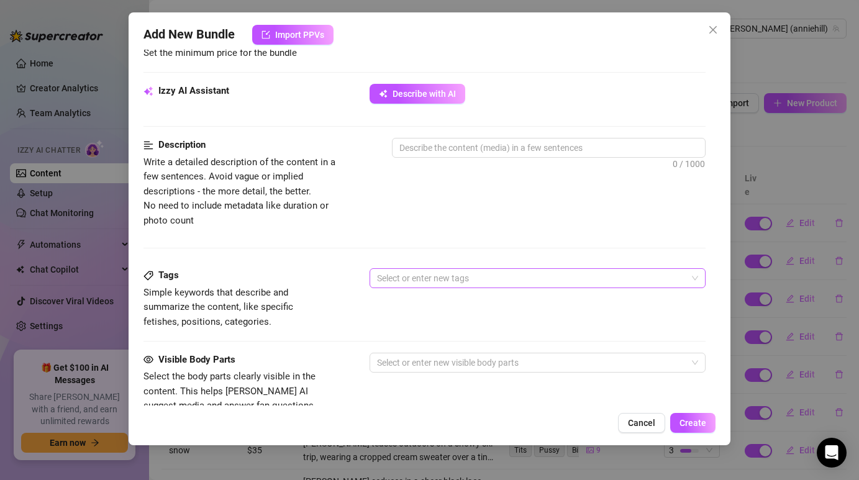
scroll to position [548, 0]
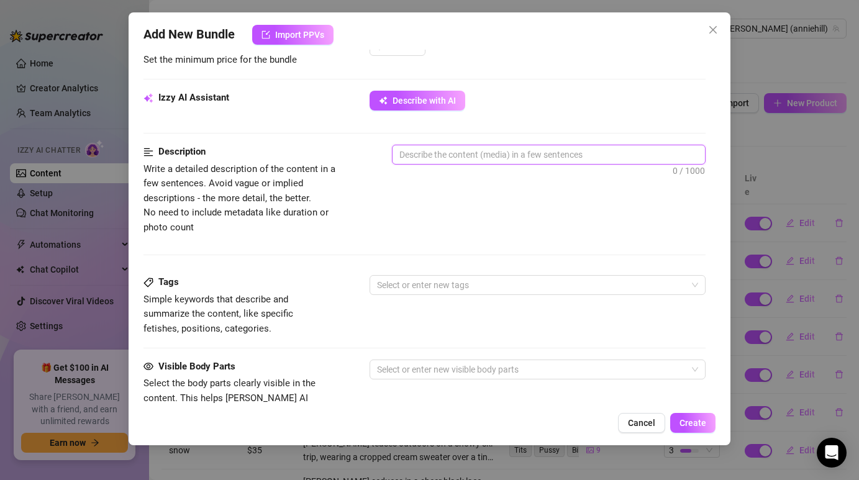
click at [433, 160] on textarea at bounding box center [548, 154] width 312 height 19
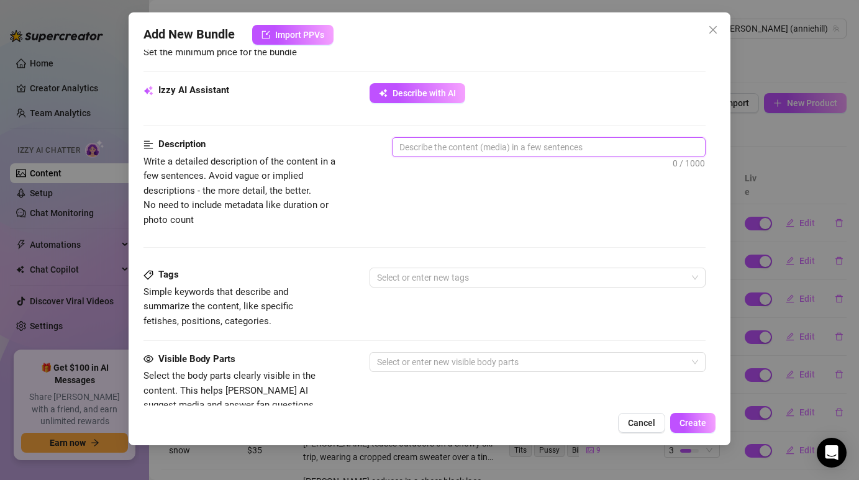
paste textarea "[PERSON_NAME] teases in a sultry black lingerie set, showing off her curves whi…"
type textarea "[PERSON_NAME] teases in a sultry black lingerie set, showing off her curves whi…"
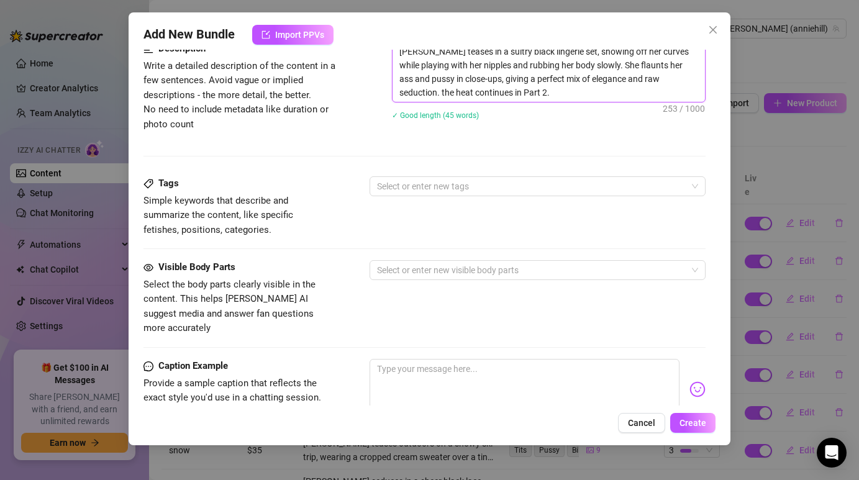
scroll to position [655, 0]
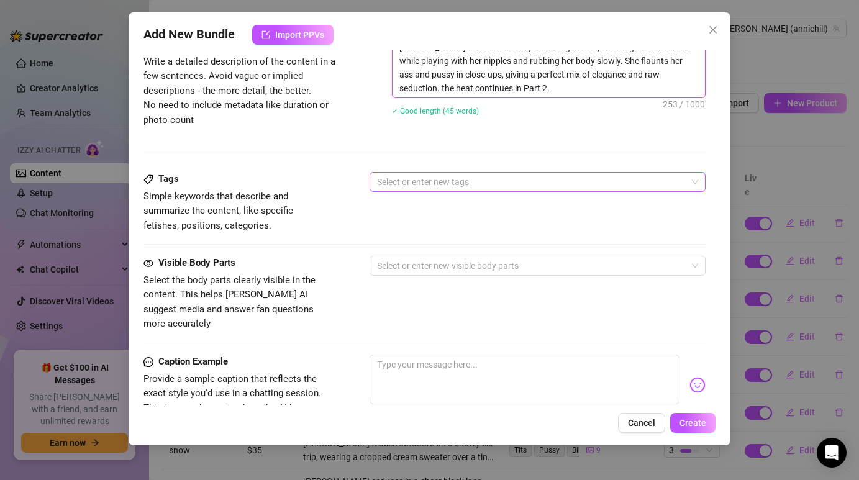
click at [457, 182] on div at bounding box center [530, 181] width 317 height 17
type textarea "[PERSON_NAME] teases in a sultry black lingerie set, showing off her curves whi…"
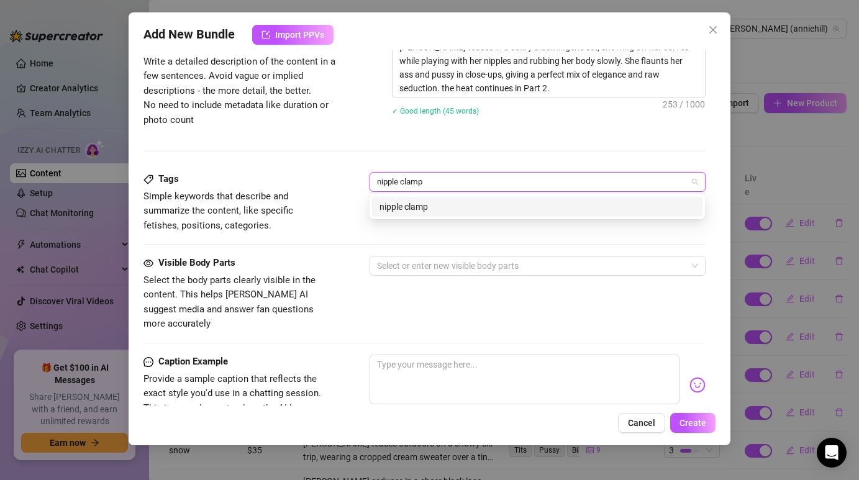
type input "nipple clamps"
type input "tits"
type input "booty"
type input "p"
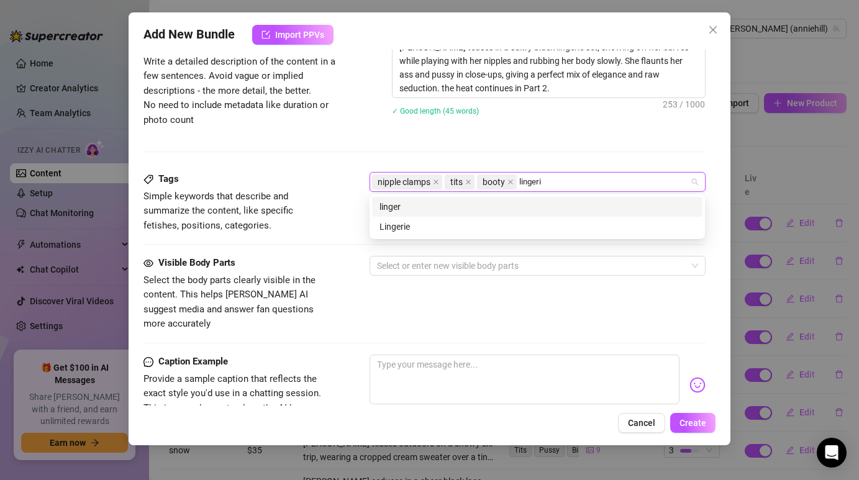
type input "lingerie"
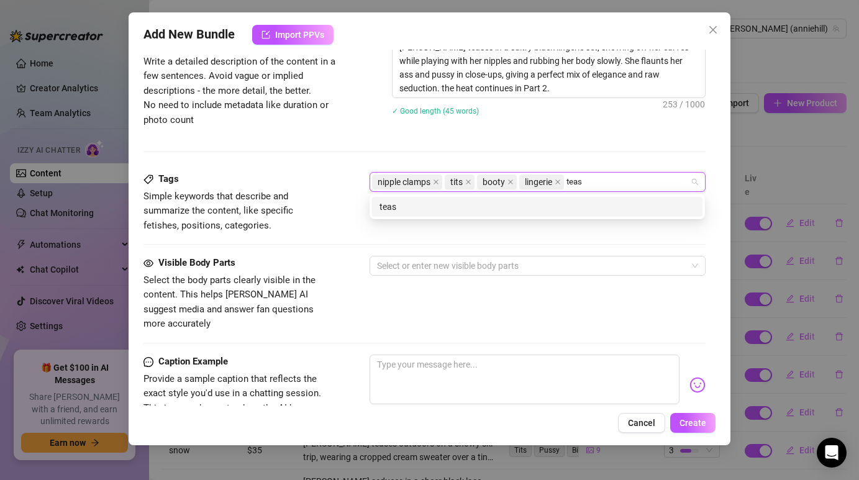
type input "tease"
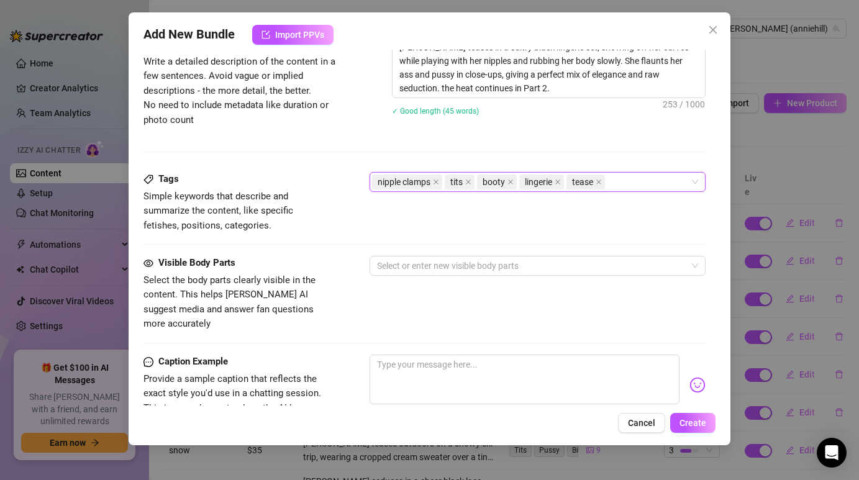
click at [351, 218] on div "Tags Simple keywords that describe and summarize the content, like specific fet…" at bounding box center [423, 202] width 561 height 61
click at [427, 281] on div "Visible Body Parts Select the body parts clearly visible in the content. This h…" at bounding box center [423, 294] width 561 height 76
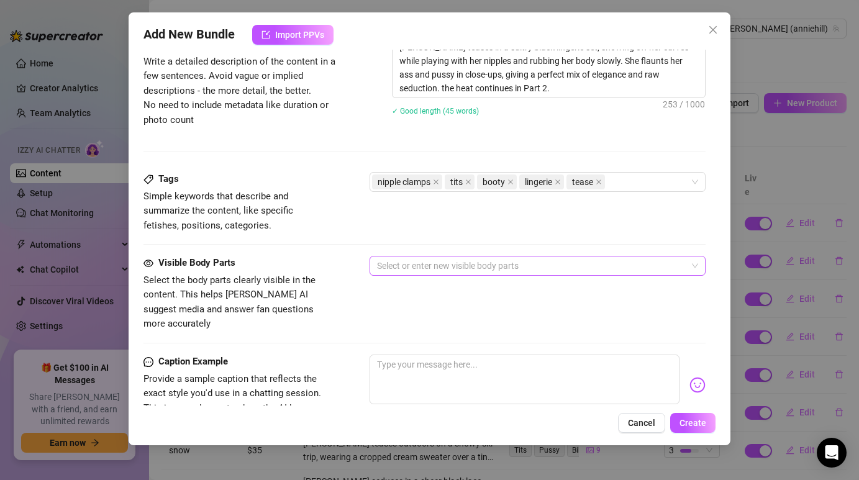
click at [427, 272] on div at bounding box center [530, 265] width 317 height 17
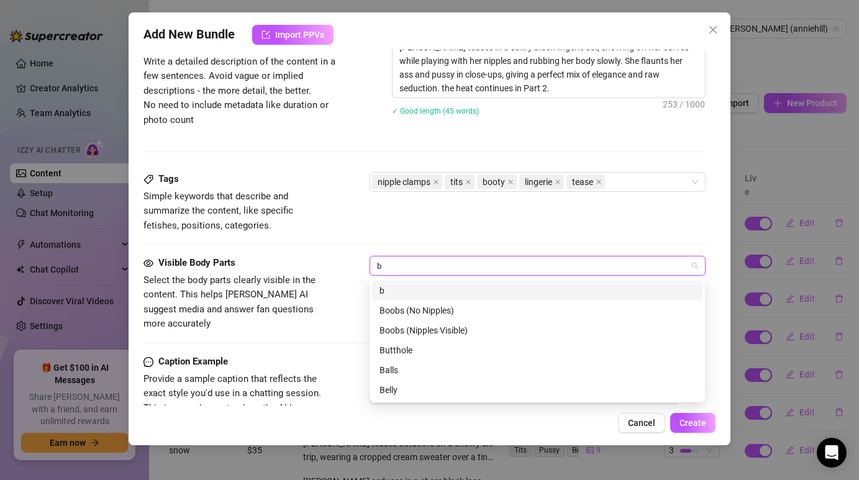
type input "bo"
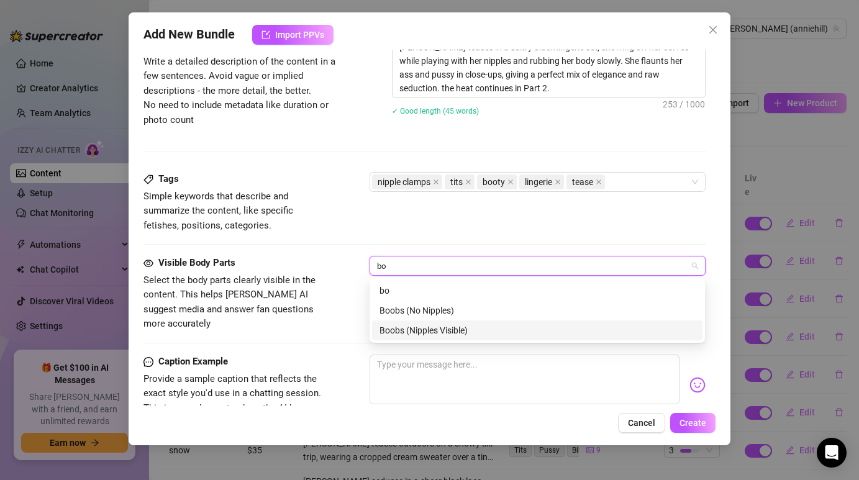
click at [435, 328] on div "Boobs (Nipples Visible)" at bounding box center [536, 330] width 315 height 14
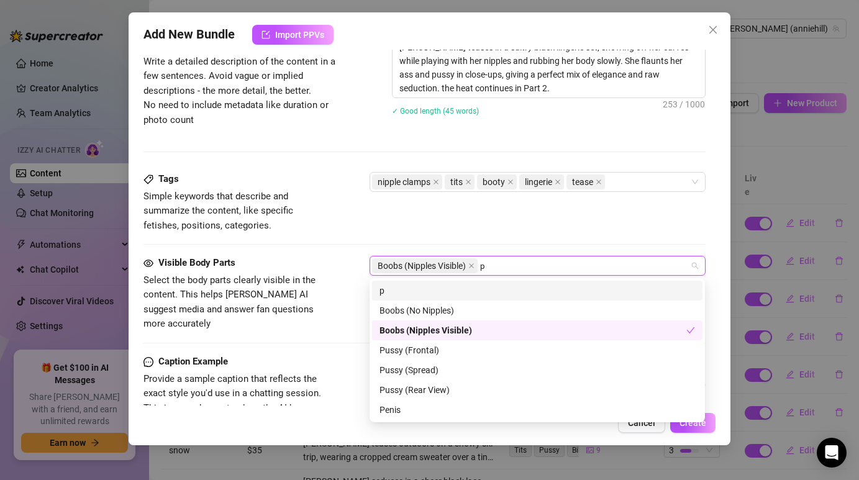
type input "pu"
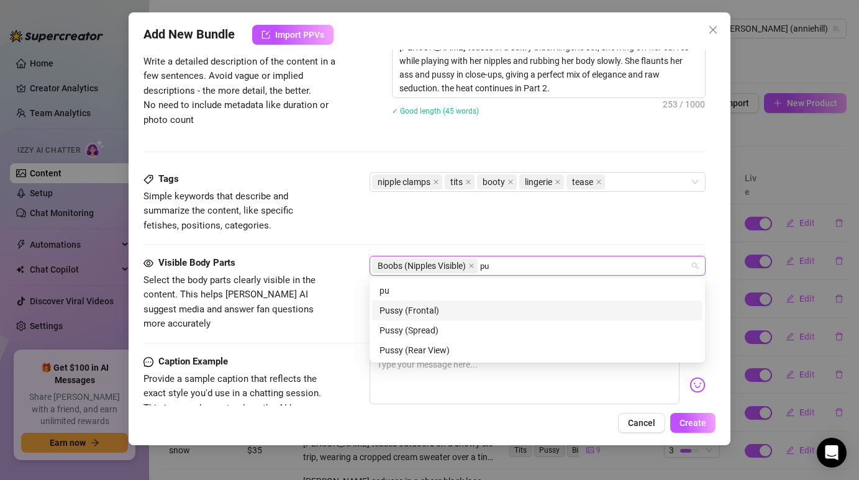
click at [484, 305] on div "Pussy (Frontal)" at bounding box center [536, 311] width 315 height 14
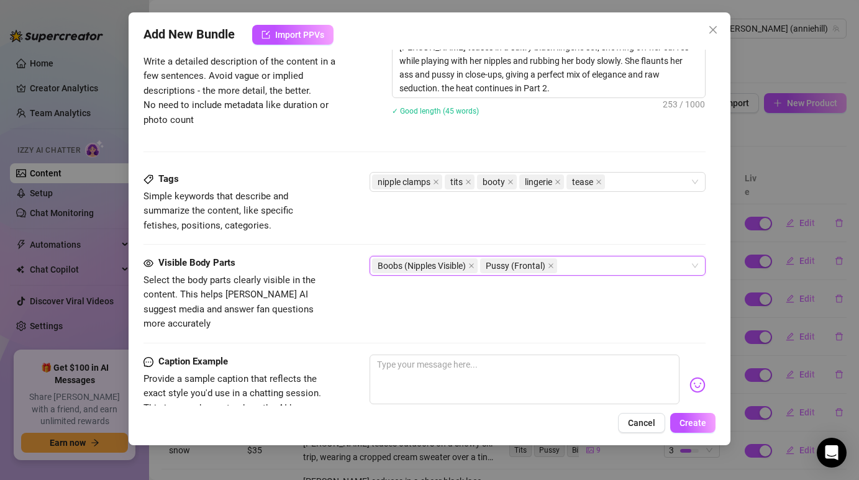
click at [554, 267] on span "Pussy (Frontal)" at bounding box center [518, 265] width 77 height 15
click at [552, 266] on icon "close" at bounding box center [551, 266] width 6 height 6
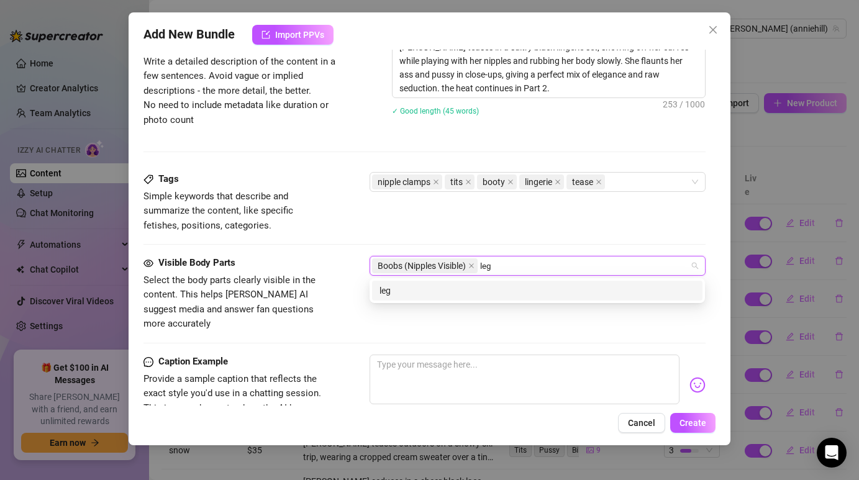
type input "legs"
type input "thighs"
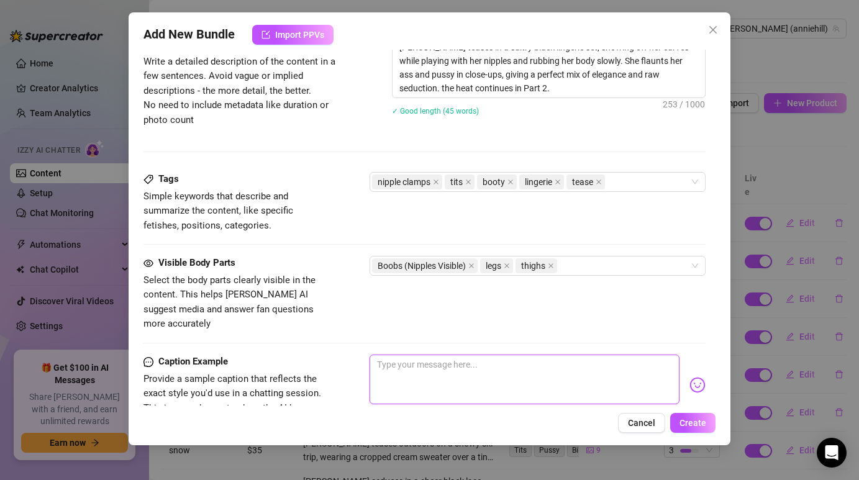
click at [425, 354] on textarea at bounding box center [523, 379] width 309 height 50
paste textarea "You’ve only seen the beginning… Part 2 is where it gets even hotter 🔥"
type textarea "You’ve only seen the beginning… Part 2 is where it gets even hotter 🔥"
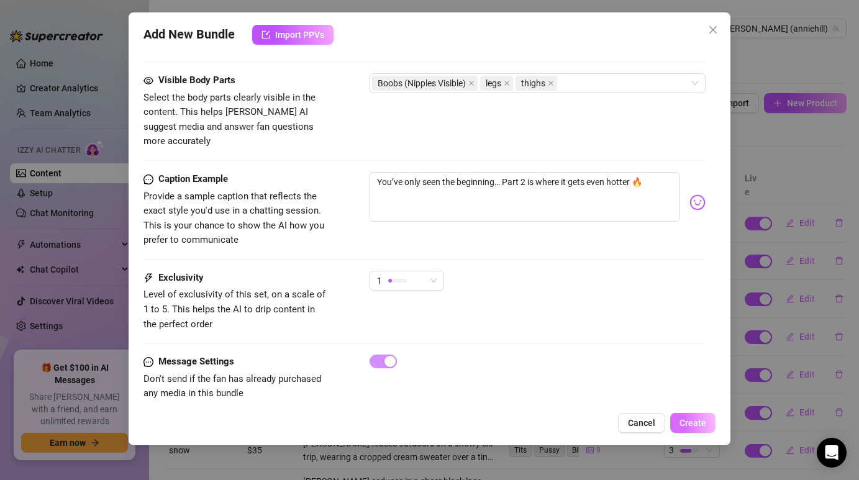
scroll to position [841, 0]
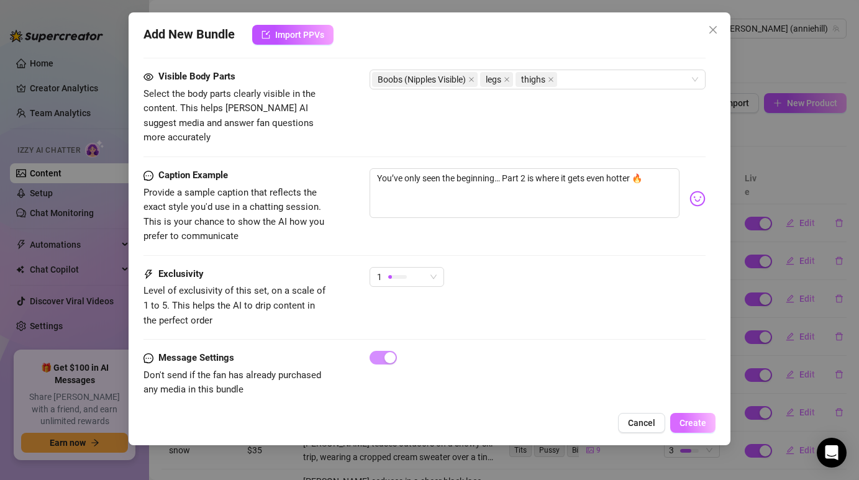
click at [700, 423] on span "Create" at bounding box center [692, 423] width 27 height 10
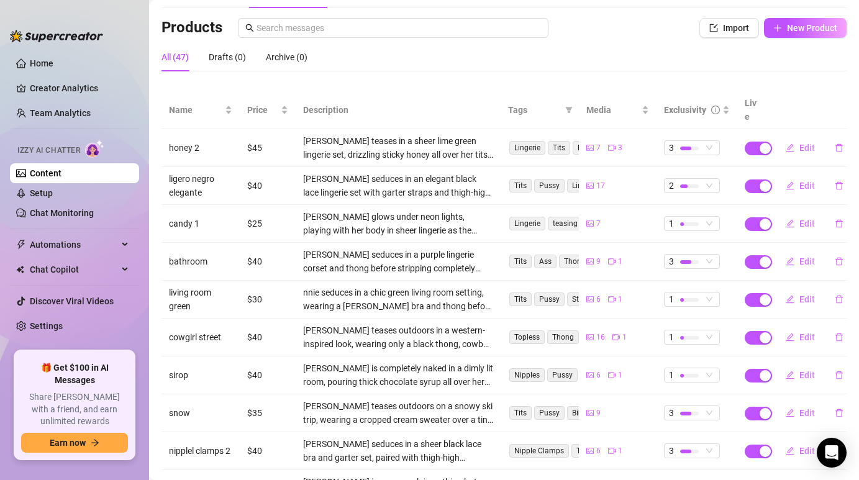
scroll to position [161, 0]
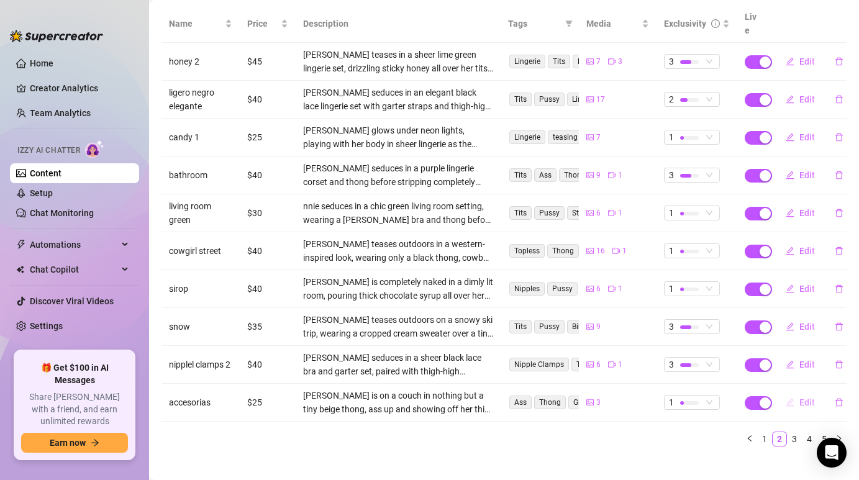
click at [796, 392] on button "Edit" at bounding box center [799, 402] width 49 height 20
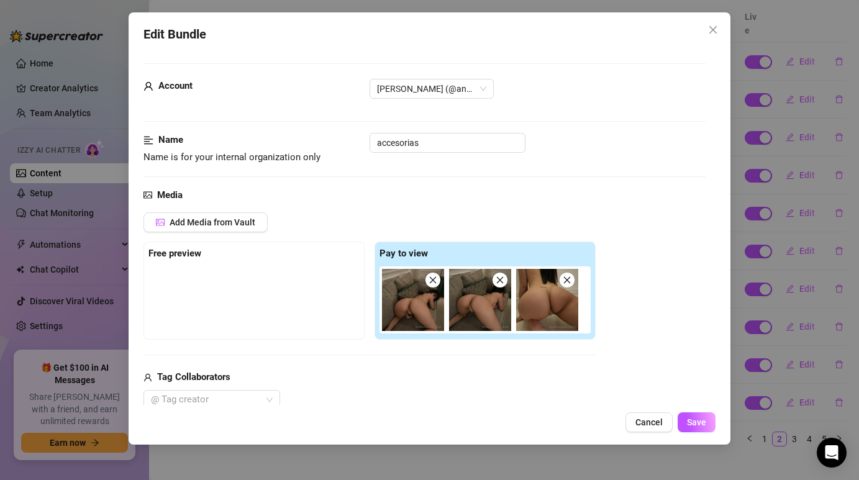
scroll to position [0, 0]
click at [411, 255] on strong "Pay to view" at bounding box center [403, 253] width 48 height 11
click at [391, 255] on strong "Pay to view" at bounding box center [403, 253] width 48 height 11
click at [405, 282] on img at bounding box center [413, 300] width 62 height 62
click at [418, 302] on img at bounding box center [413, 300] width 62 height 62
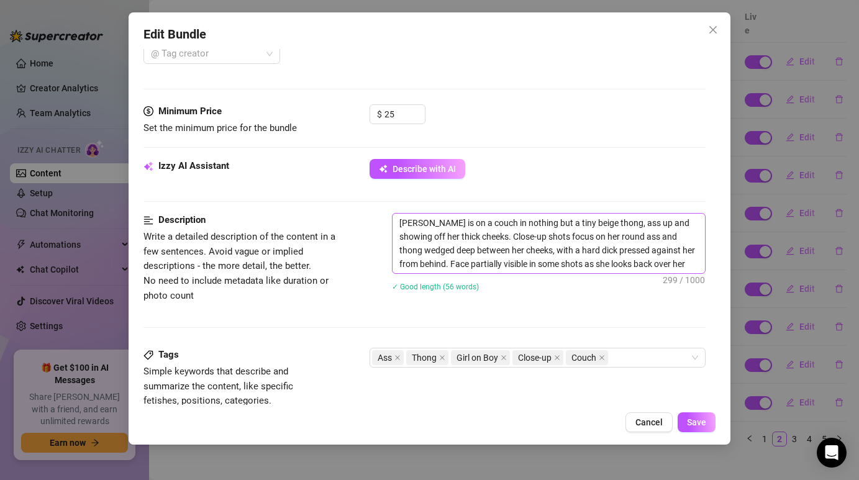
scroll to position [365, 0]
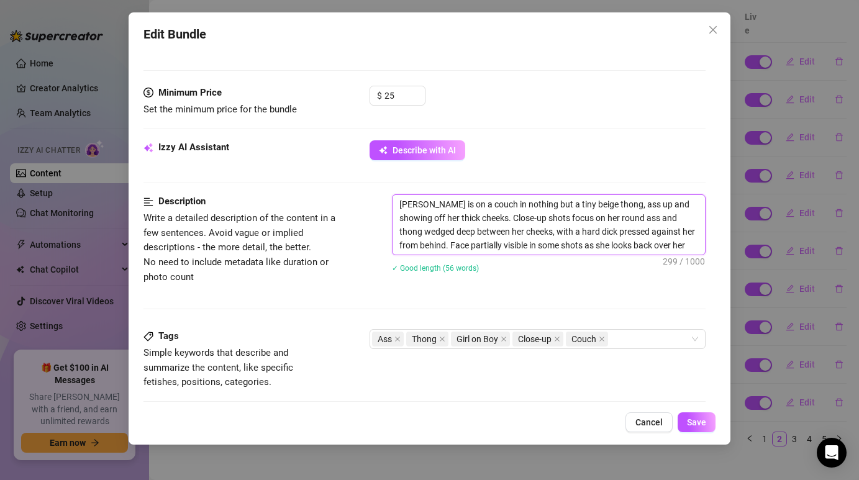
click at [406, 204] on textarea "[PERSON_NAME] is on a couch in nothing but a tiny beige thong, ass up and showi…" at bounding box center [548, 225] width 312 height 60
type textarea "Describe the content (media) in a few sentences"
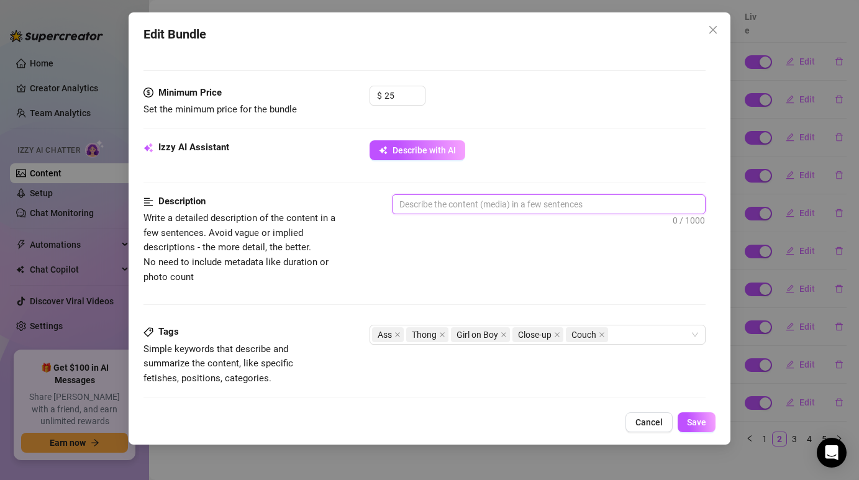
click at [561, 208] on textarea at bounding box center [548, 204] width 312 height 19
paste textarea "Do you like this view from behind? 🍑"
type textarea "Do you like this view from behind? 🍑"
click at [557, 204] on textarea "Do you like this view from behind? 🍑" at bounding box center [548, 204] width 312 height 19
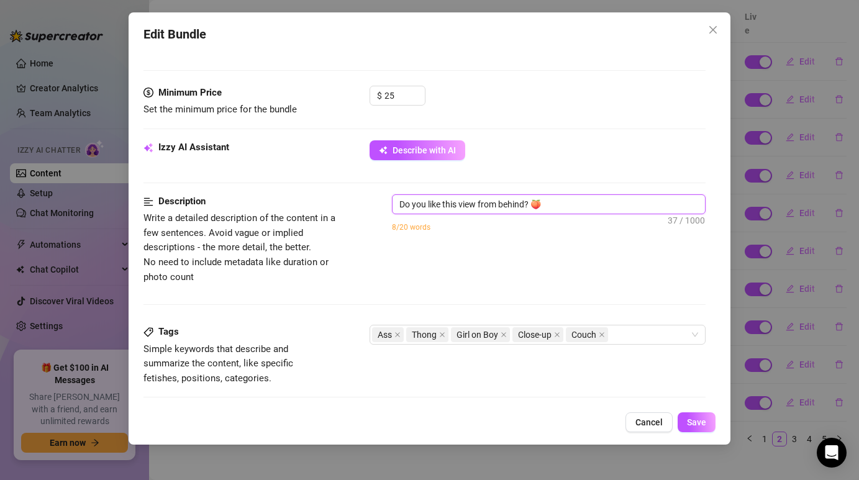
click at [557, 204] on textarea "Do you like this view from behind? 🍑" at bounding box center [548, 204] width 312 height 19
type textarea "Describe the content (media) in a few sentences"
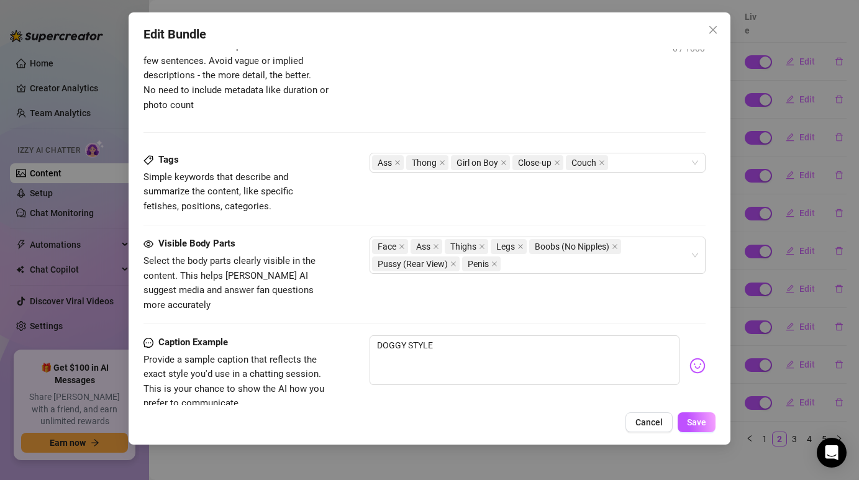
scroll to position [627, 0]
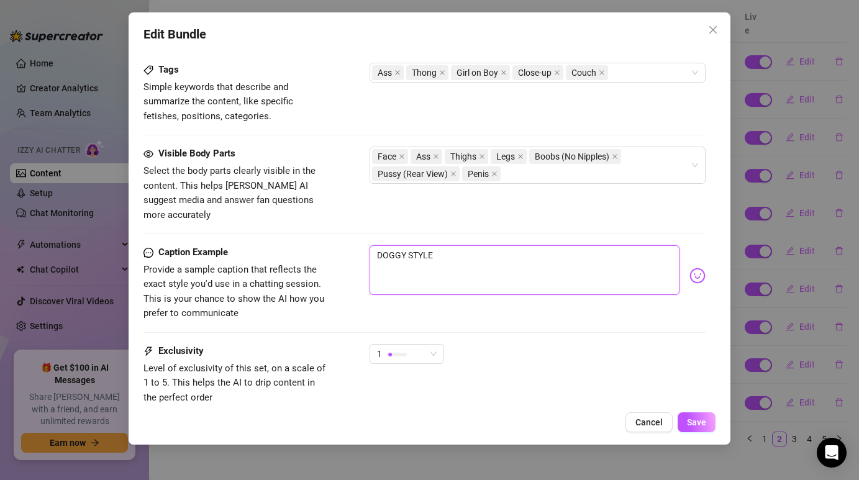
click at [463, 245] on textarea "DOGGY STYLE" at bounding box center [523, 270] width 309 height 50
type textarea "Type your message here..."
paste textarea "Do you like this view from behind? 🍑"
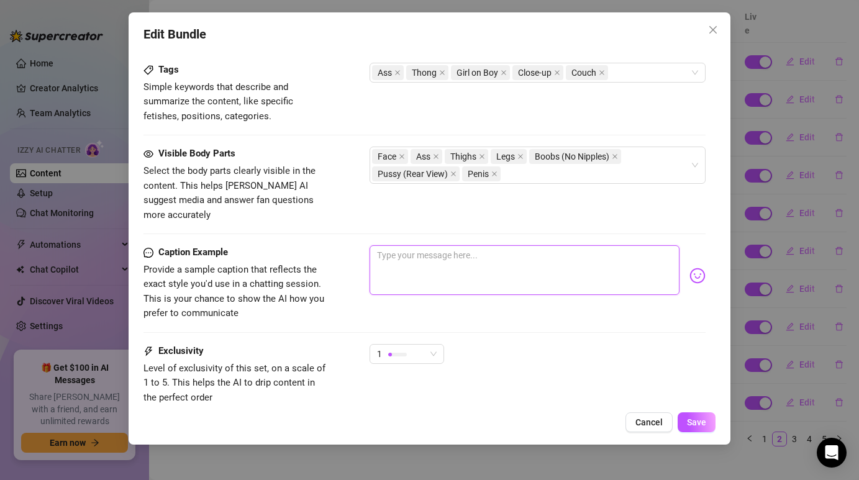
type textarea "Do you like this view from behind? 🍑"
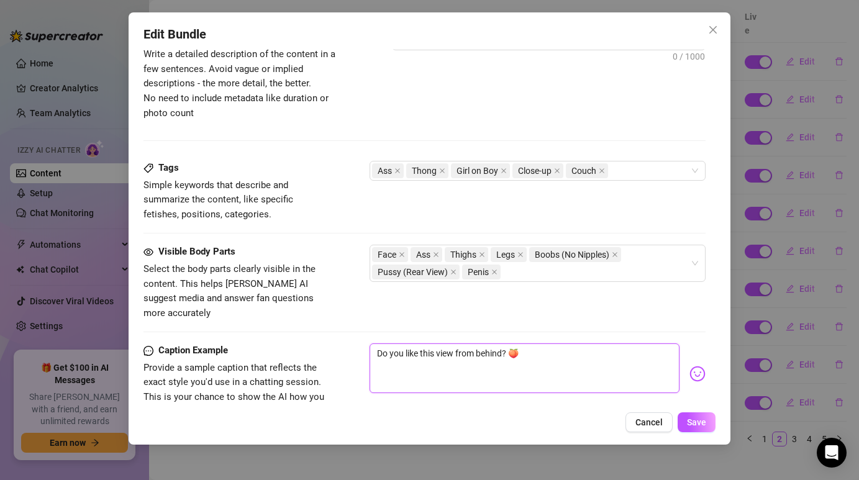
scroll to position [516, 0]
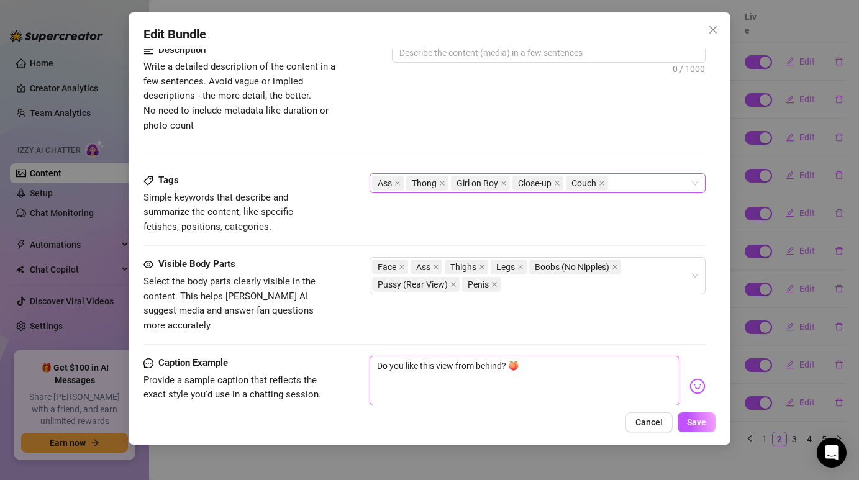
click at [403, 181] on span "Ass" at bounding box center [388, 183] width 32 height 15
type textarea "Do you like this view from behind? 🍑"
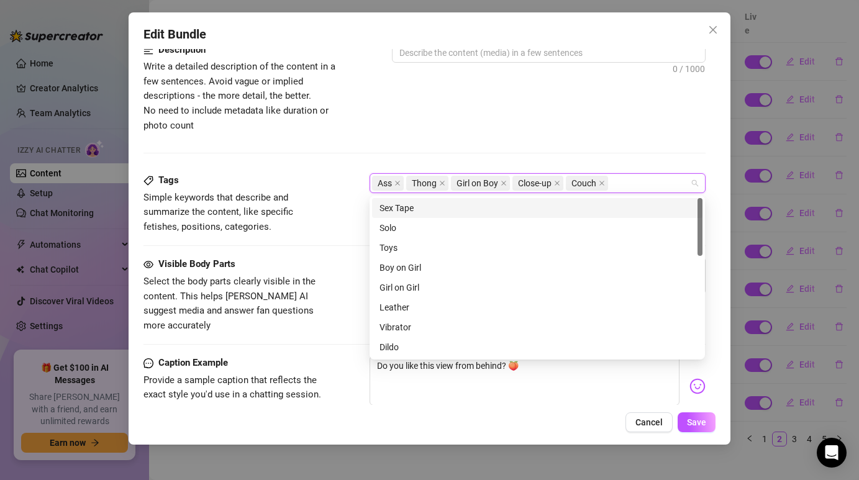
click at [394, 184] on span "Ass" at bounding box center [388, 183] width 32 height 15
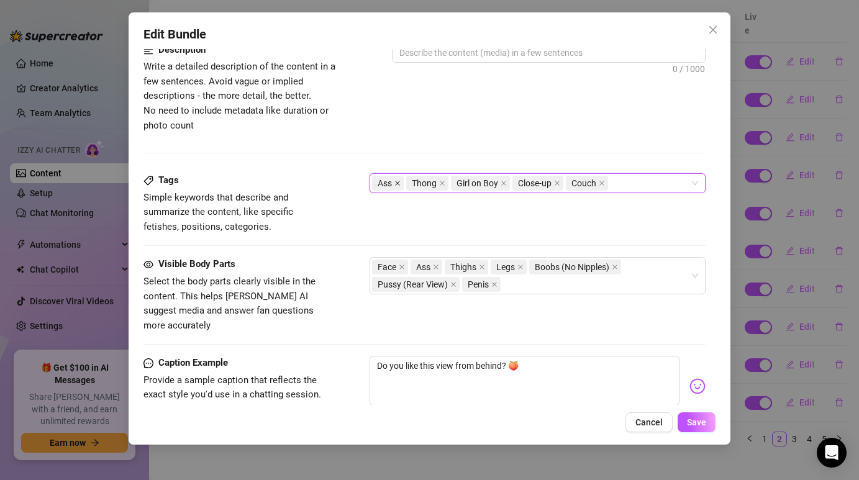
click at [395, 184] on icon "close" at bounding box center [397, 183] width 6 height 6
click at [590, 184] on div "Thong Girl on Boy Close-up Couch" at bounding box center [530, 182] width 317 height 17
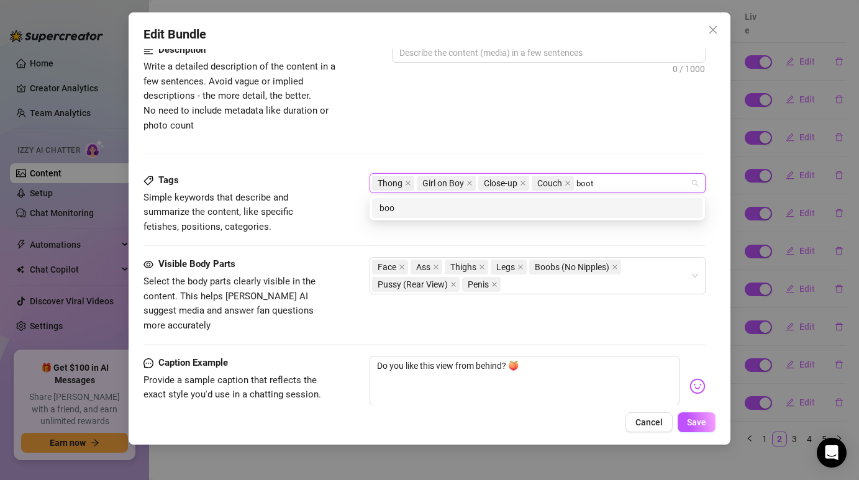
type input "booty"
type input "r"
type input "teasing"
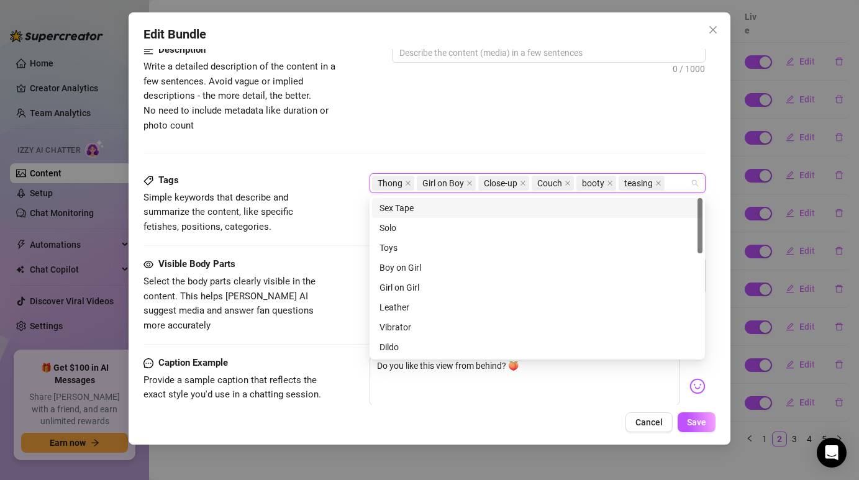
click at [444, 135] on div "Description Write a detailed description of the content in a few sentences. Avo…" at bounding box center [423, 108] width 561 height 130
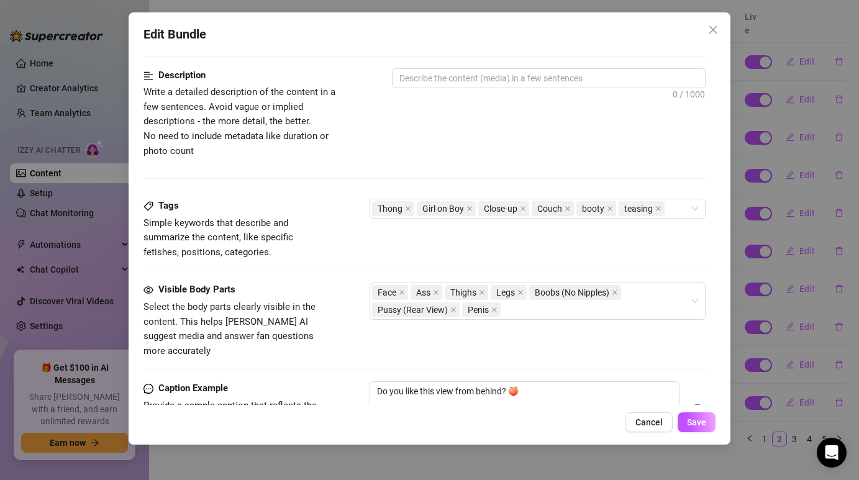
scroll to position [495, 0]
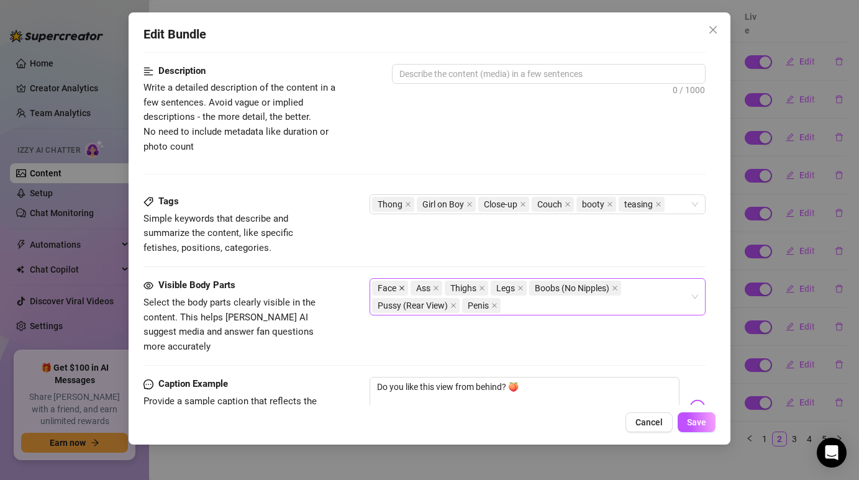
click at [400, 287] on icon "close" at bounding box center [402, 288] width 5 height 5
click at [395, 285] on icon "close" at bounding box center [397, 288] width 6 height 6
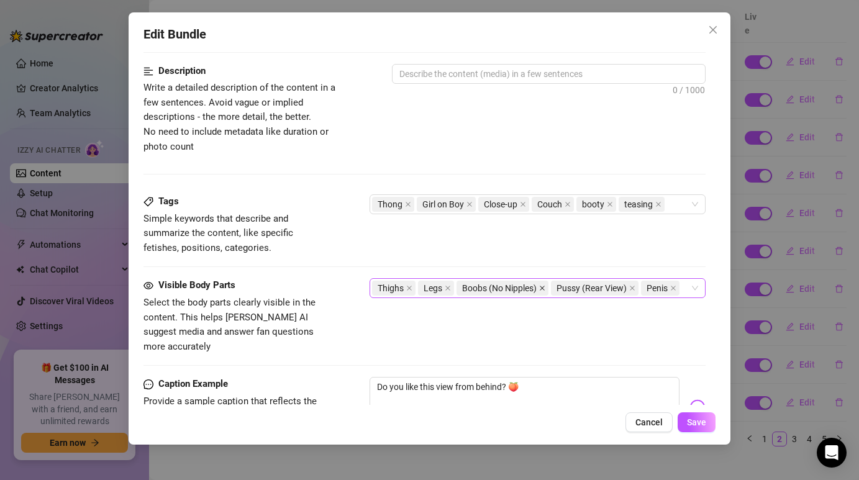
click at [542, 287] on icon "close" at bounding box center [542, 288] width 6 height 6
click at [538, 287] on icon "close" at bounding box center [537, 288] width 6 height 6
click at [488, 289] on icon "close" at bounding box center [488, 288] width 6 height 6
click at [512, 291] on div "Thighs Legs" at bounding box center [530, 287] width 317 height 17
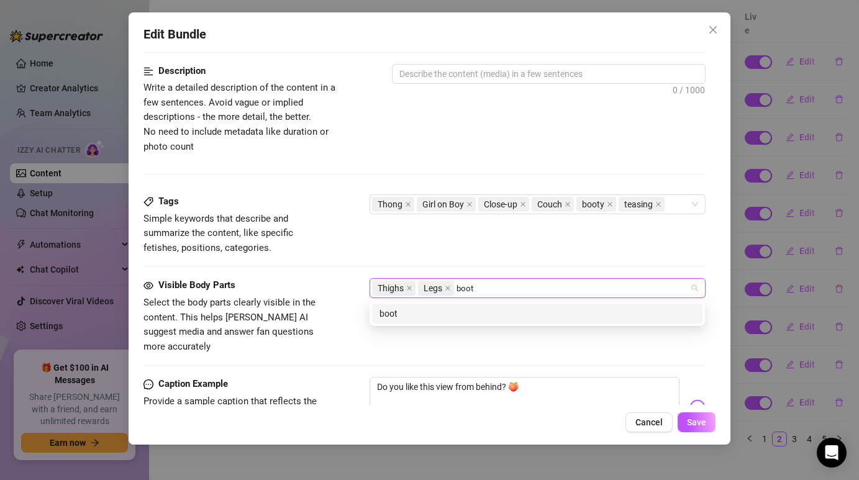
type input "booty"
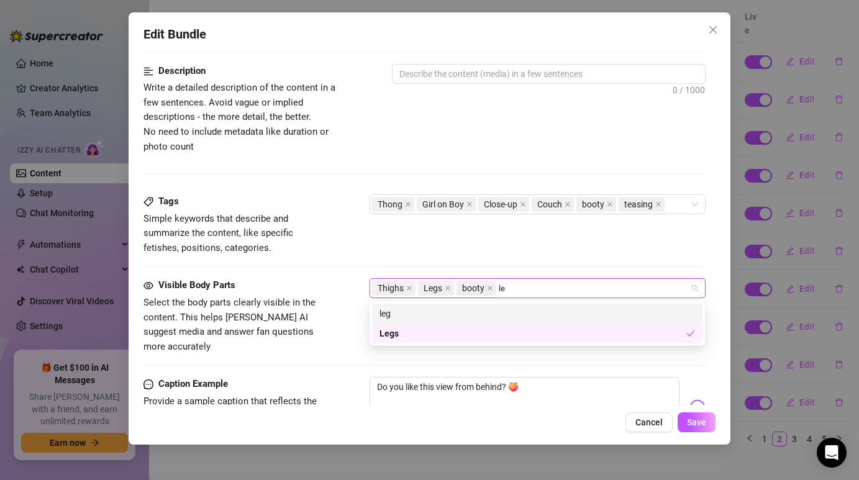
type input "l"
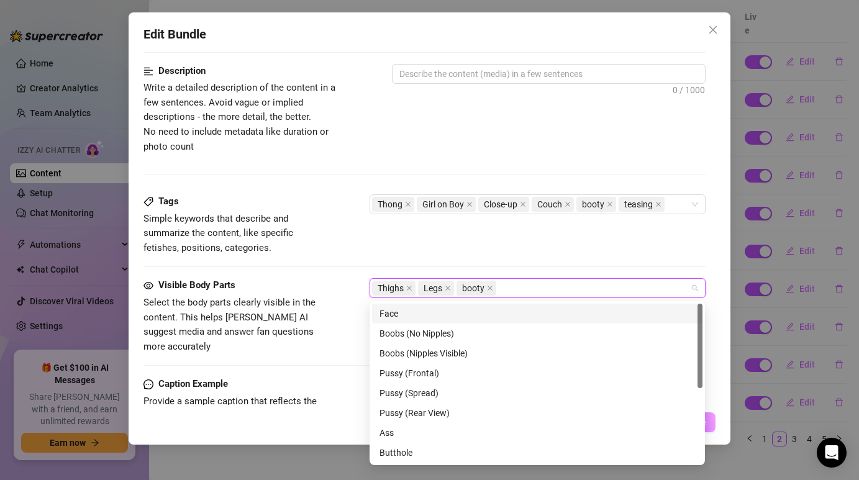
click at [456, 236] on div "Tags Simple keywords that describe and summarize the content, like specific fet…" at bounding box center [423, 224] width 561 height 61
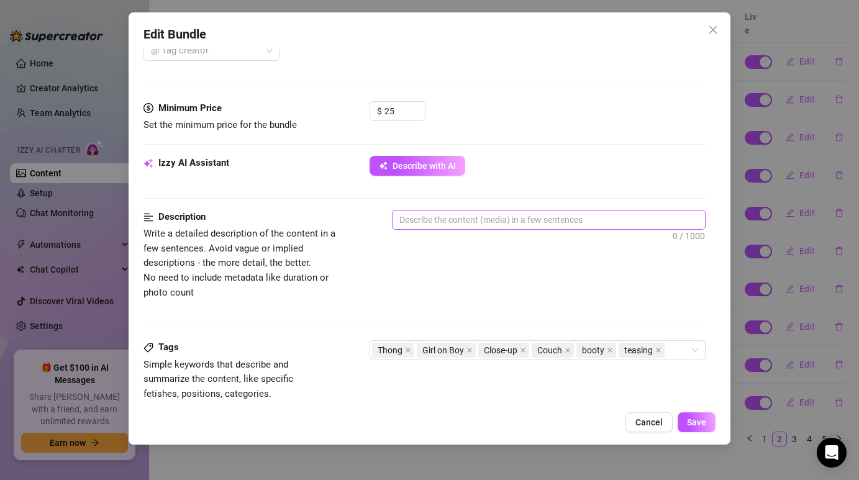
scroll to position [346, 0]
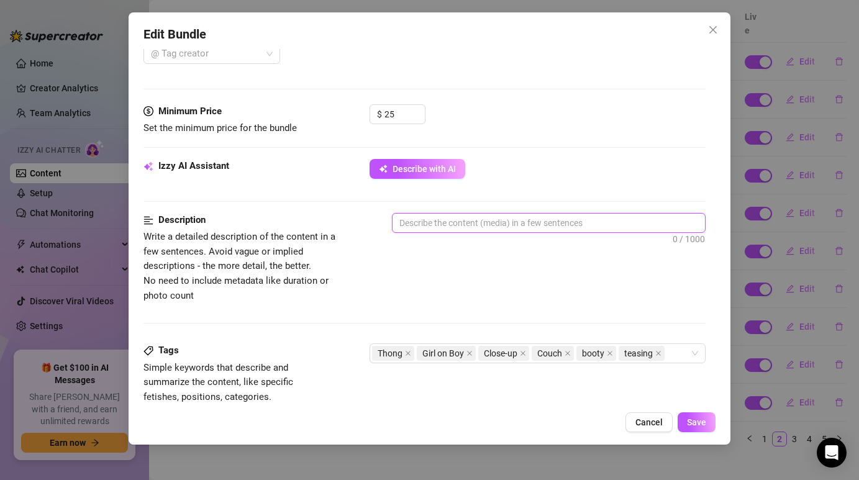
click at [547, 224] on textarea at bounding box center [548, 223] width 312 height 19
paste textarea "[PERSON_NAME] kneels on the sofa, showcasing her figure in a tiny thong, archin…"
type textarea "[PERSON_NAME] kneels on the sofa, showcasing her figure in a tiny thong, archin…"
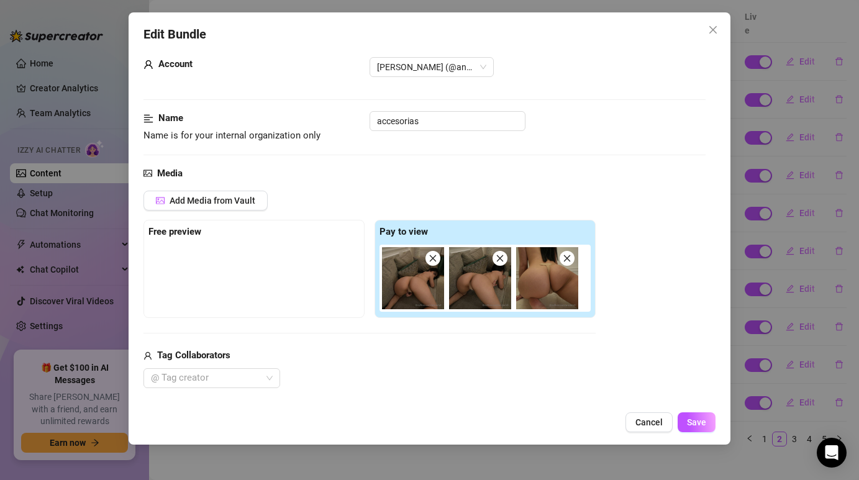
scroll to position [23, 0]
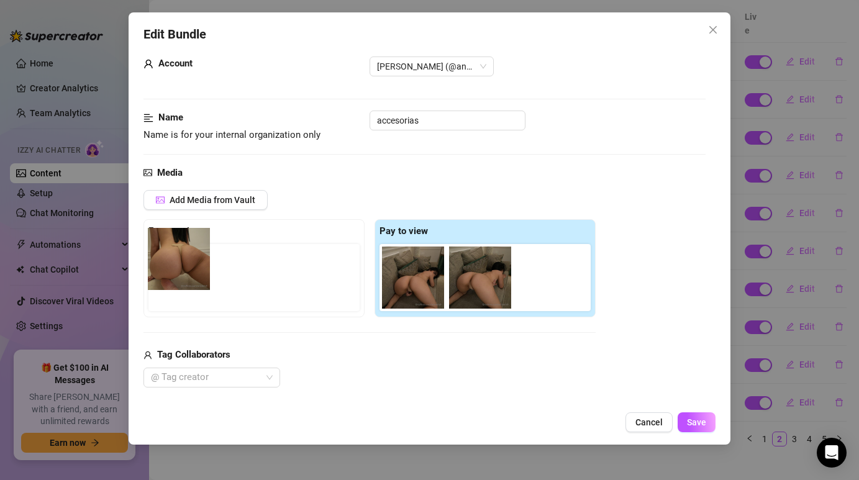
drag, startPoint x: 540, startPoint y: 273, endPoint x: 169, endPoint y: 257, distance: 371.6
click at [169, 256] on div "Free preview Pay to view" at bounding box center [369, 268] width 452 height 98
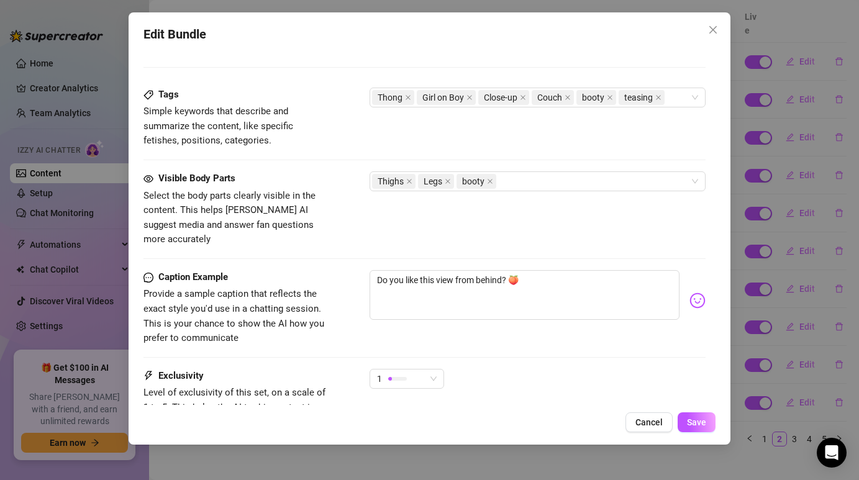
scroll to position [647, 0]
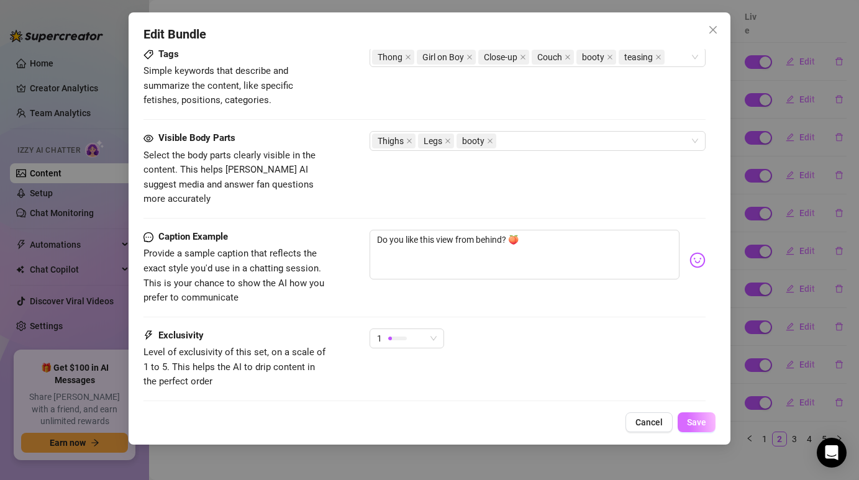
type textarea "[PERSON_NAME] kneels on the sofa, showcasing her figure in a tiny thong, archin…"
click at [691, 425] on span "Save" at bounding box center [696, 422] width 19 height 10
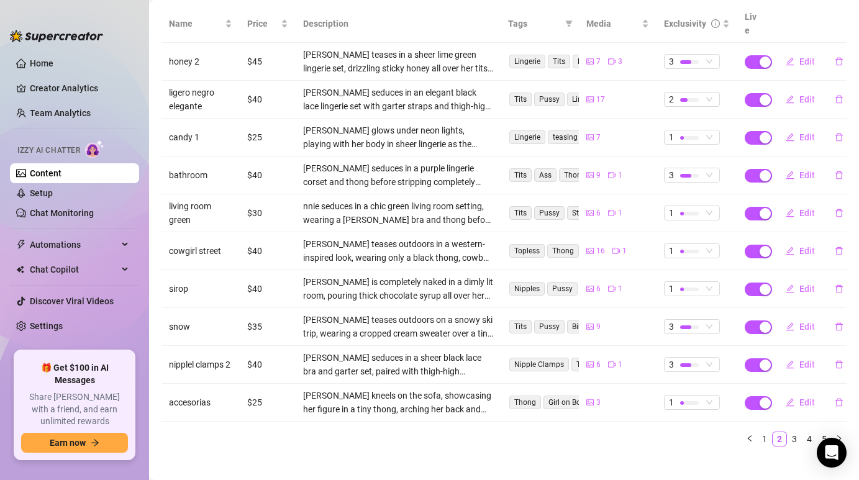
scroll to position [0, 0]
